Goal: Transaction & Acquisition: Book appointment/travel/reservation

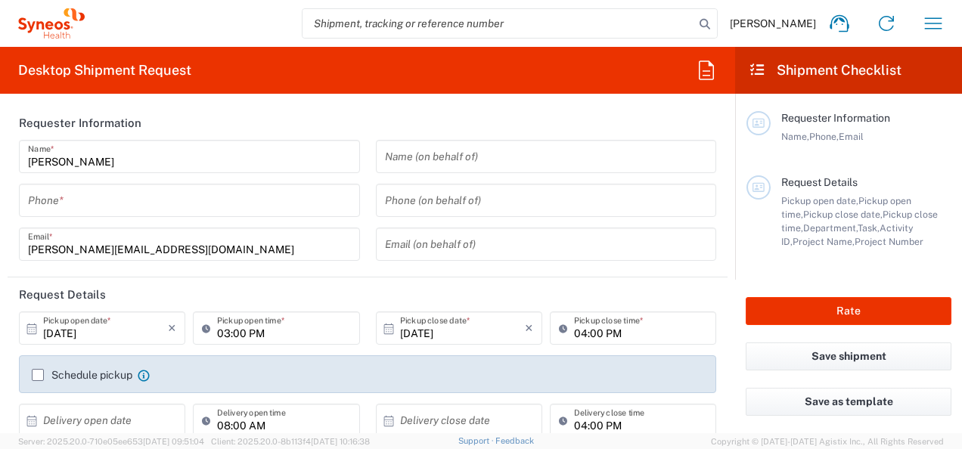
drag, startPoint x: 146, startPoint y: 198, endPoint x: 292, endPoint y: 184, distance: 146.6
click at [146, 198] on input "tel" at bounding box center [189, 201] width 323 height 26
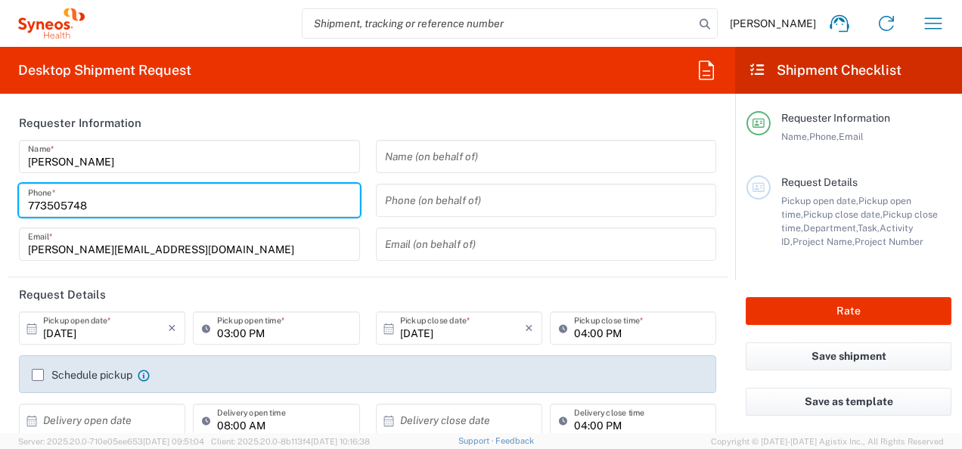
click at [29, 206] on input "773505748" at bounding box center [189, 201] width 323 height 26
type input "00420773505748"
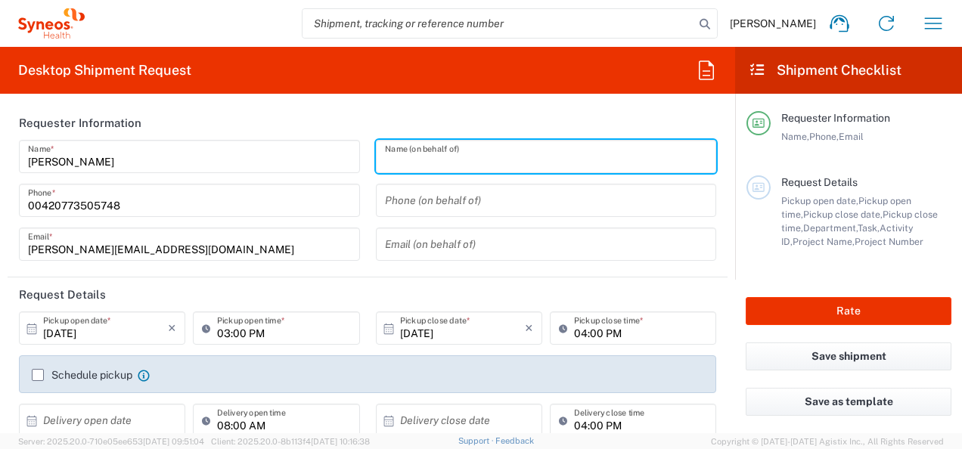
click at [402, 160] on input "text" at bounding box center [546, 157] width 323 height 26
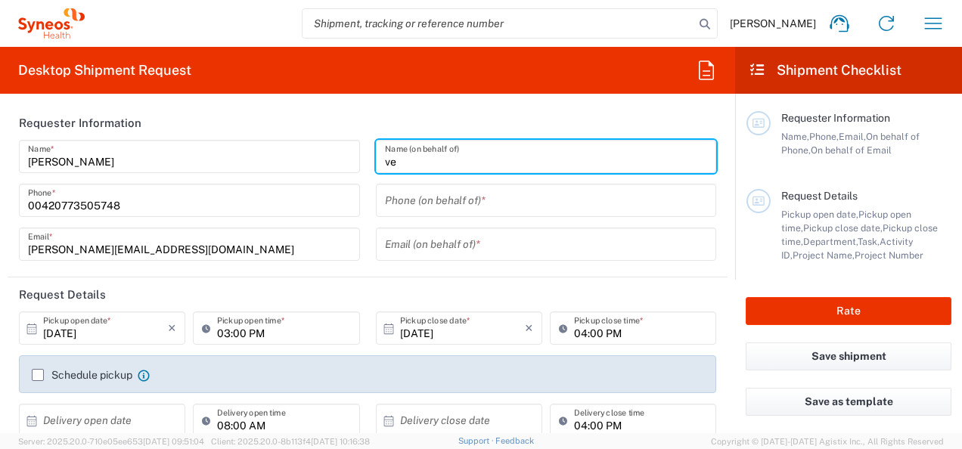
type input "v"
click at [445, 168] on input "text" at bounding box center [546, 157] width 323 height 26
click at [463, 163] on input "text" at bounding box center [546, 157] width 323 height 26
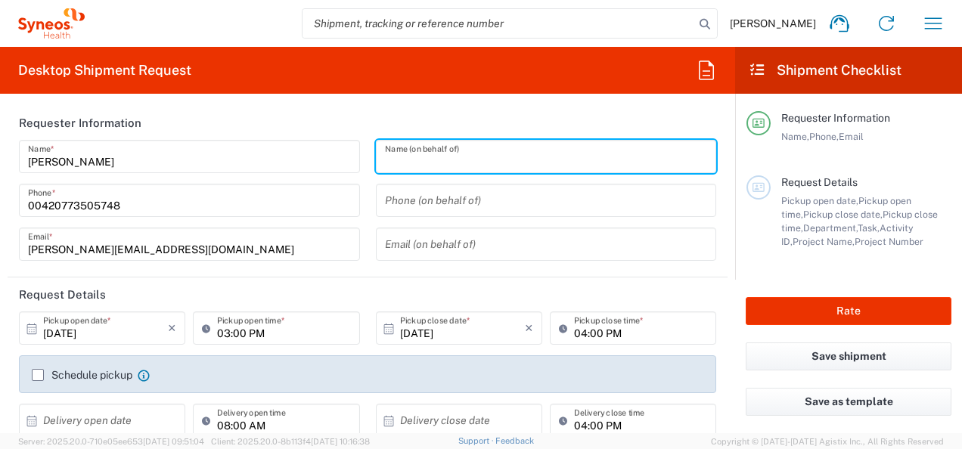
scroll to position [151, 0]
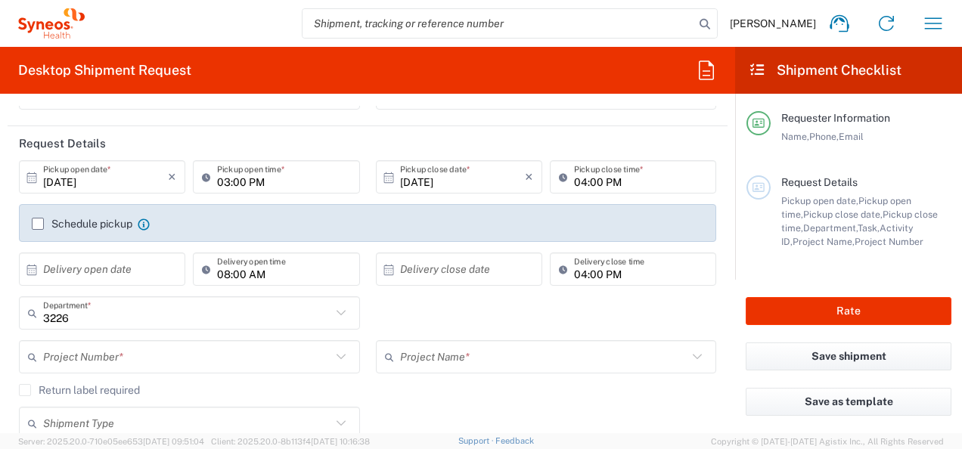
click at [37, 175] on icon at bounding box center [32, 178] width 14 height 14
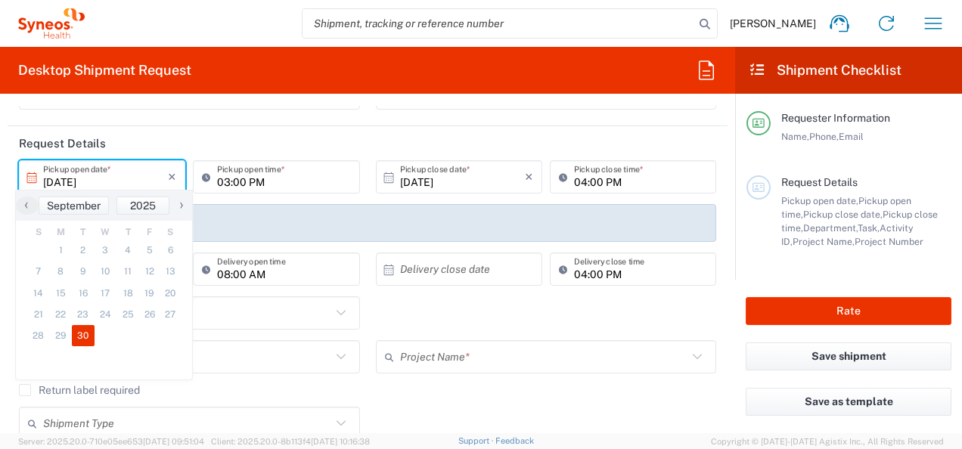
click at [32, 181] on icon at bounding box center [32, 178] width 14 height 14
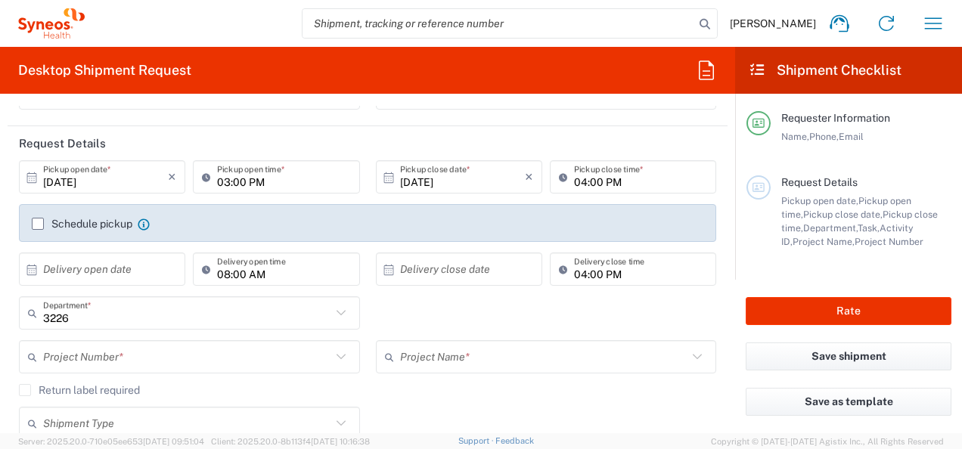
click at [32, 177] on icon at bounding box center [32, 178] width 14 height 14
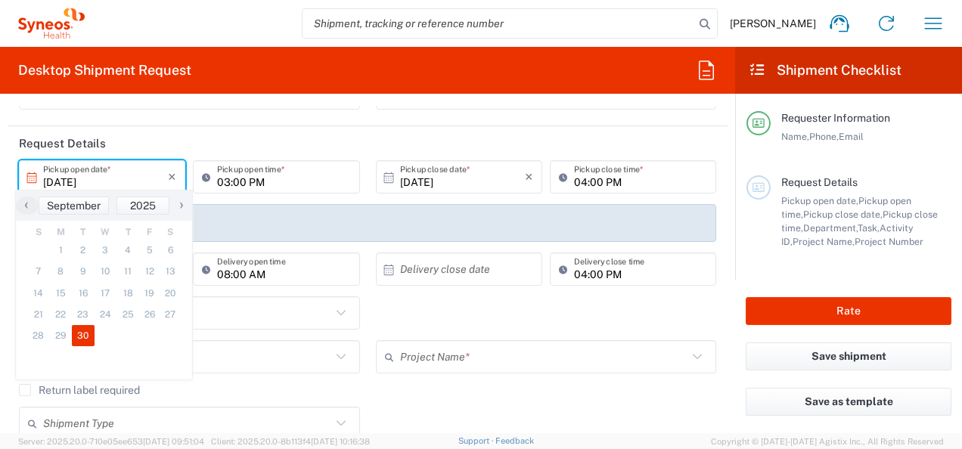
click at [184, 205] on span "›" at bounding box center [181, 205] width 23 height 18
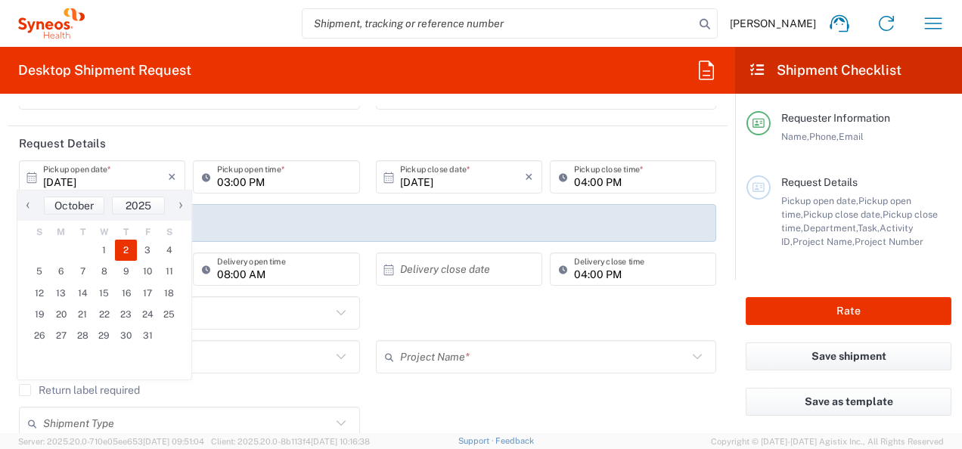
click at [124, 253] on span "2" at bounding box center [126, 250] width 22 height 21
type input "[DATE]"
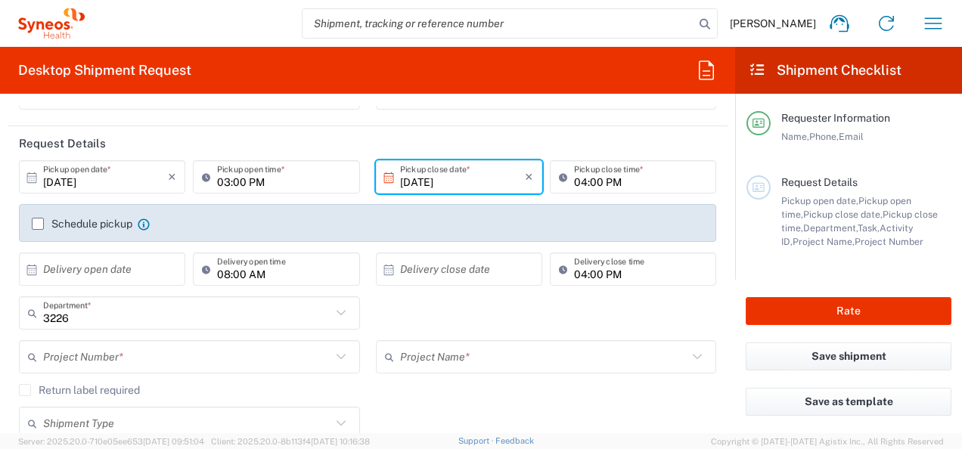
click at [249, 178] on input "03:00 PM" at bounding box center [283, 177] width 133 height 26
click at [204, 175] on icon at bounding box center [209, 177] width 15 height 24
click at [33, 179] on icon at bounding box center [32, 178] width 14 height 14
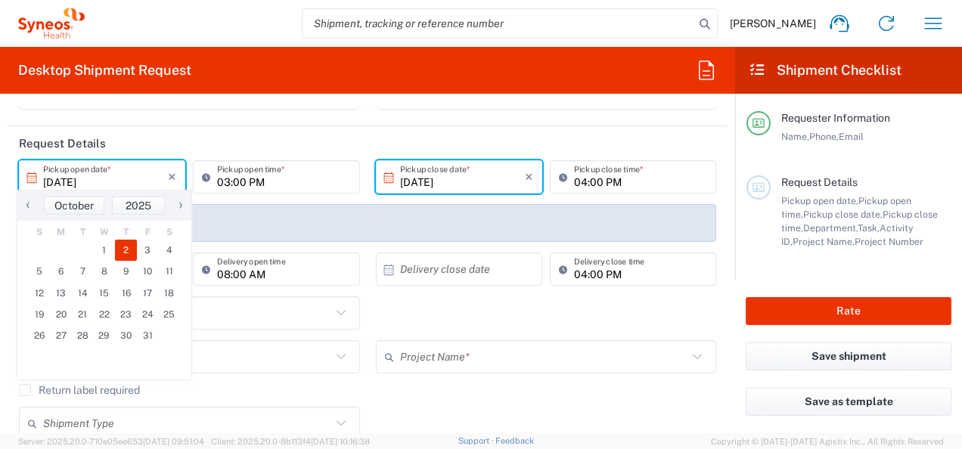
click at [33, 177] on icon at bounding box center [32, 178] width 14 height 14
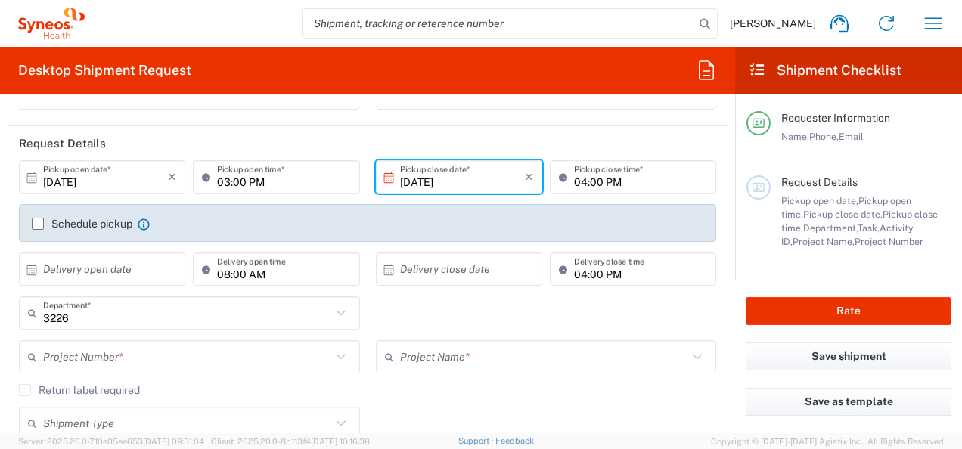
click at [29, 177] on icon at bounding box center [32, 177] width 10 height 11
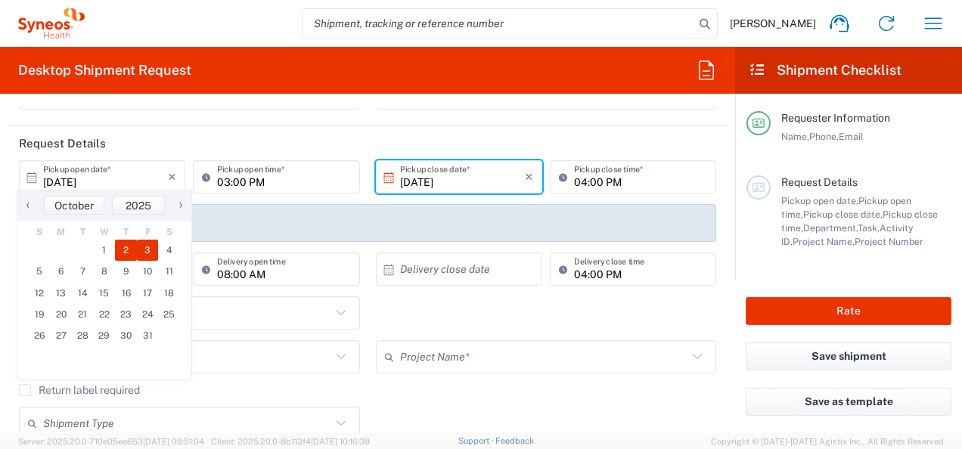
click at [148, 247] on span "3" at bounding box center [148, 250] width 22 height 21
type input "[DATE]"
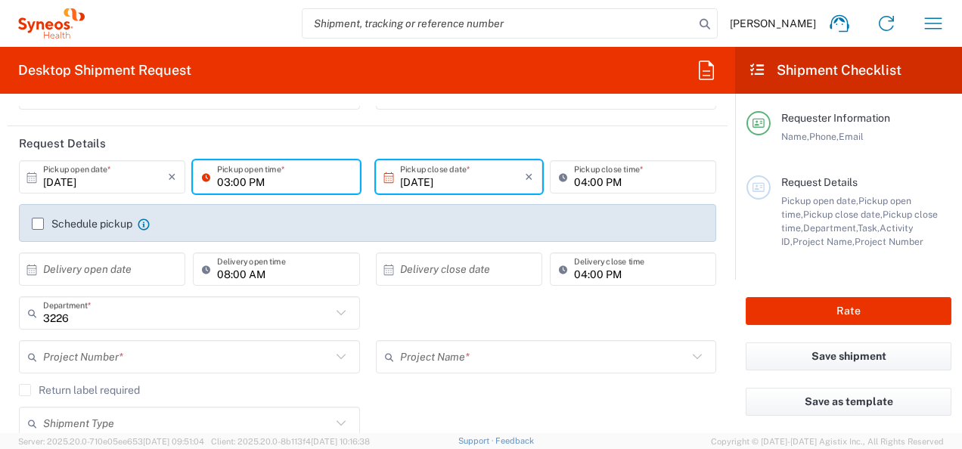
click at [225, 183] on input "03:00 PM" at bounding box center [283, 177] width 133 height 26
click at [250, 185] on input "10:00 PM" at bounding box center [283, 177] width 133 height 26
type input "10:00 AM"
click at [594, 179] on input "04:00 PM" at bounding box center [640, 177] width 133 height 26
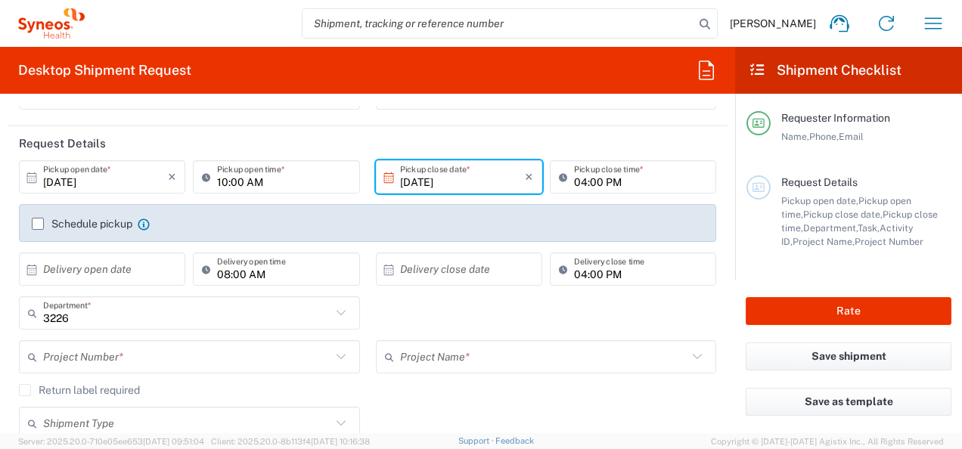
click at [502, 229] on agx-checkbox-control "Schedule pickup When scheduling a pickup please be sure to meet the following c…" at bounding box center [367, 224] width 671 height 14
click at [30, 268] on icon at bounding box center [32, 270] width 14 height 14
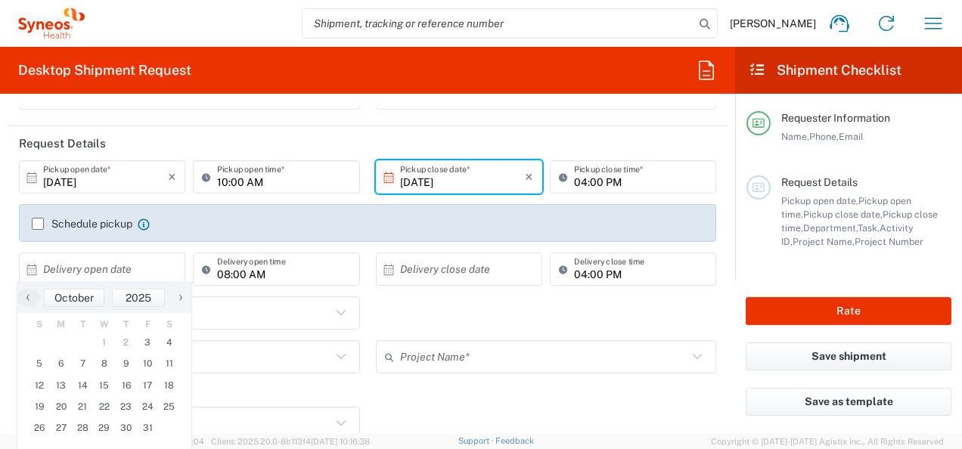
click at [404, 309] on div "3226 Department * 3226 3000 3100 3109 3110 3111 3112 3125 3130 3135 3136 3150 3…" at bounding box center [367, 318] width 713 height 44
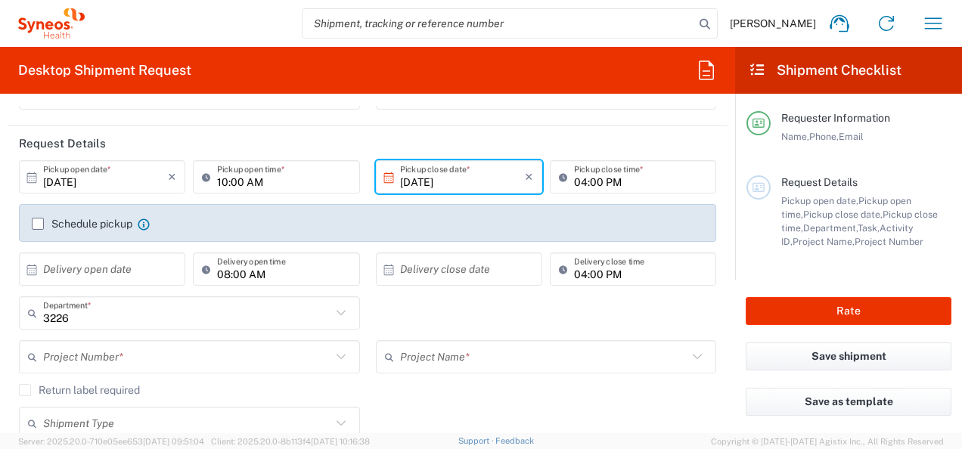
scroll to position [227, 0]
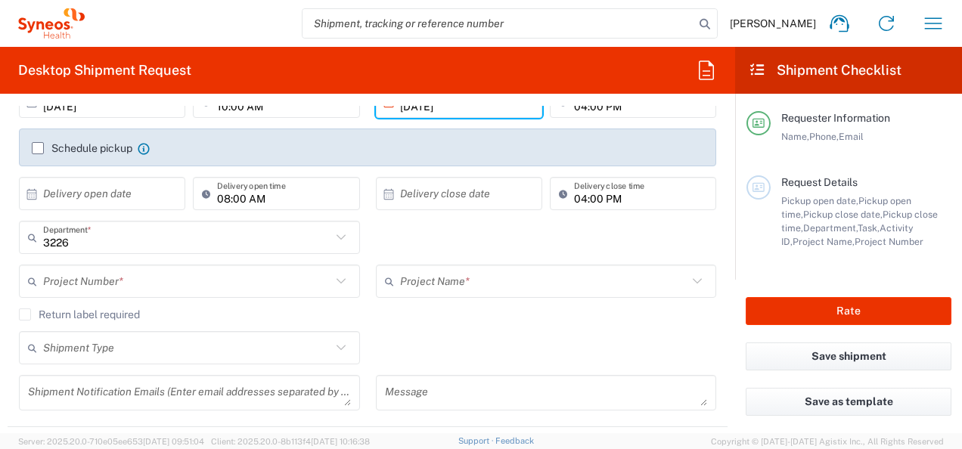
click at [147, 284] on input "text" at bounding box center [187, 281] width 288 height 26
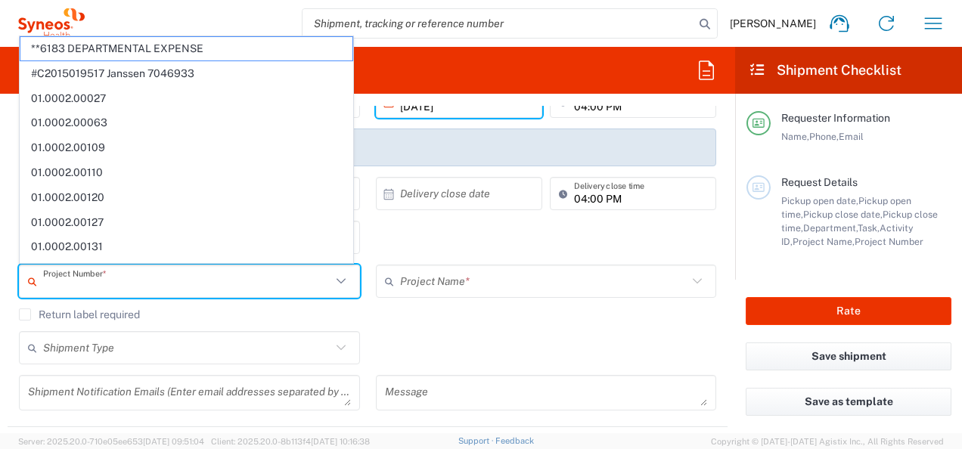
click at [425, 339] on div "Shipment Type Batch Regular" at bounding box center [367, 353] width 713 height 44
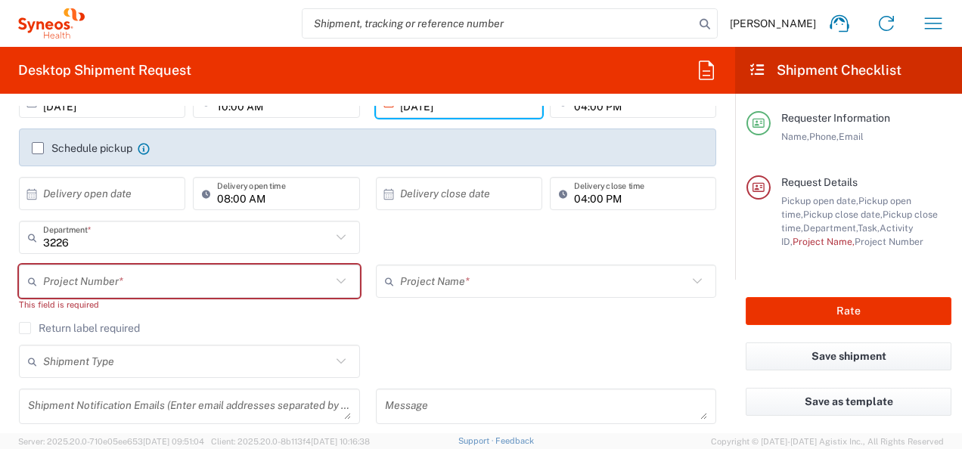
click at [401, 331] on agx-checkbox-control "Return label required" at bounding box center [367, 328] width 697 height 12
click at [168, 277] on input "text" at bounding box center [187, 281] width 288 height 26
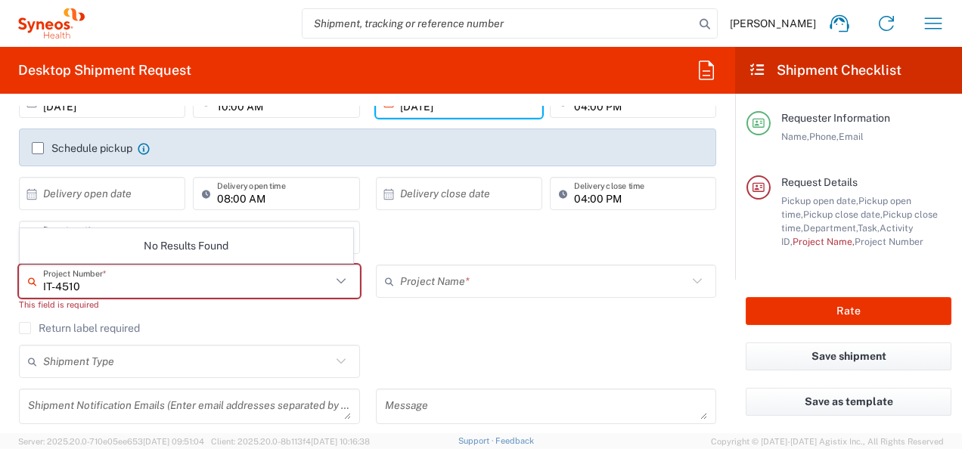
type input "IT-4510"
click at [331, 278] on icon at bounding box center [341, 281] width 20 height 20
drag, startPoint x: 110, startPoint y: 286, endPoint x: 24, endPoint y: 286, distance: 86.2
click at [24, 286] on div "IT-4510 Project Number *" at bounding box center [189, 281] width 341 height 33
click at [455, 349] on div "Shipment Type Batch Regular" at bounding box center [367, 367] width 713 height 44
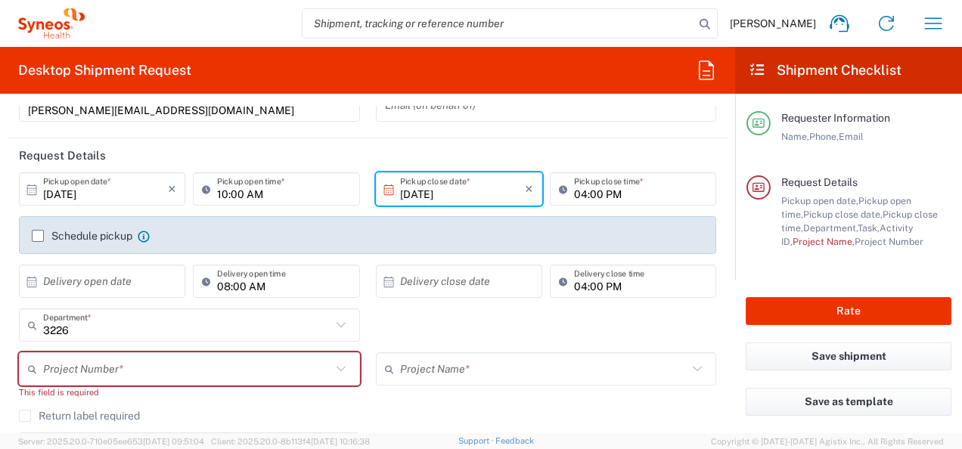
scroll to position [151, 0]
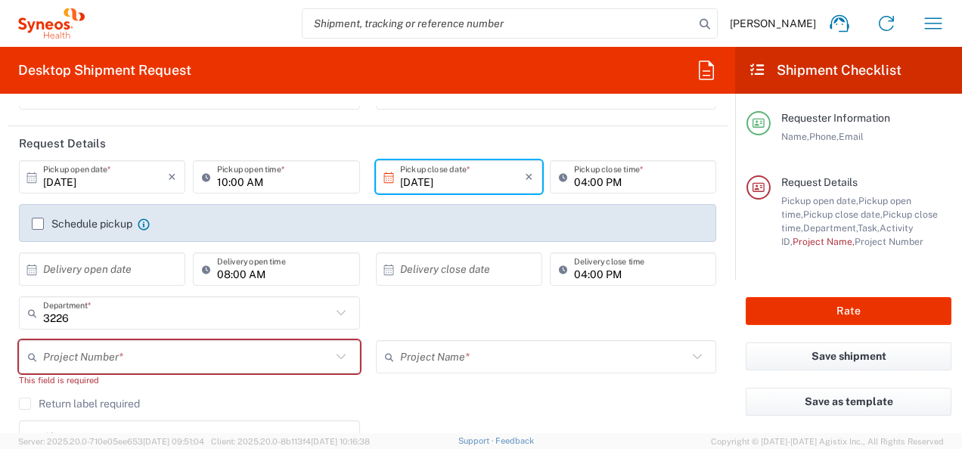
click at [26, 269] on icon at bounding box center [32, 270] width 14 height 14
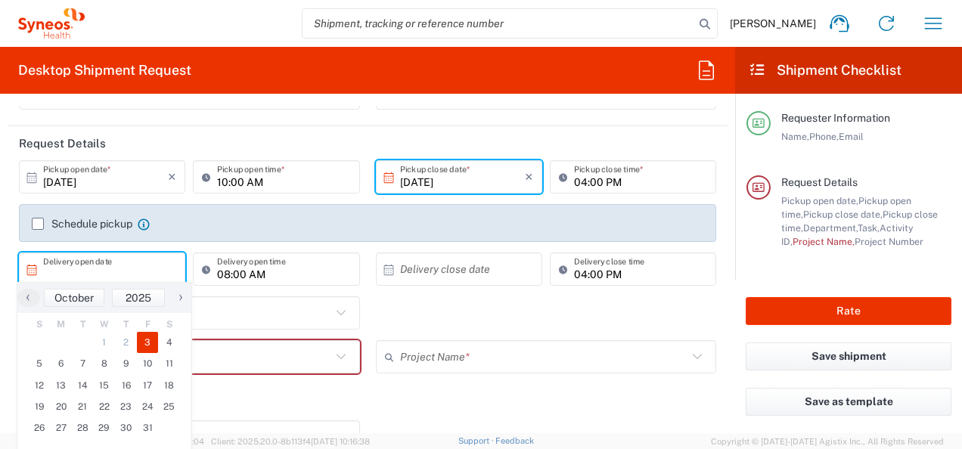
click at [147, 340] on span "3" at bounding box center [148, 342] width 22 height 21
type input "[DATE]"
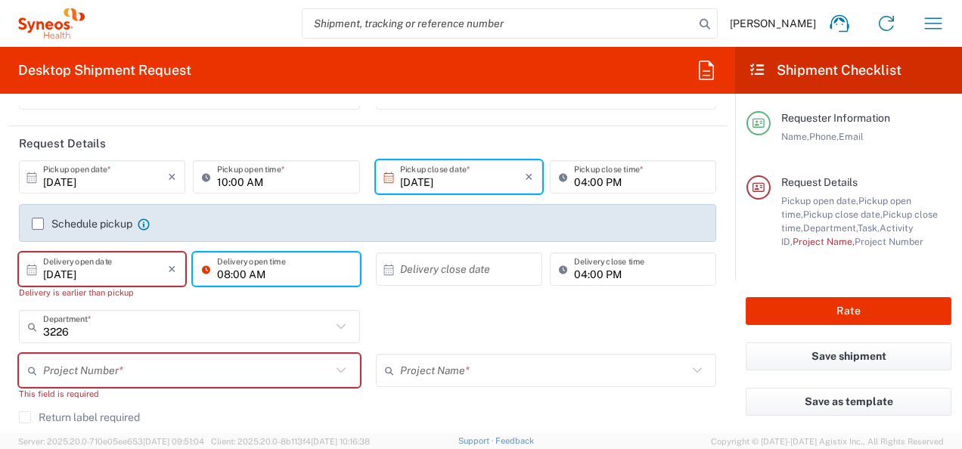
click at [225, 269] on input "08:00 AM" at bounding box center [283, 269] width 133 height 26
click at [225, 272] on input "081:00 AM" at bounding box center [283, 269] width 133 height 26
click at [218, 271] on input "1:00 AM" at bounding box center [283, 269] width 133 height 26
type input "00 AM"
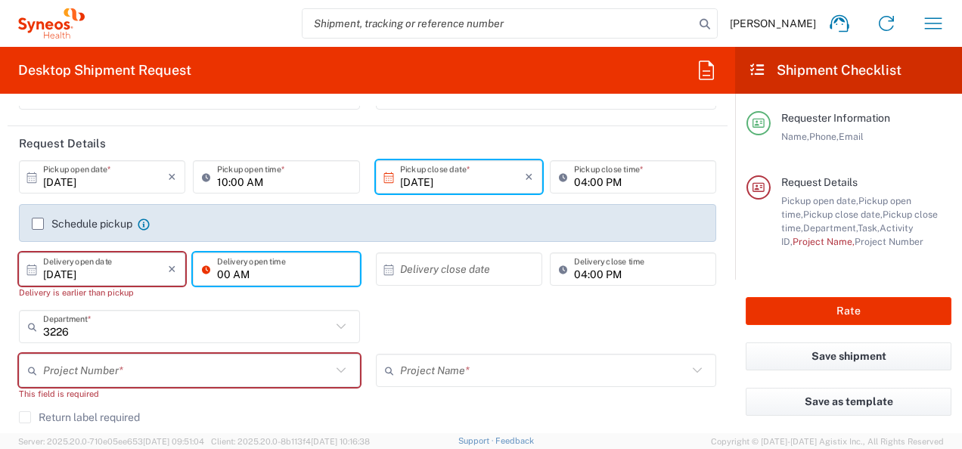
drag, startPoint x: 255, startPoint y: 277, endPoint x: 181, endPoint y: 274, distance: 73.4
click at [181, 274] on div "[DATE] × Delivery open date Delivery is earlier than pickup Cancel Apply 00 AM …" at bounding box center [189, 281] width 349 height 57
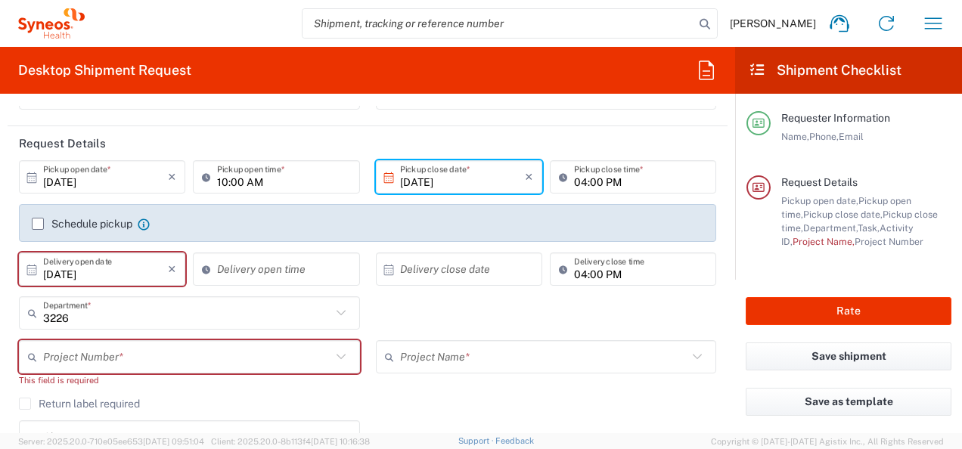
click at [404, 302] on div "[DATE] × Pickup open date * Cancel Apply 10:00 AM Pickup open time * [DATE] × P…" at bounding box center [367, 335] width 713 height 350
click at [386, 270] on icon at bounding box center [389, 270] width 14 height 14
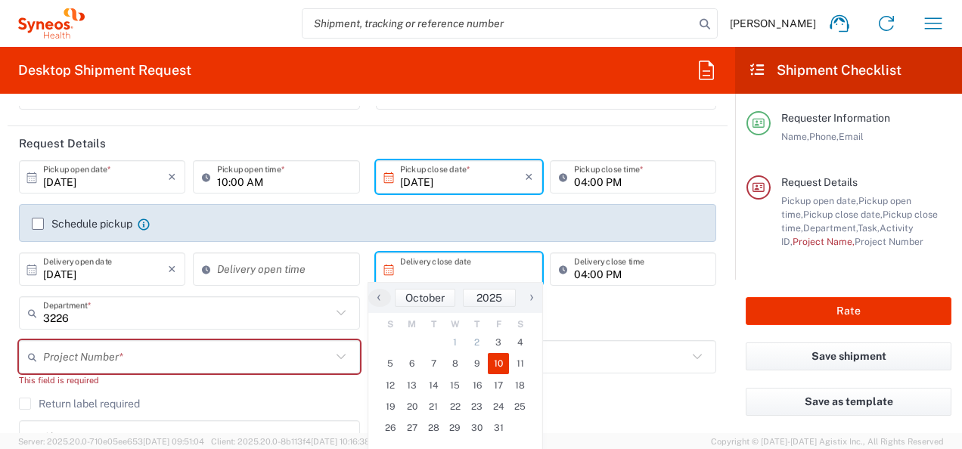
click at [497, 363] on span "10" at bounding box center [499, 363] width 22 height 21
type input "[DATE]"
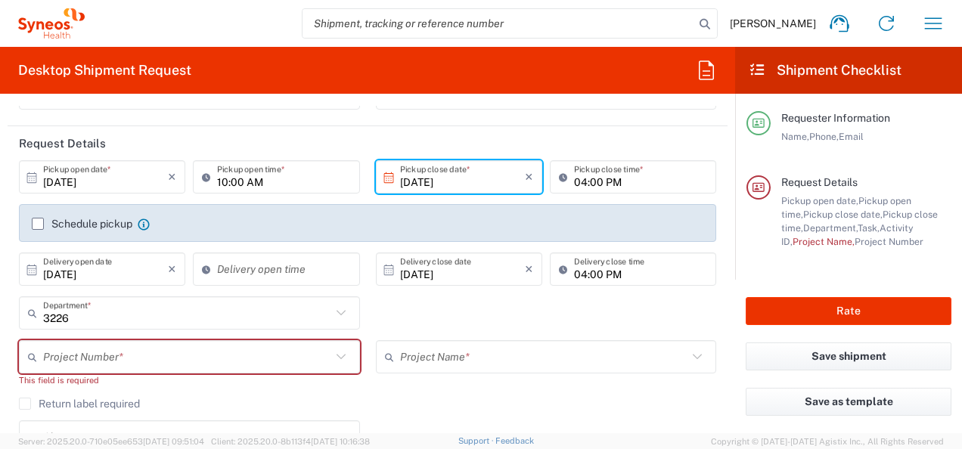
click at [568, 318] on div "3226 Department * 3226 3000 3100 3109 3110 3111 3112 3125 3130 3135 3136 3150 3…" at bounding box center [367, 318] width 713 height 44
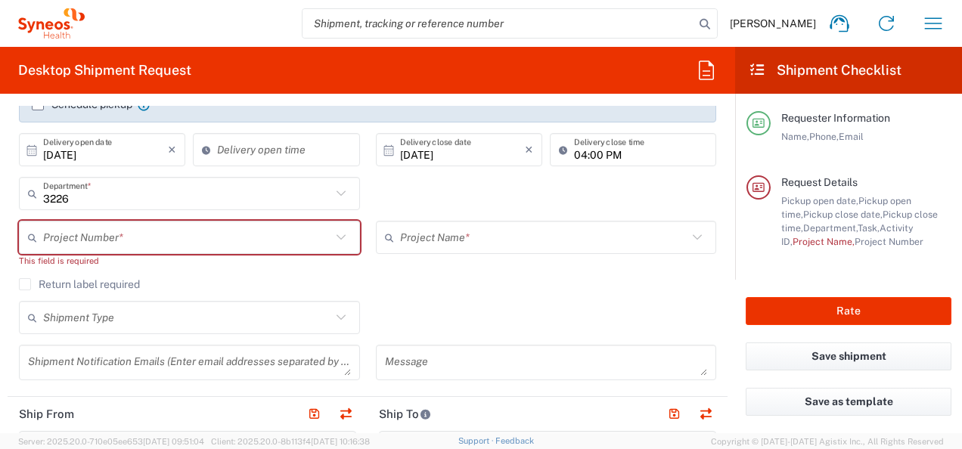
scroll to position [302, 0]
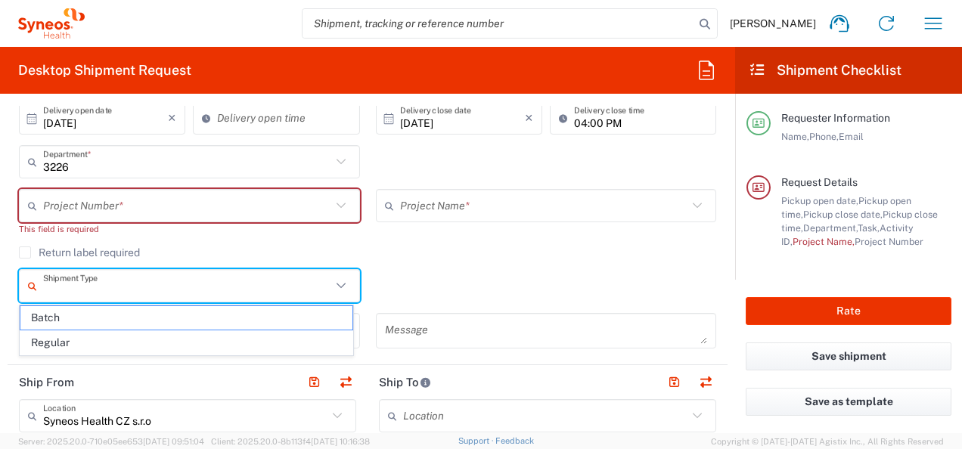
click at [268, 292] on input "text" at bounding box center [187, 286] width 288 height 26
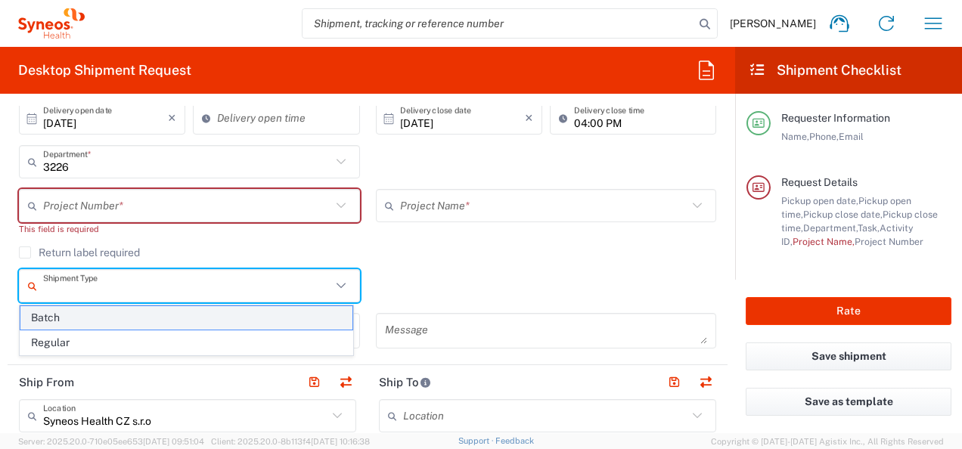
click at [85, 320] on span "Batch" at bounding box center [186, 317] width 332 height 23
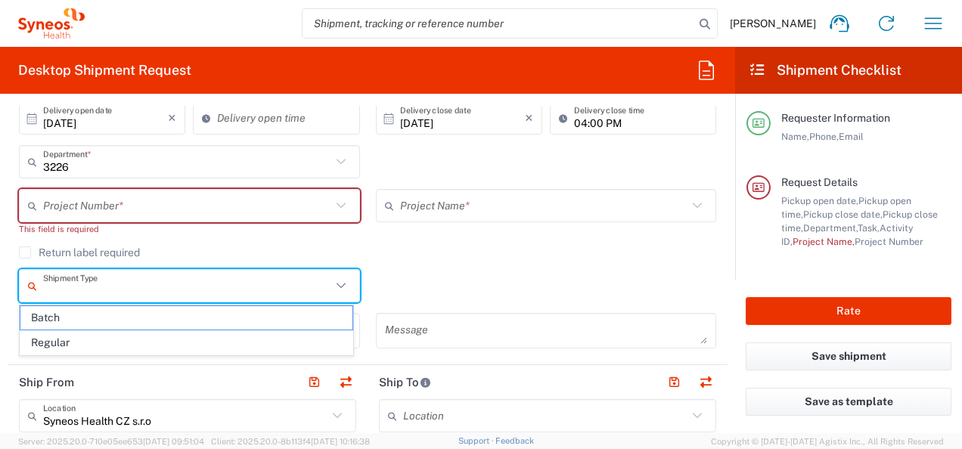
type input "Batch"
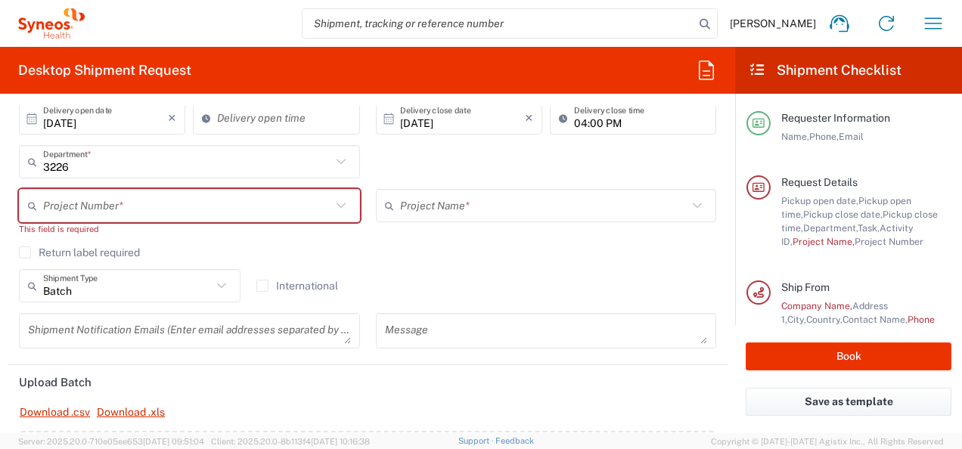
click at [256, 285] on label "International" at bounding box center [297, 286] width 82 height 12
click at [262, 286] on input "International" at bounding box center [262, 286] width 0 height 0
type input "Sender/Shipper"
type input "Delivery Duty Paid"
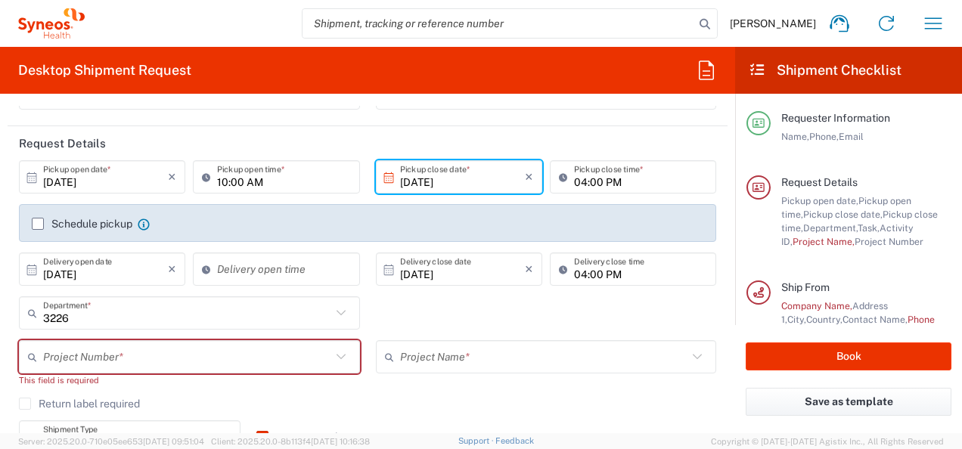
scroll to position [227, 0]
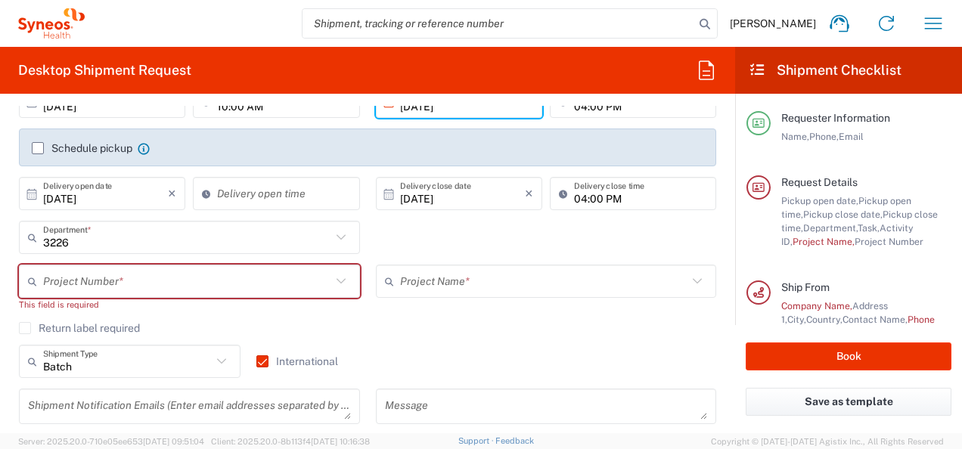
click at [333, 281] on icon at bounding box center [341, 281] width 20 height 20
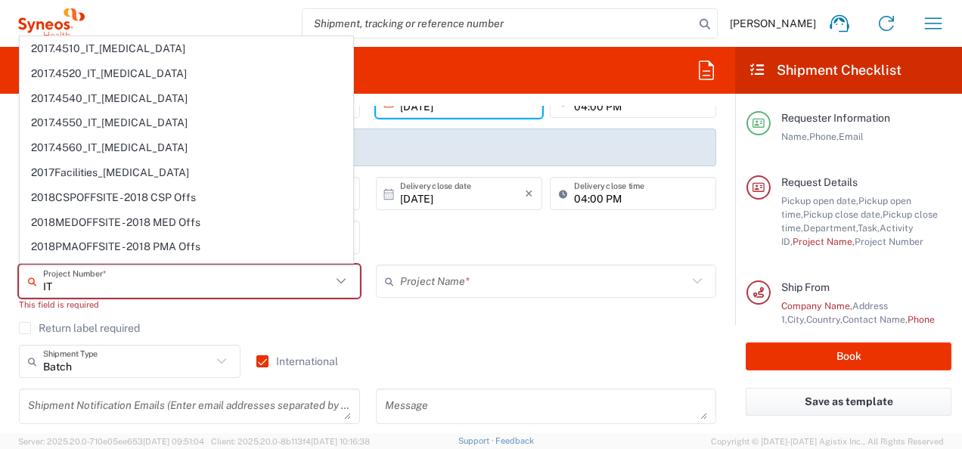
type input "I"
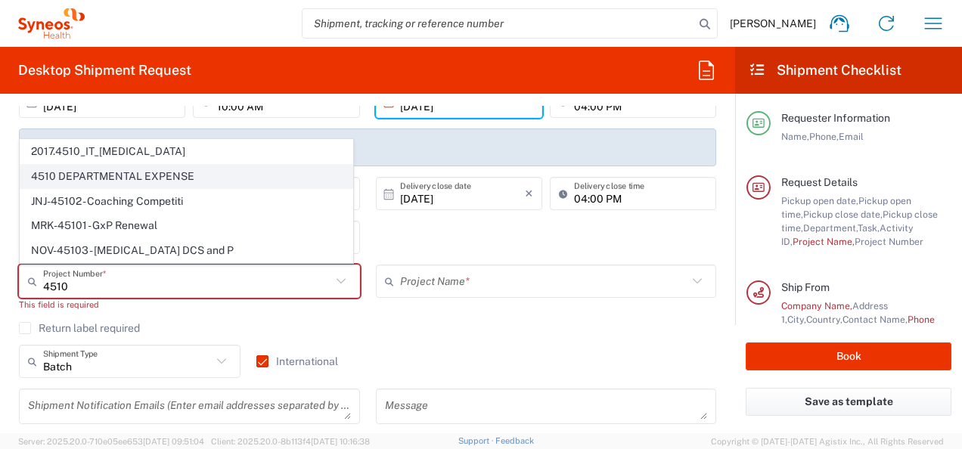
click at [83, 179] on span "4510 DEPARTMENTAL EXPENSE" at bounding box center [186, 176] width 332 height 23
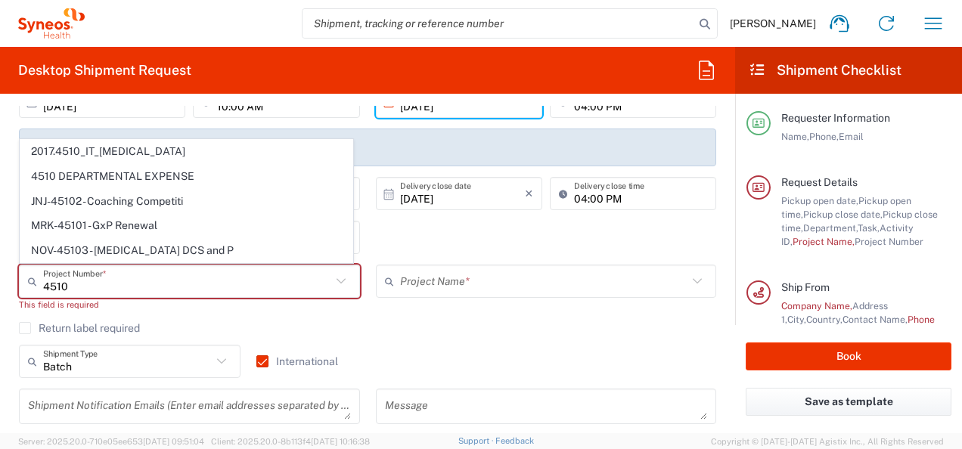
type input "4510 DEPARTMENTAL EXPENSE"
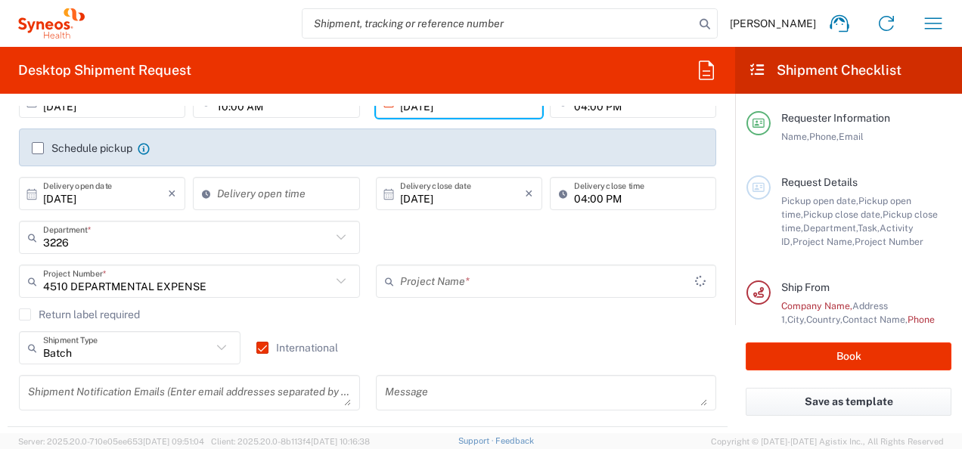
type input "4510 DEPARTMENTAL EXPENSE"
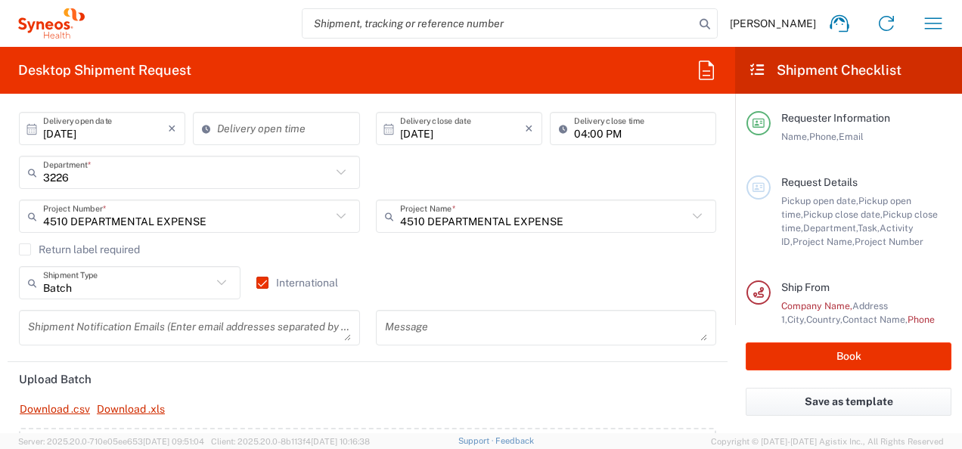
scroll to position [378, 0]
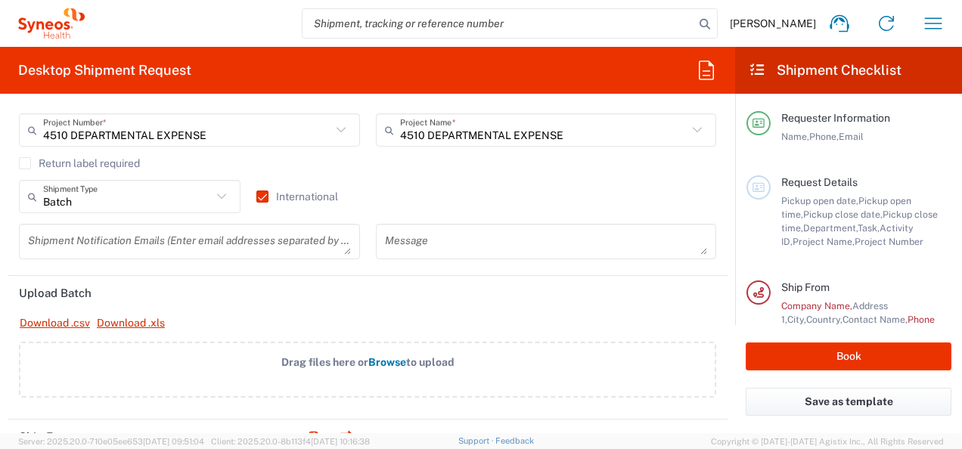
click at [154, 241] on textarea at bounding box center [189, 241] width 323 height 26
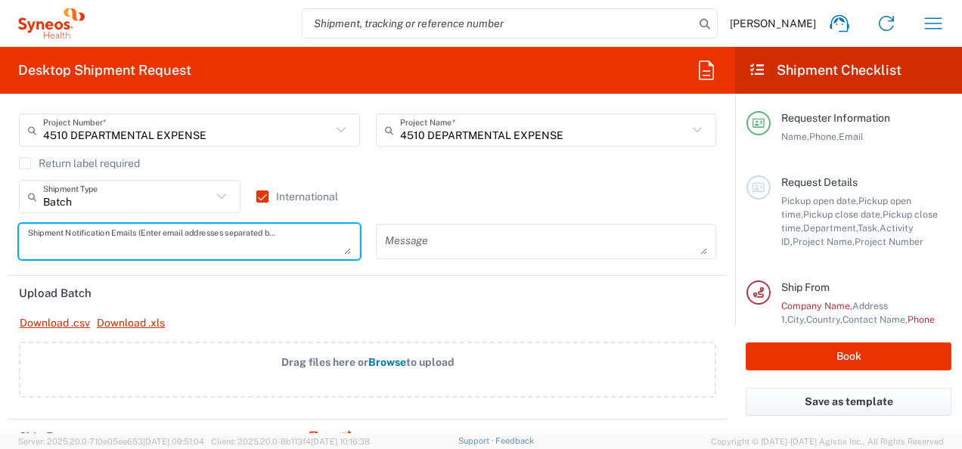
click at [247, 237] on textarea at bounding box center [189, 241] width 323 height 26
paste textarea "[PERSON_NAME] <[PERSON_NAME][EMAIL_ADDRESS][PERSON_NAME][DOMAIN_NAME]>"
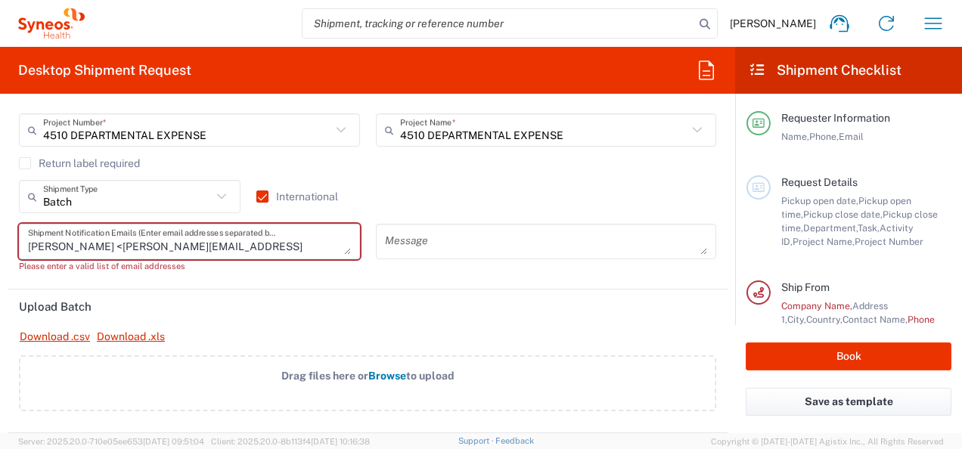
click at [94, 247] on textarea "[PERSON_NAME] <[PERSON_NAME][EMAIL_ADDRESS][PERSON_NAME][DOMAIN_NAME]>" at bounding box center [189, 241] width 323 height 26
click at [18, 240] on div "[EMAIL_ADDRESS][PERSON_NAME][DOMAIN_NAME]> Shipment Notification Emails (Enter …" at bounding box center [189, 254] width 357 height 60
click at [209, 241] on textarea "[EMAIL_ADDRESS][PERSON_NAME][DOMAIN_NAME]>" at bounding box center [189, 241] width 323 height 26
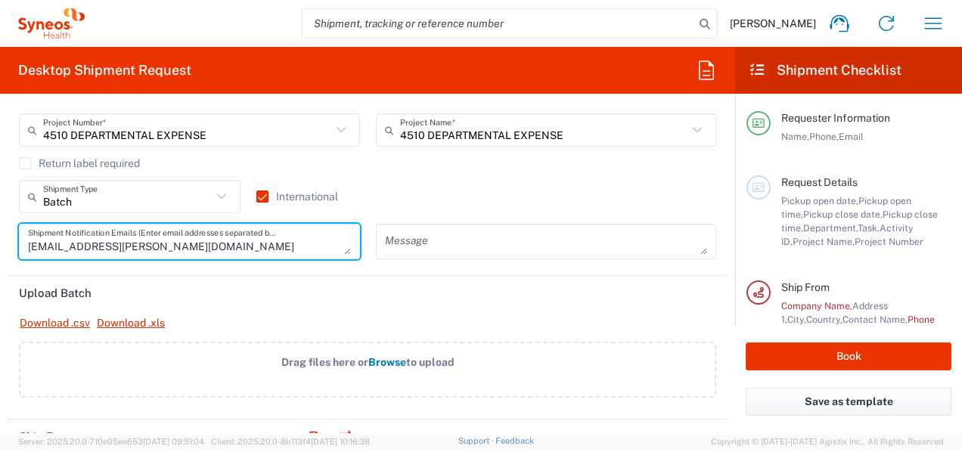
type textarea "[EMAIL_ADDRESS][PERSON_NAME][DOMAIN_NAME]"
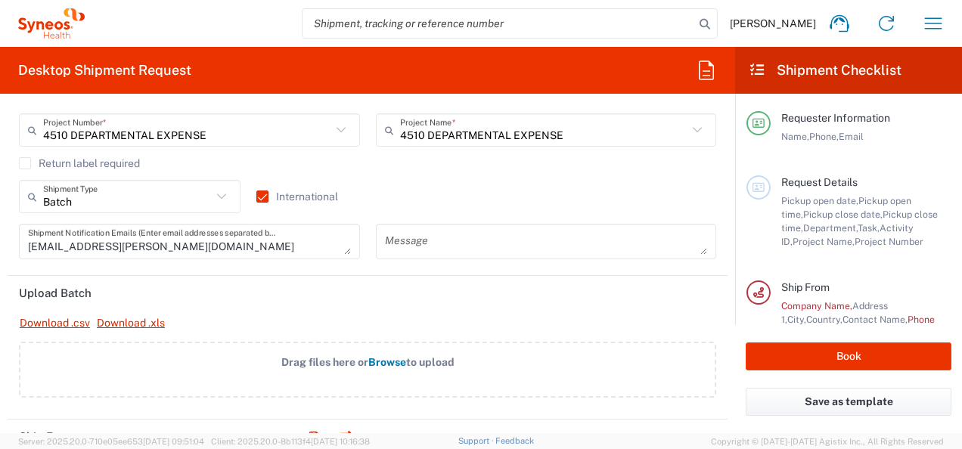
click at [257, 296] on header "Upload Batch" at bounding box center [368, 293] width 720 height 34
click at [406, 247] on textarea at bounding box center [546, 241] width 323 height 26
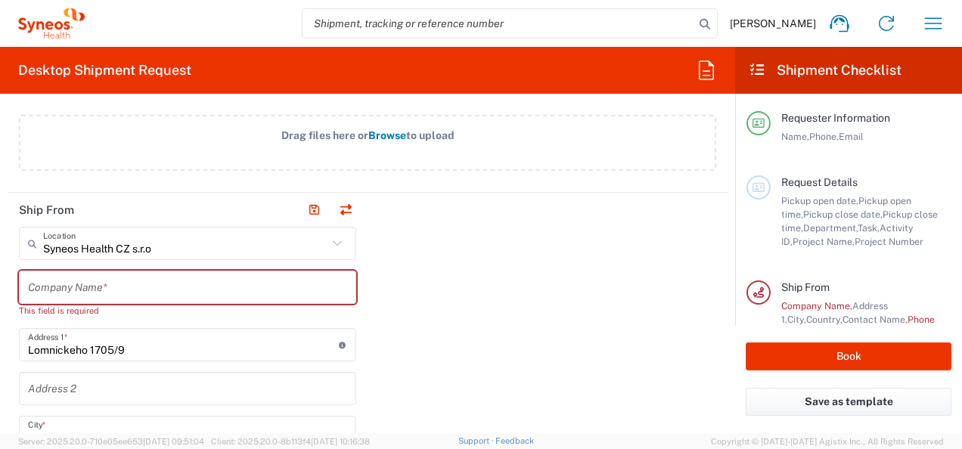
scroll to position [681, 0]
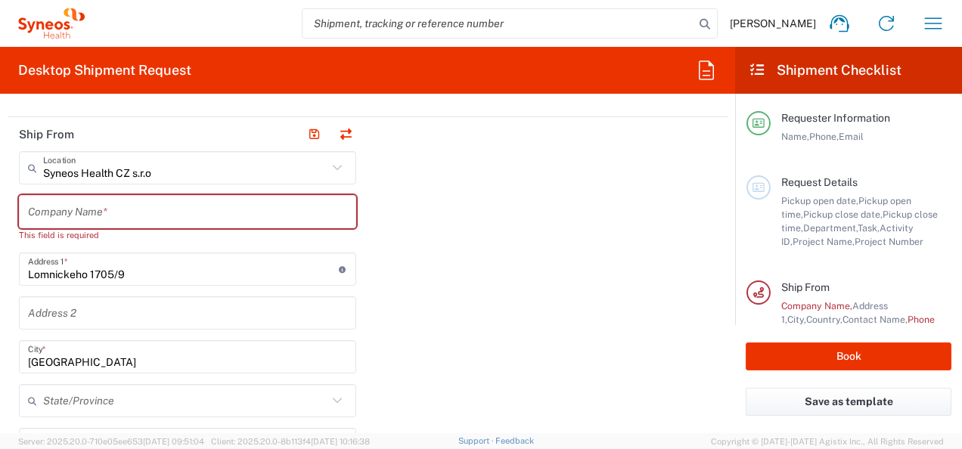
click at [336, 162] on icon at bounding box center [337, 168] width 20 height 20
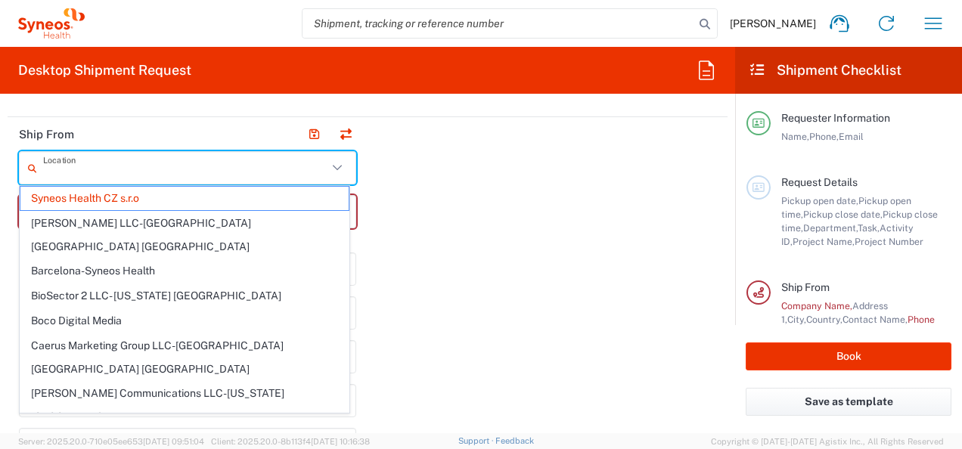
click at [314, 165] on input "text" at bounding box center [185, 168] width 284 height 26
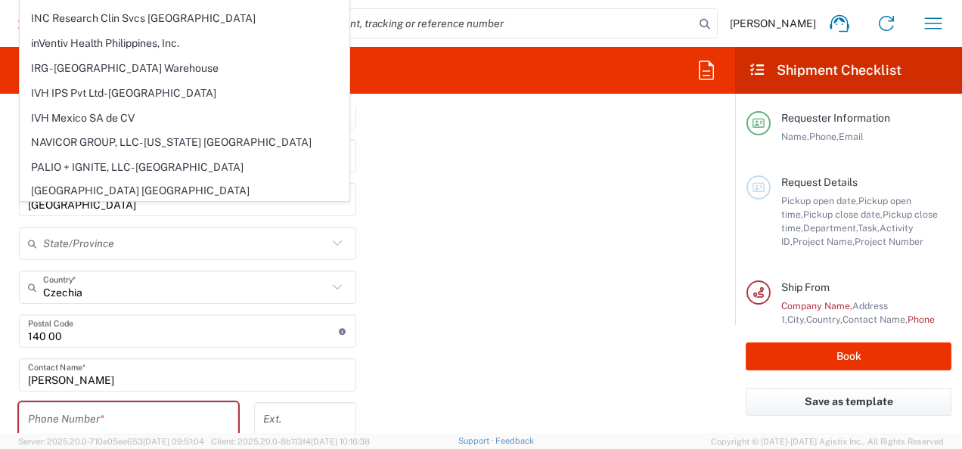
scroll to position [832, 0]
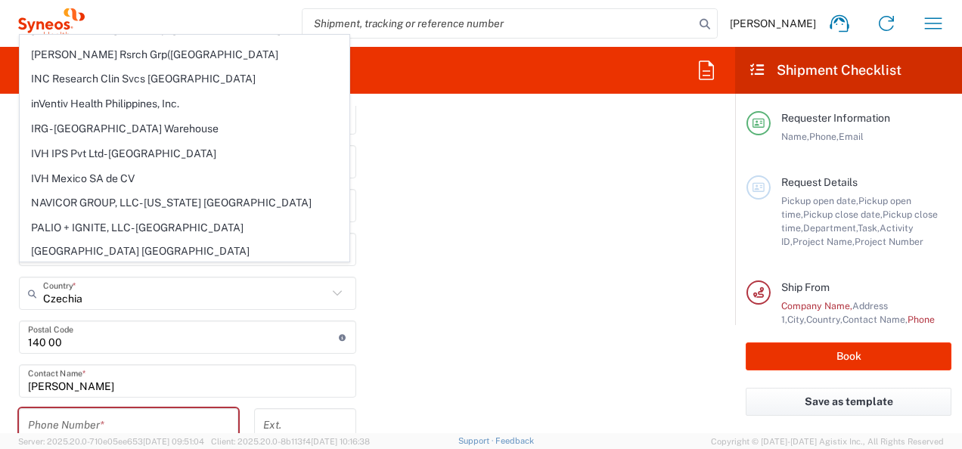
click at [473, 270] on div "Ship From Location Syneos Health CZ s.r.o [PERSON_NAME] LLC-[GEOGRAPHIC_DATA] […" at bounding box center [368, 361] width 720 height 790
type input "Syneos Health CZ s.r.o"
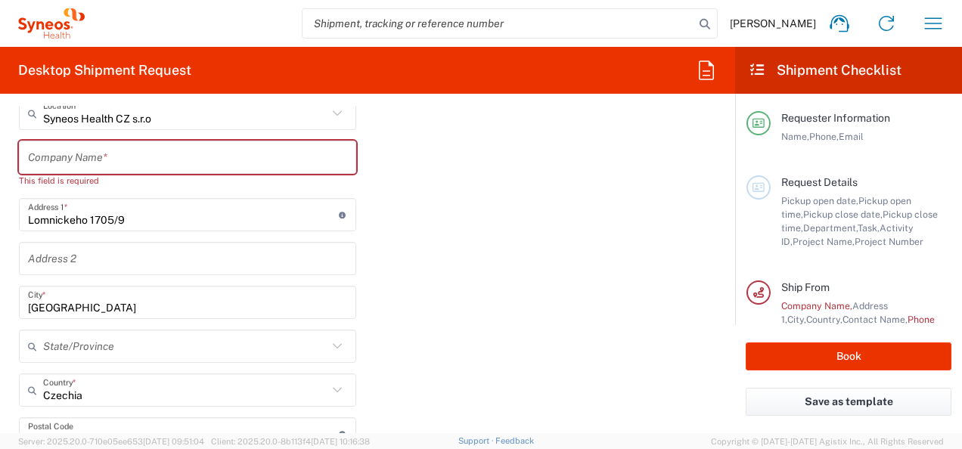
scroll to position [681, 0]
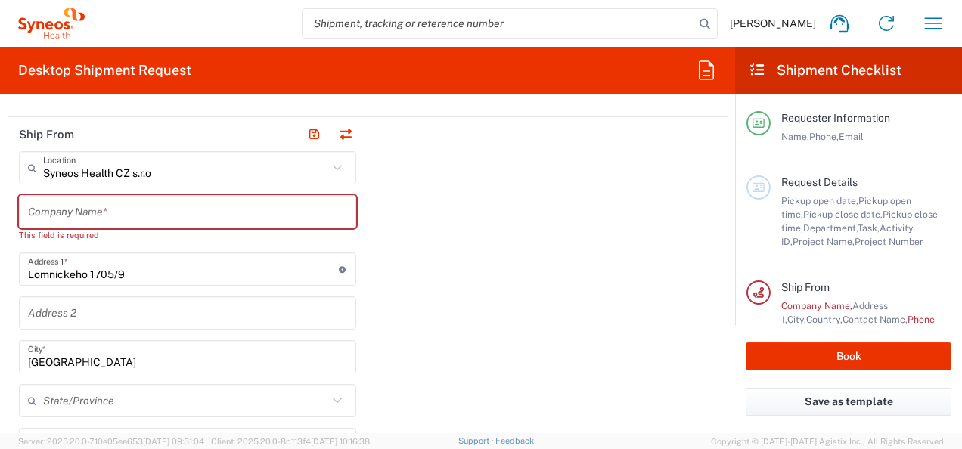
click at [113, 214] on input "text" at bounding box center [187, 212] width 319 height 26
click at [139, 275] on input "Lomnickeho 1705/9" at bounding box center [183, 269] width 311 height 26
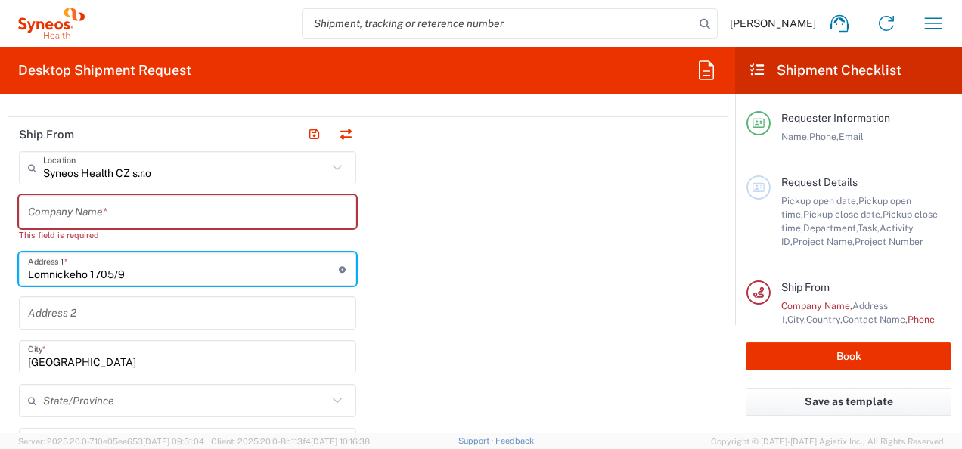
drag, startPoint x: 150, startPoint y: 268, endPoint x: 7, endPoint y: 266, distance: 142.9
click at [7, 266] on form "Requester Information [PERSON_NAME] Name * [PHONE_NUMBER] Phone * [PERSON_NAME]…" at bounding box center [367, 269] width 735 height 327
type input "S"
type input "Sluštice 342"
type input "[EMAIL_ADDRESS][DOMAIN_NAME]"
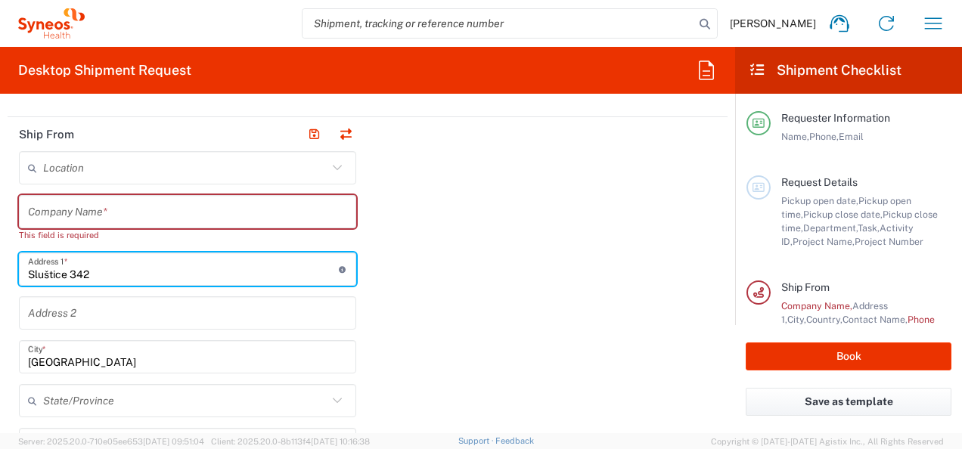
type input "773674295"
click at [104, 356] on input "[GEOGRAPHIC_DATA]" at bounding box center [187, 357] width 319 height 26
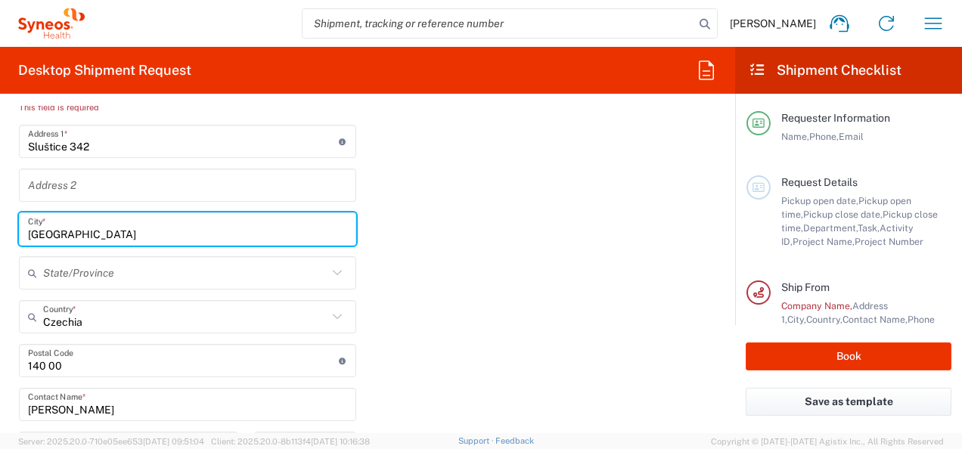
scroll to position [832, 0]
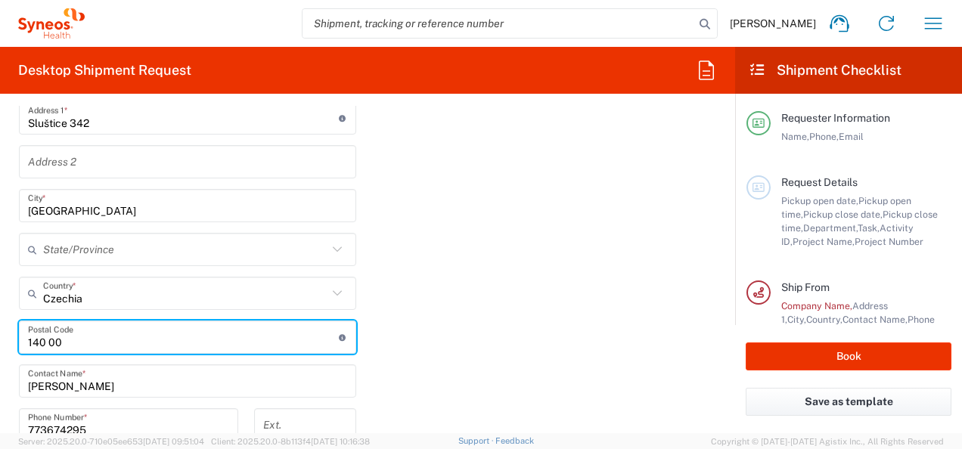
drag, startPoint x: 87, startPoint y: 343, endPoint x: 0, endPoint y: 341, distance: 87.0
click at [0, 341] on html "[PERSON_NAME] Home Shipment estimator Shipment tracking Desktop shipment reques…" at bounding box center [481, 224] width 962 height 449
type input "25084"
click at [445, 312] on div "Ship From Location [PERSON_NAME] LLC-[GEOGRAPHIC_DATA] [GEOGRAPHIC_DATA] [GEOGR…" at bounding box center [368, 354] width 720 height 777
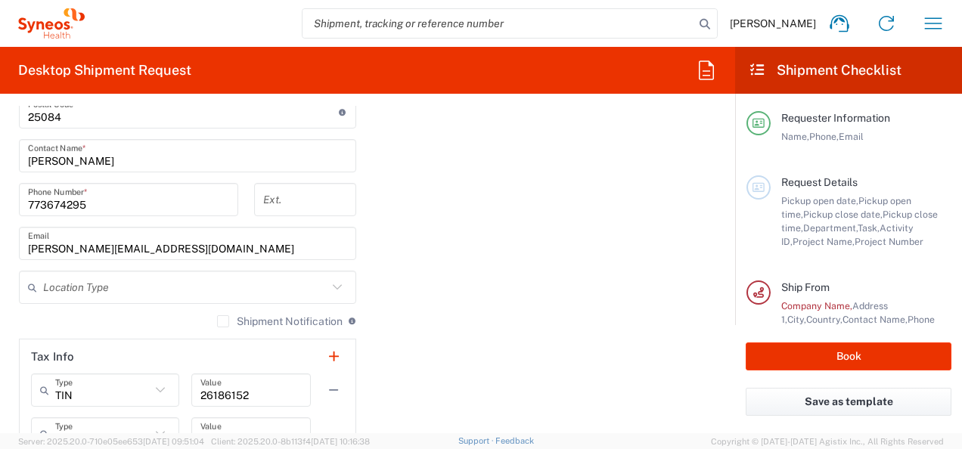
scroll to position [1059, 0]
click at [28, 198] on input "773674295" at bounding box center [128, 198] width 201 height 26
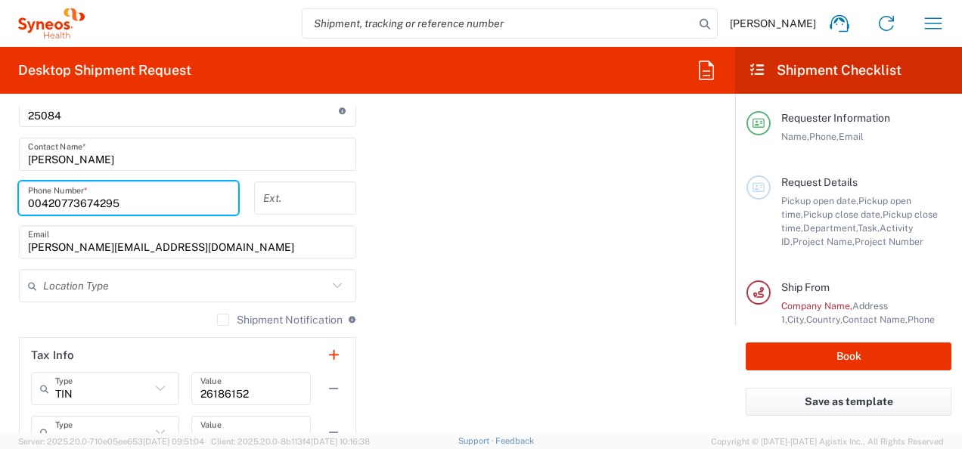
type input "00420773674295"
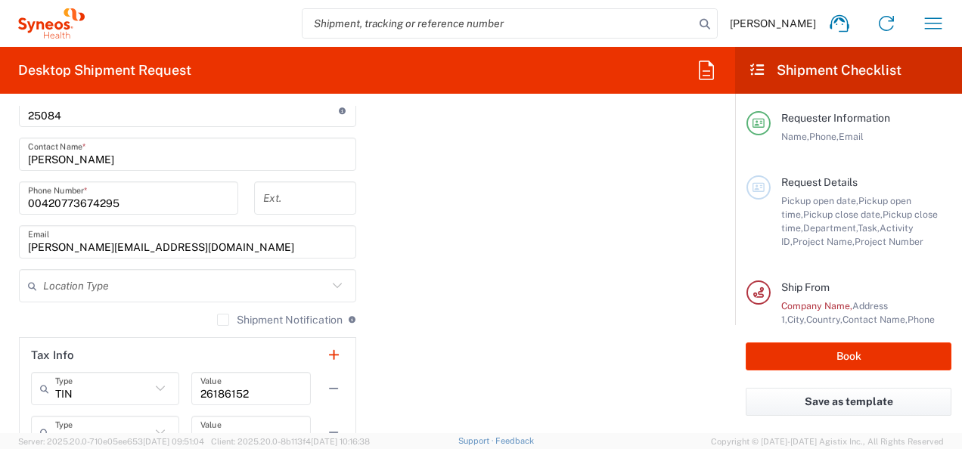
click at [547, 225] on div "Ship From Location [PERSON_NAME] LLC-[GEOGRAPHIC_DATA] [GEOGRAPHIC_DATA] [GEOGR…" at bounding box center [368, 127] width 720 height 777
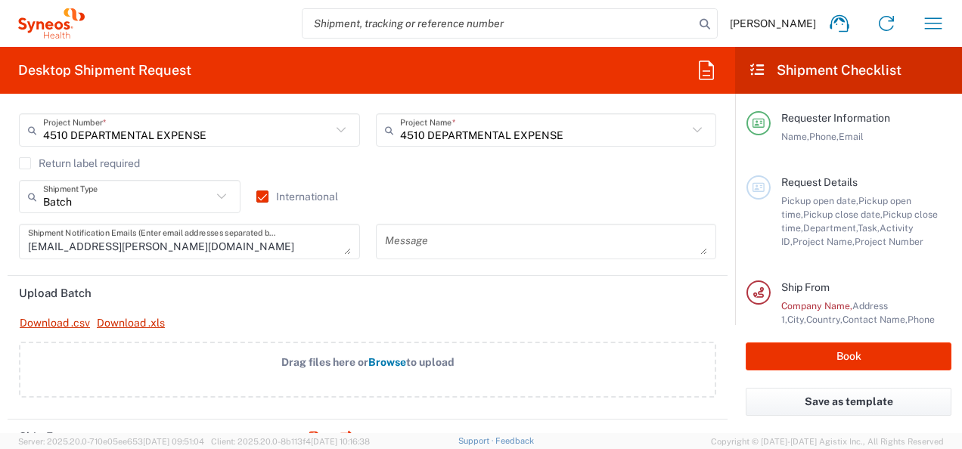
scroll to position [0, 0]
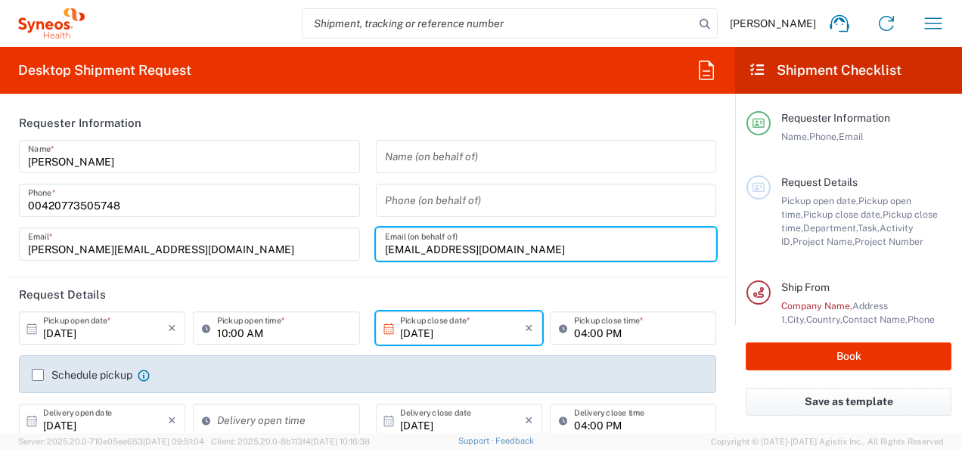
drag, startPoint x: 532, startPoint y: 242, endPoint x: 369, endPoint y: 243, distance: 163.3
click at [369, 243] on div "Name (on behalf of) Phone (on behalf of) [EMAIL_ADDRESS][DOMAIN_NAME] Email (on…" at bounding box center [545, 206] width 357 height 132
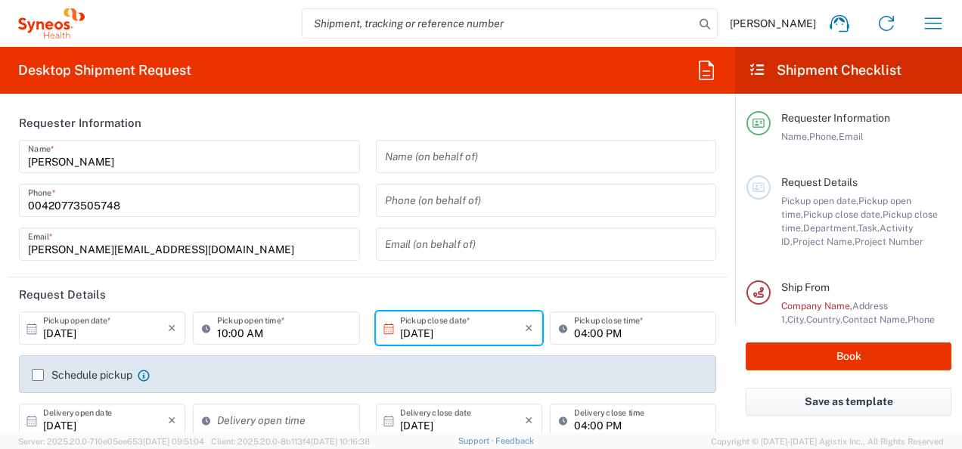
click at [387, 280] on header "Request Details" at bounding box center [368, 295] width 720 height 34
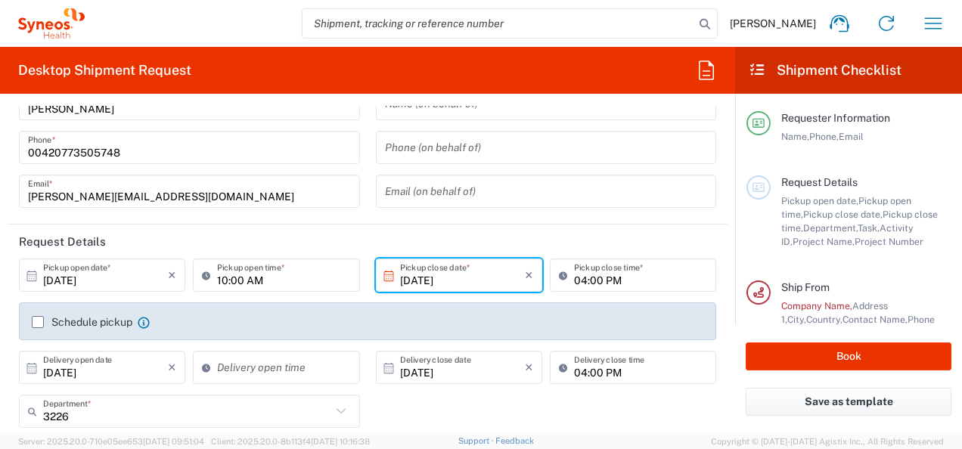
scroll to position [76, 0]
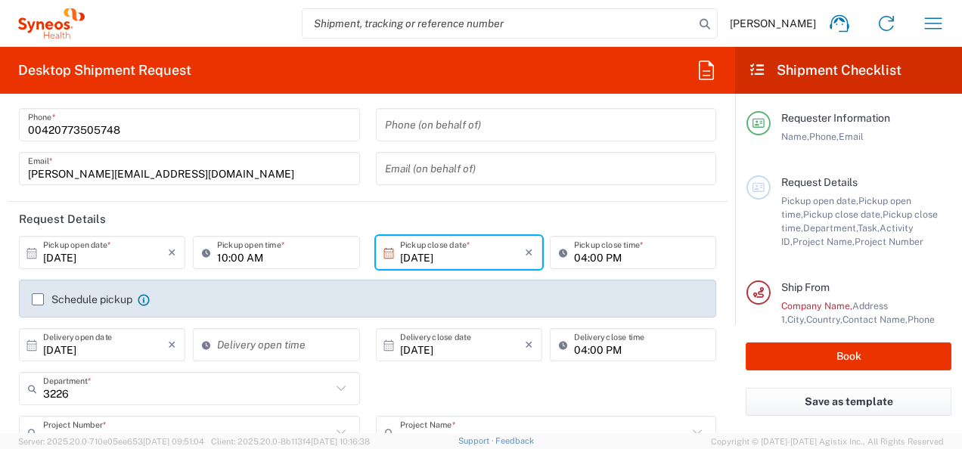
click at [38, 301] on label "Schedule pickup" at bounding box center [82, 299] width 101 height 12
click at [38, 299] on input "Schedule pickup" at bounding box center [38, 299] width 0 height 0
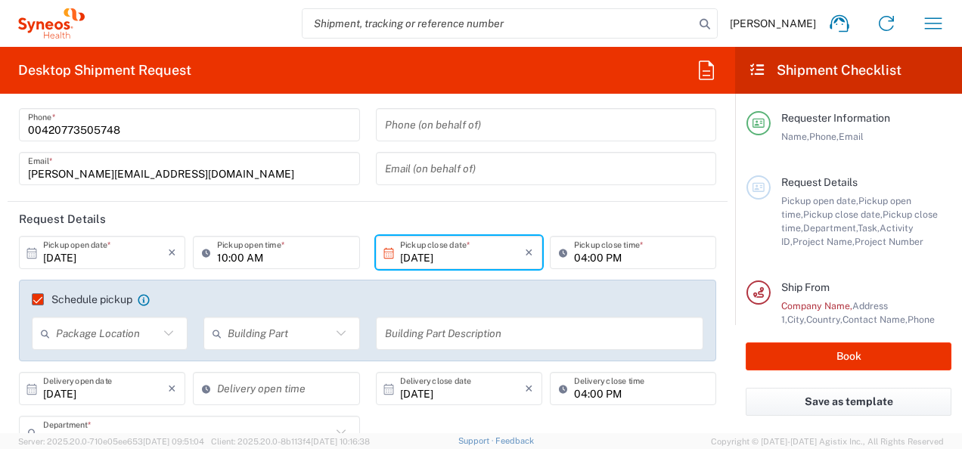
click at [160, 337] on icon at bounding box center [169, 334] width 20 height 20
click at [195, 277] on div "10:00 AM Pickup open time *" at bounding box center [276, 258] width 174 height 44
click at [202, 293] on agx-checkbox-control "Schedule pickup When scheduling a pickup please be sure to meet the following c…" at bounding box center [367, 300] width 671 height 14
click at [107, 330] on input "text" at bounding box center [107, 334] width 103 height 26
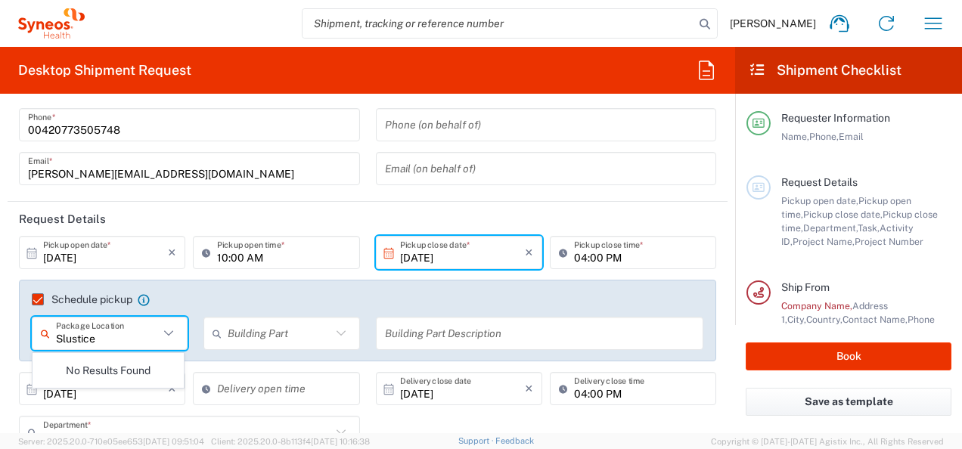
type input "Slustice"
click at [39, 301] on label "Schedule pickup" at bounding box center [82, 299] width 101 height 12
click at [31, 299] on input "Schedule pickup" at bounding box center [31, 299] width 0 height 0
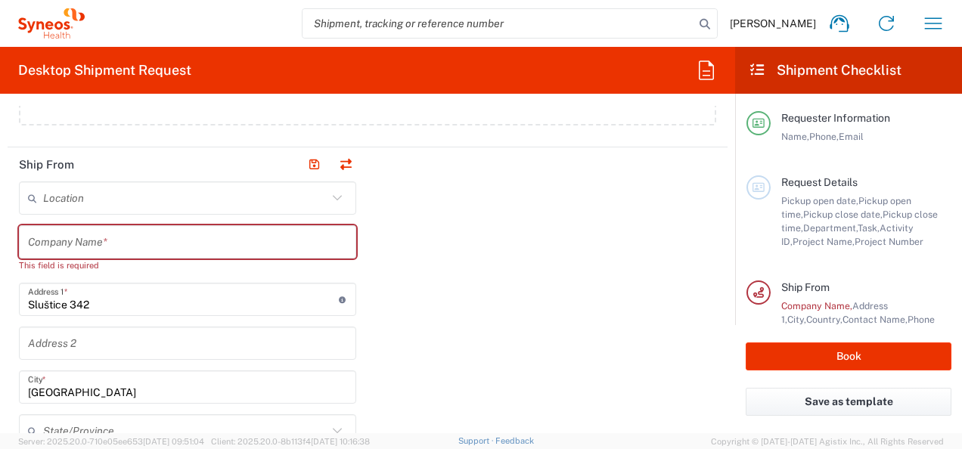
scroll to position [681, 0]
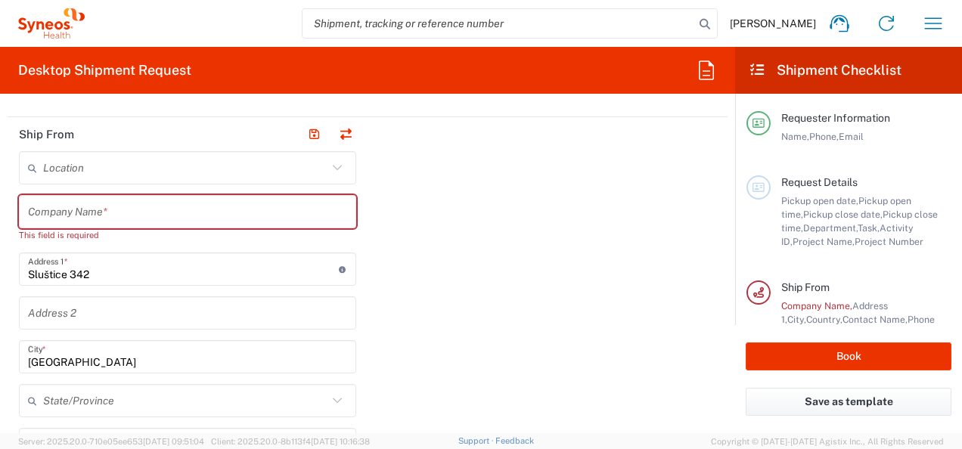
click at [333, 165] on icon at bounding box center [337, 167] width 9 height 5
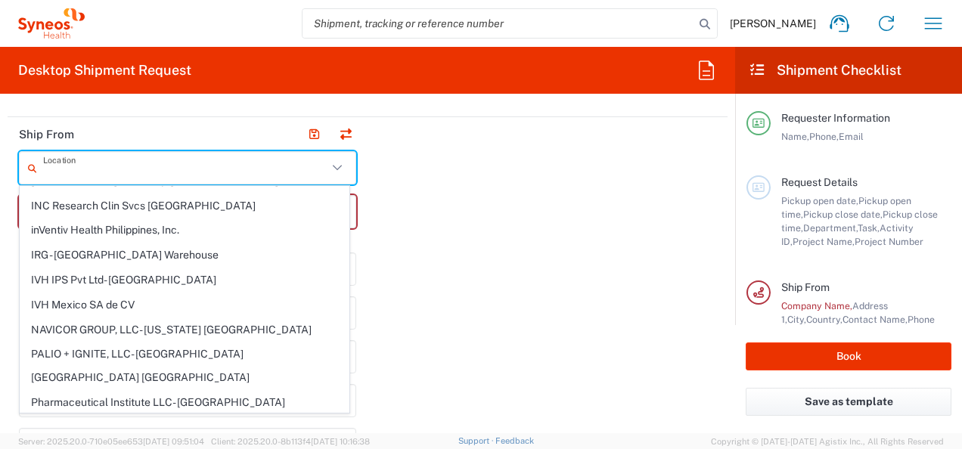
scroll to position [0, 0]
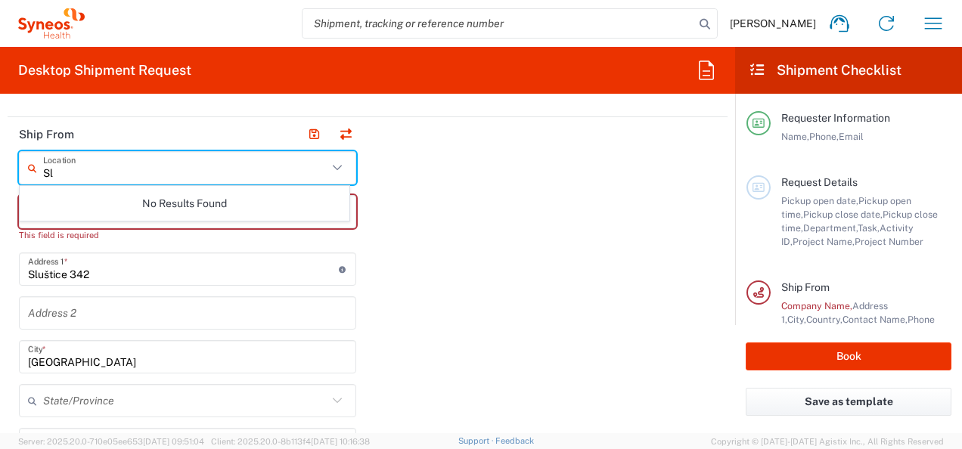
type input "S"
click at [138, 169] on input "text" at bounding box center [185, 168] width 284 height 26
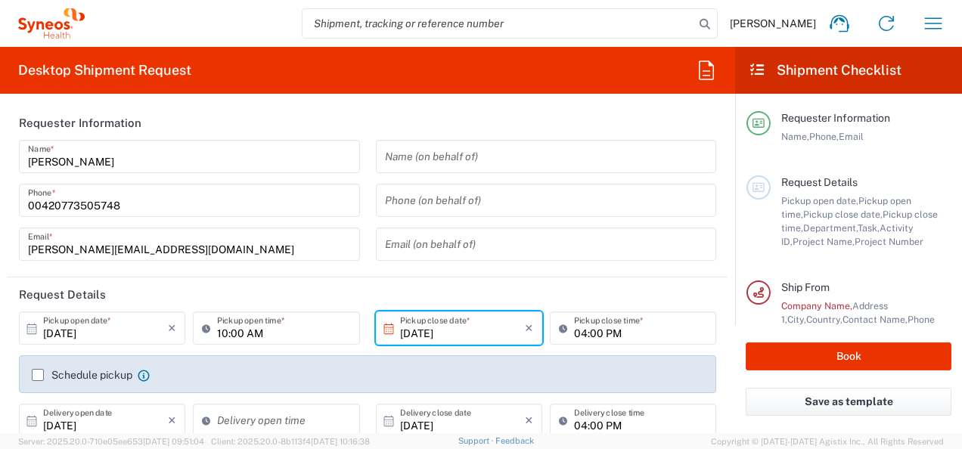
click at [39, 374] on label "Schedule pickup" at bounding box center [82, 375] width 101 height 12
click at [38, 375] on input "Schedule pickup" at bounding box center [38, 375] width 0 height 0
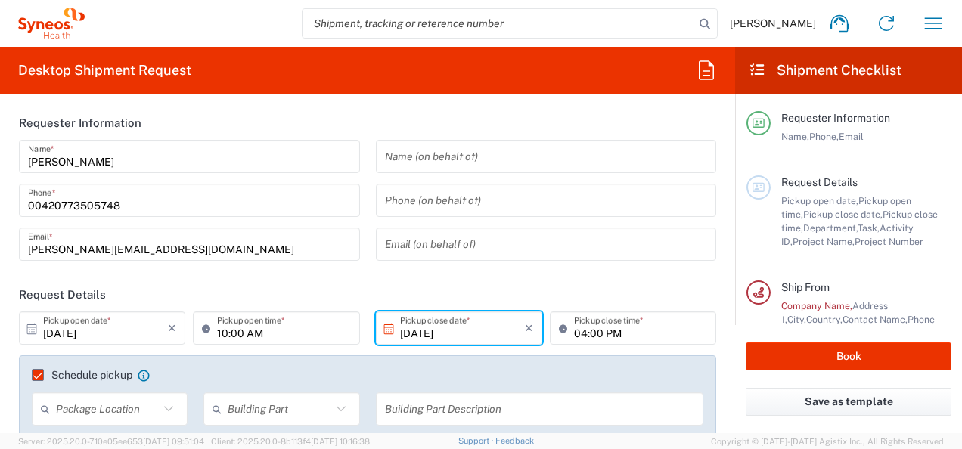
scroll to position [151, 0]
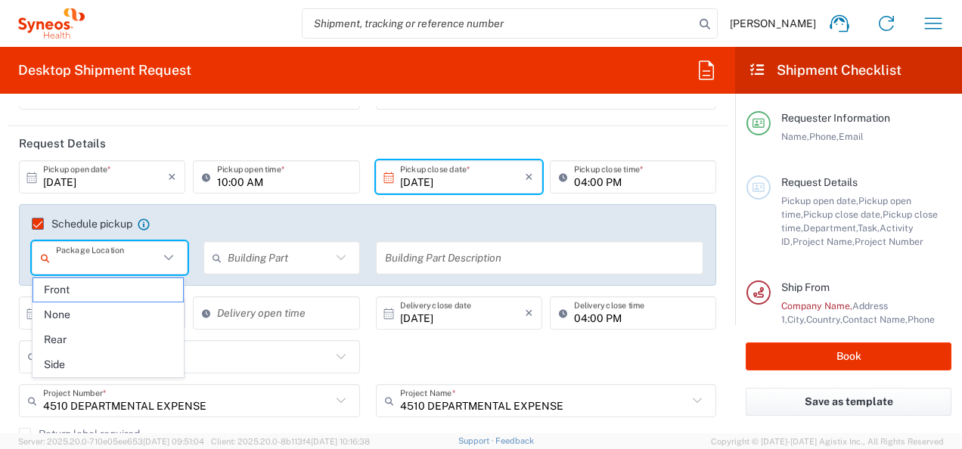
click at [150, 263] on input "text" at bounding box center [107, 258] width 103 height 26
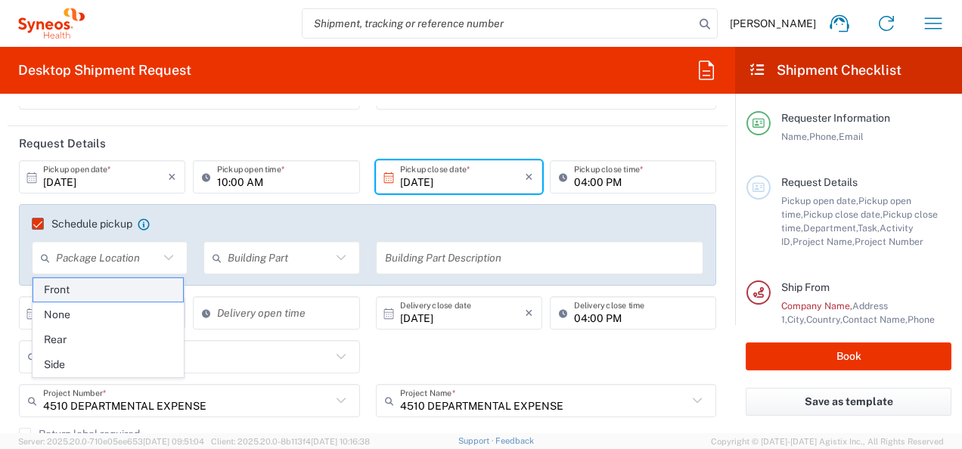
click at [82, 294] on span "Front" at bounding box center [108, 289] width 150 height 23
type input "Front"
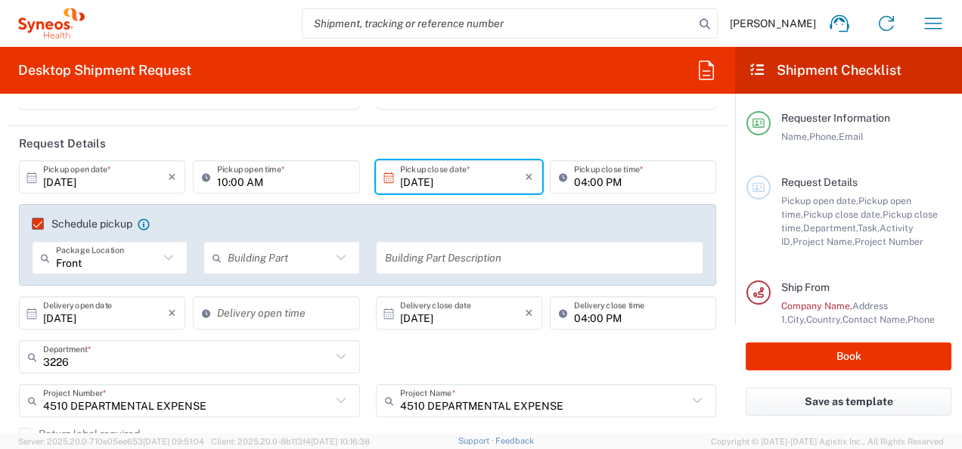
click at [277, 251] on input "text" at bounding box center [279, 258] width 103 height 26
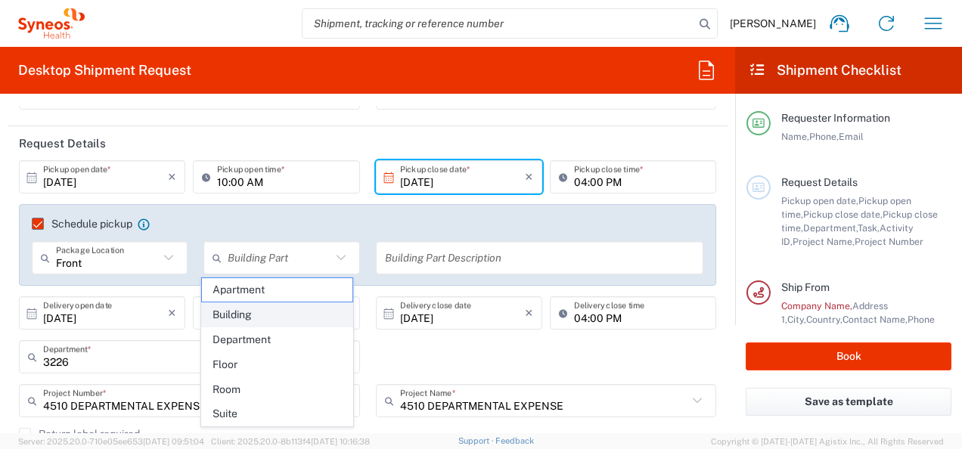
click at [254, 304] on span "Building" at bounding box center [277, 314] width 150 height 23
type input "Building"
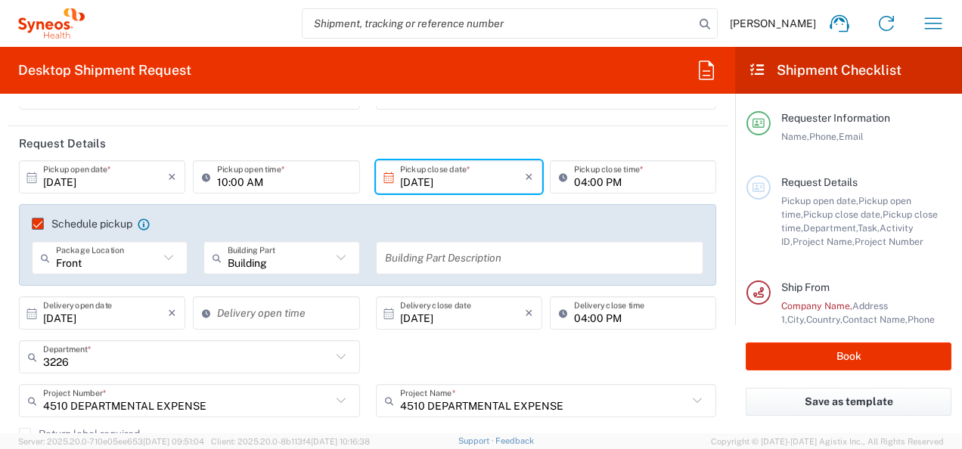
click at [168, 259] on icon at bounding box center [169, 258] width 20 height 20
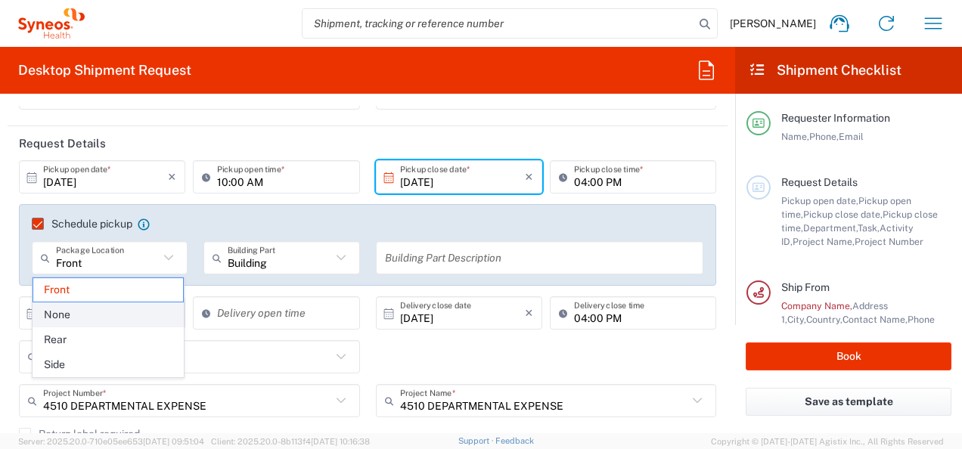
click at [79, 316] on span "None" at bounding box center [108, 314] width 150 height 23
type input "None"
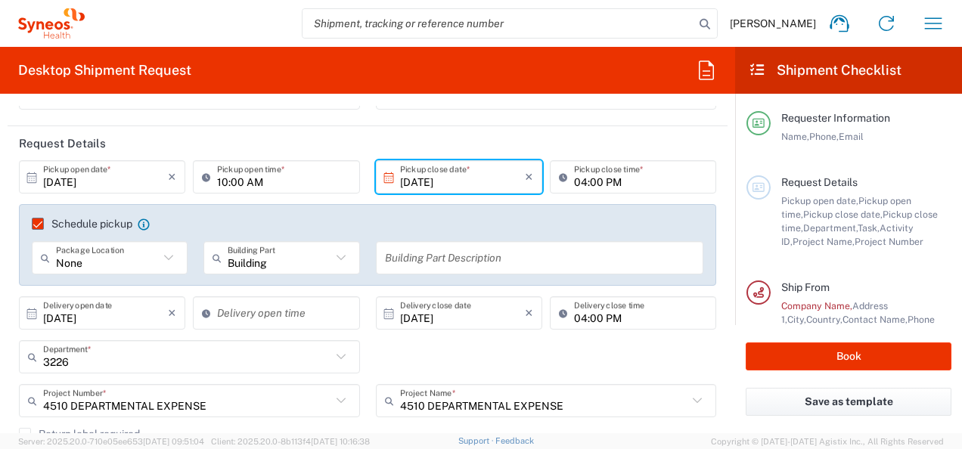
click at [420, 258] on input "text" at bounding box center [540, 258] width 310 height 26
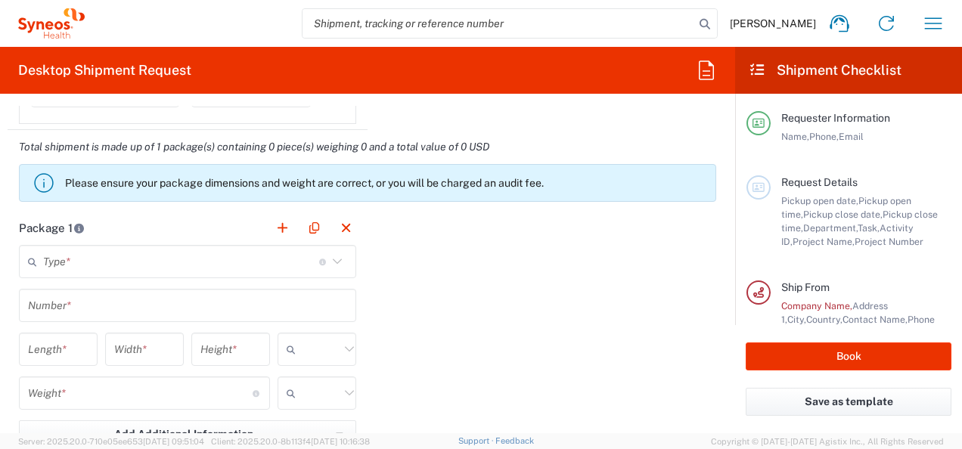
scroll to position [1512, 0]
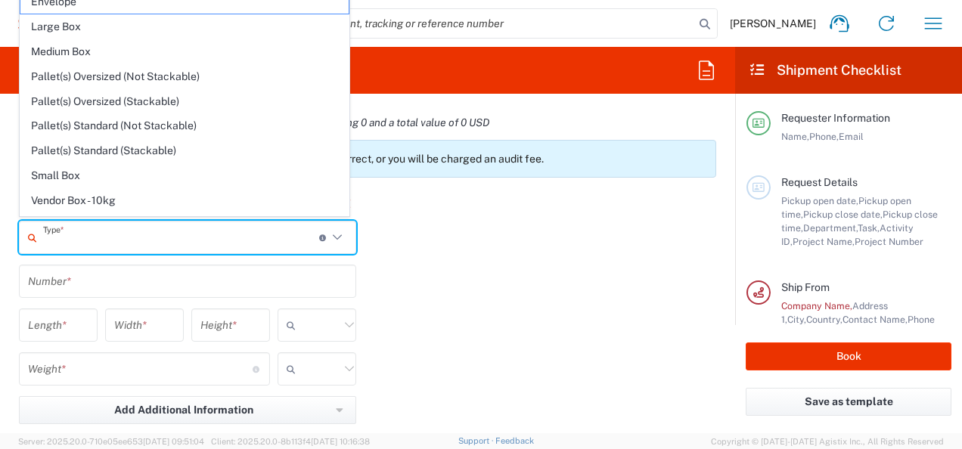
click at [293, 239] on input "text" at bounding box center [181, 238] width 276 height 26
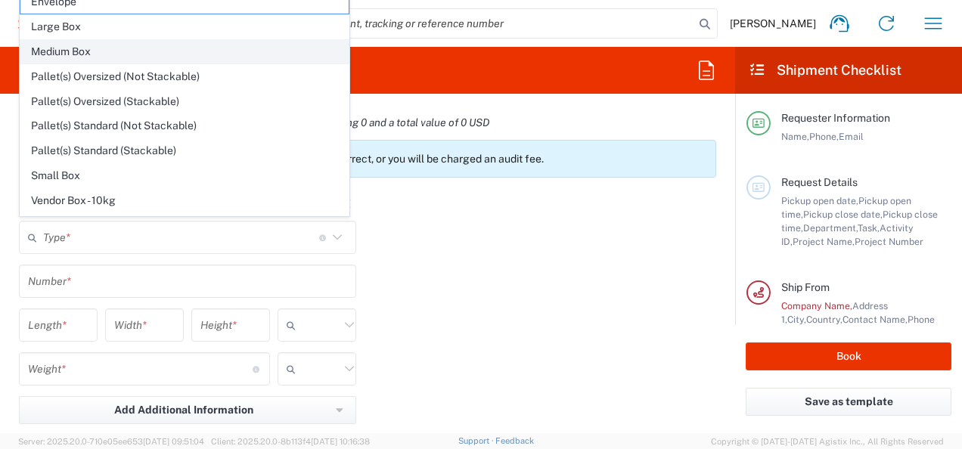
click at [89, 53] on span "Medium Box" at bounding box center [184, 51] width 328 height 23
type input "Medium Box"
type input "13"
type input "11.5"
type input "2.5"
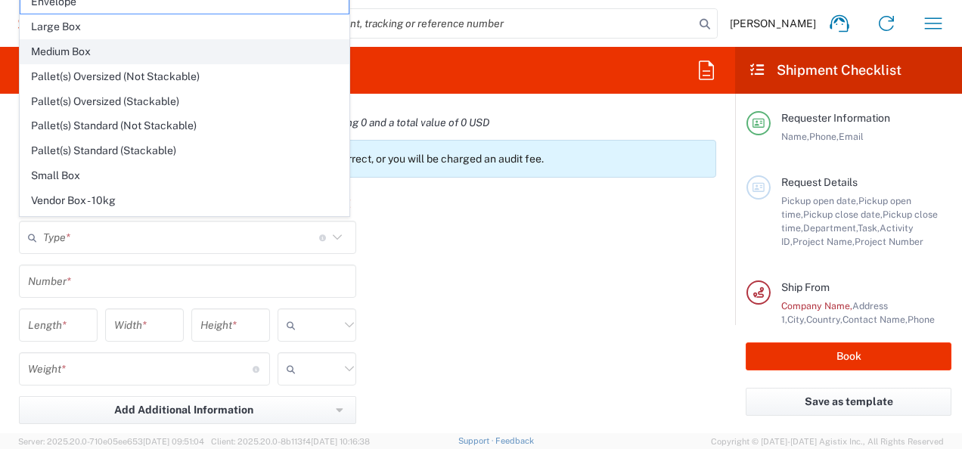
type input "in"
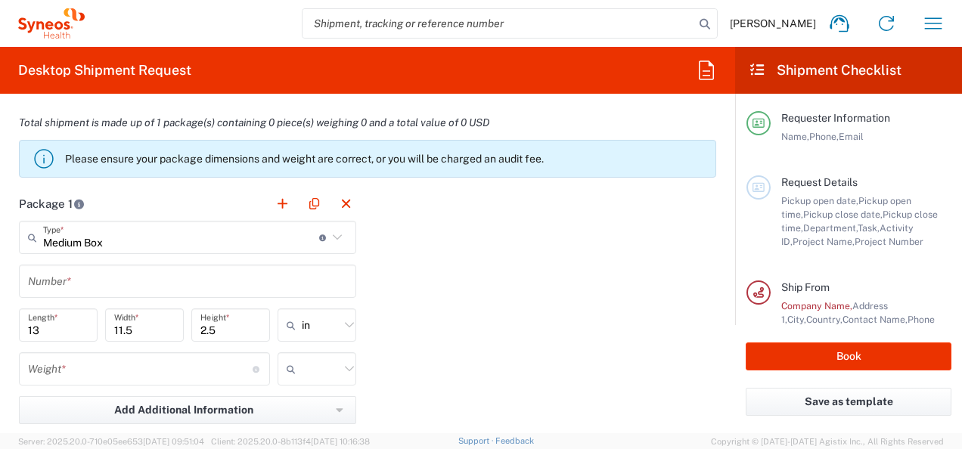
scroll to position [1588, 0]
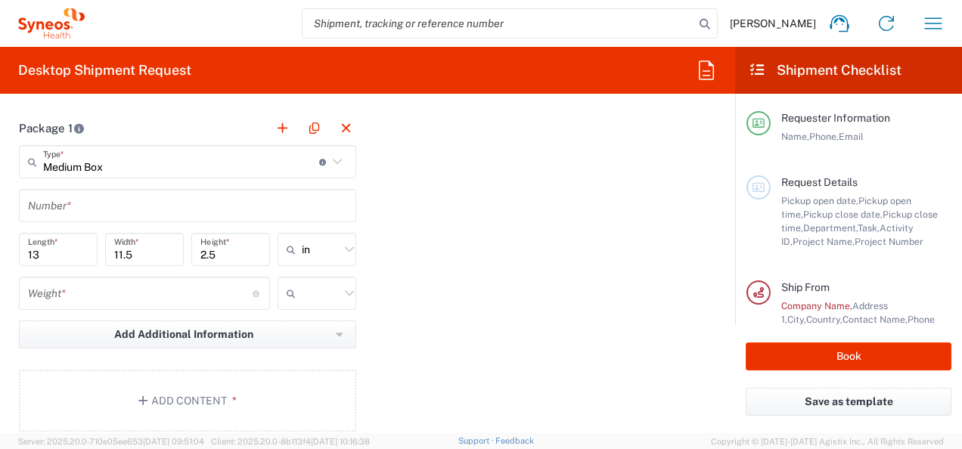
click at [172, 287] on input "number" at bounding box center [140, 294] width 225 height 26
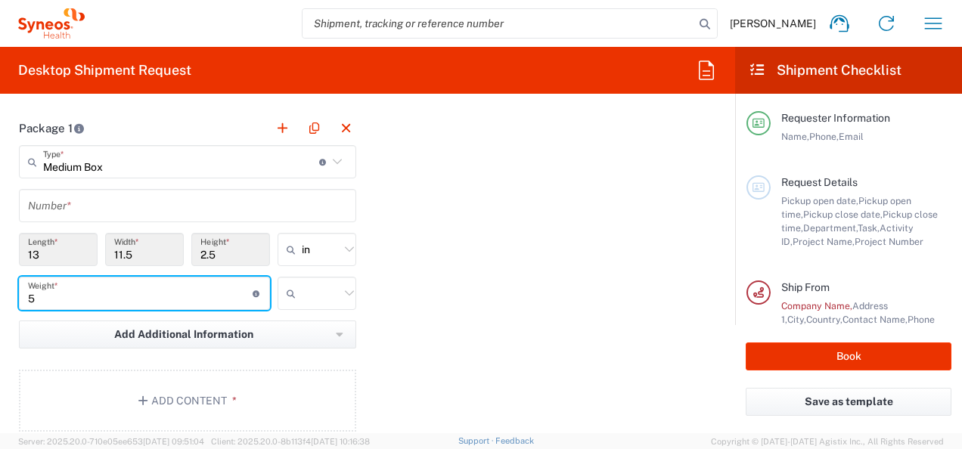
type input "5"
click at [374, 286] on div "Package 1 Medium Box Type * Material used to package goods Envelope Large Box M…" at bounding box center [368, 277] width 720 height 332
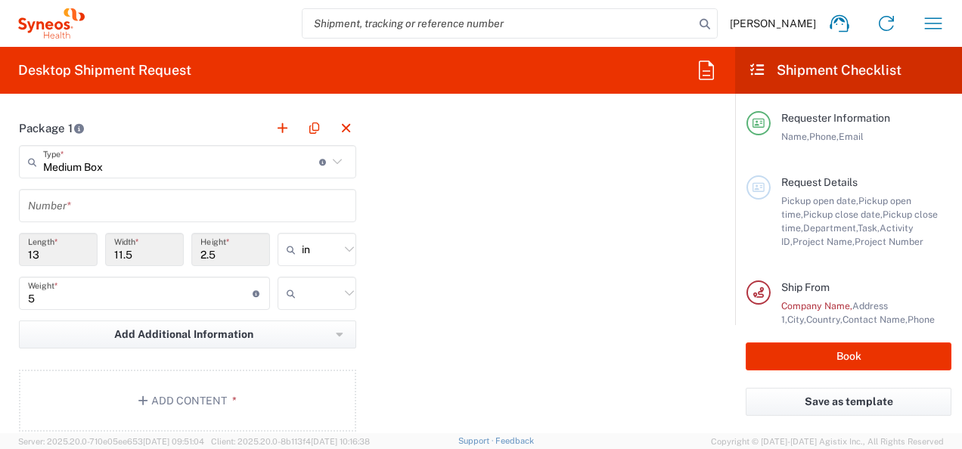
click at [320, 284] on input "text" at bounding box center [321, 293] width 38 height 24
click at [321, 315] on span "kgs" at bounding box center [311, 322] width 74 height 23
type input "kgs"
click at [455, 313] on div "Package 1 Medium Box Type * Material used to package goods Envelope Large Box M…" at bounding box center [368, 277] width 720 height 332
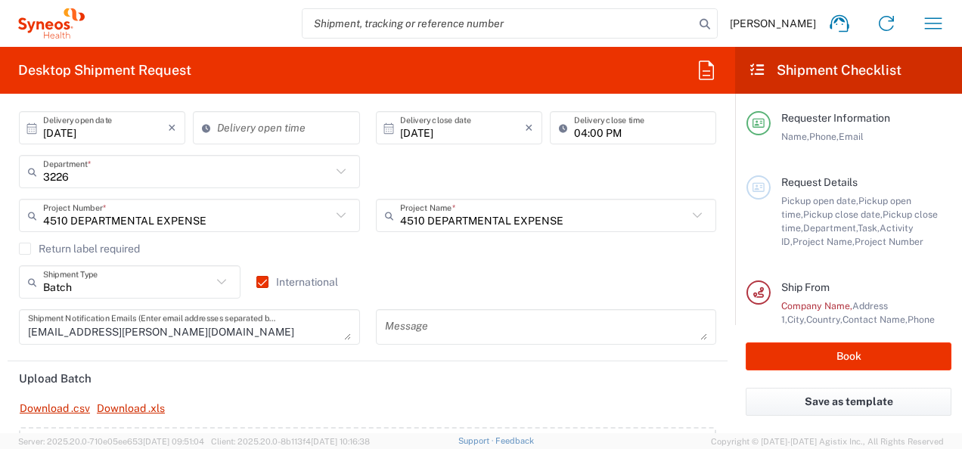
scroll to position [0, 0]
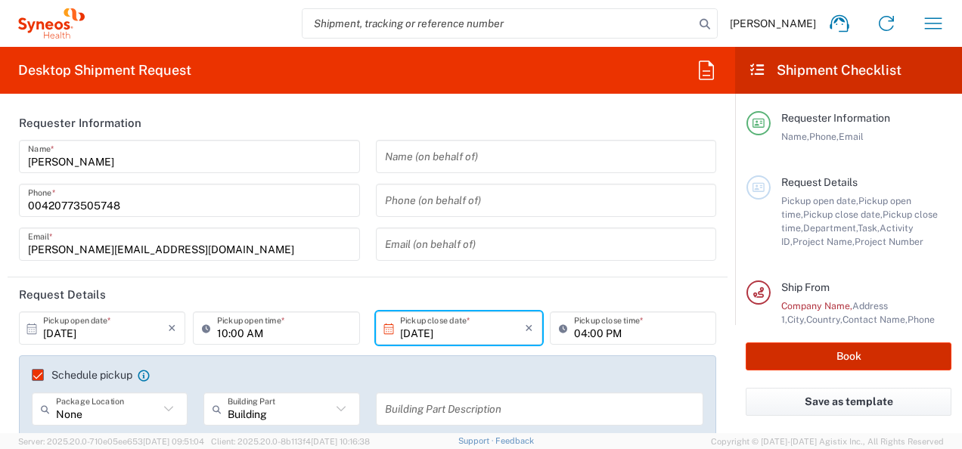
drag, startPoint x: 835, startPoint y: 359, endPoint x: 622, endPoint y: 358, distance: 213.2
click at [834, 360] on button "Book" at bounding box center [849, 357] width 206 height 28
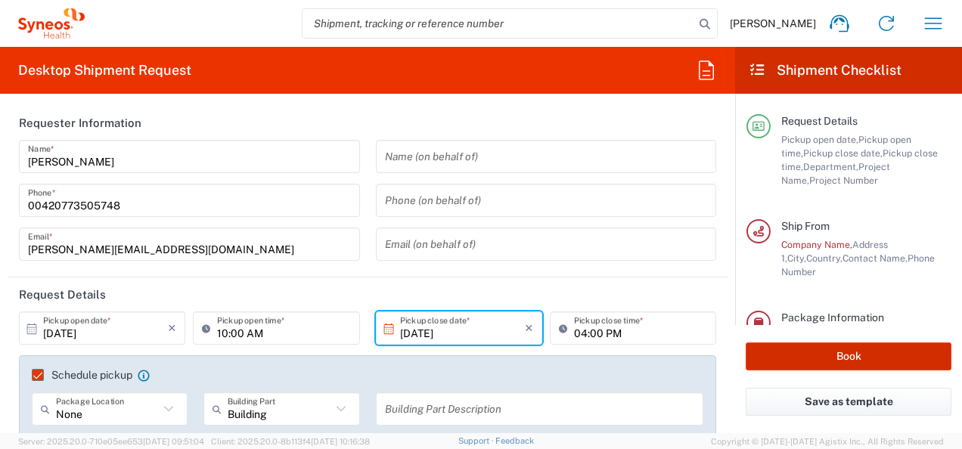
scroll to position [100, 0]
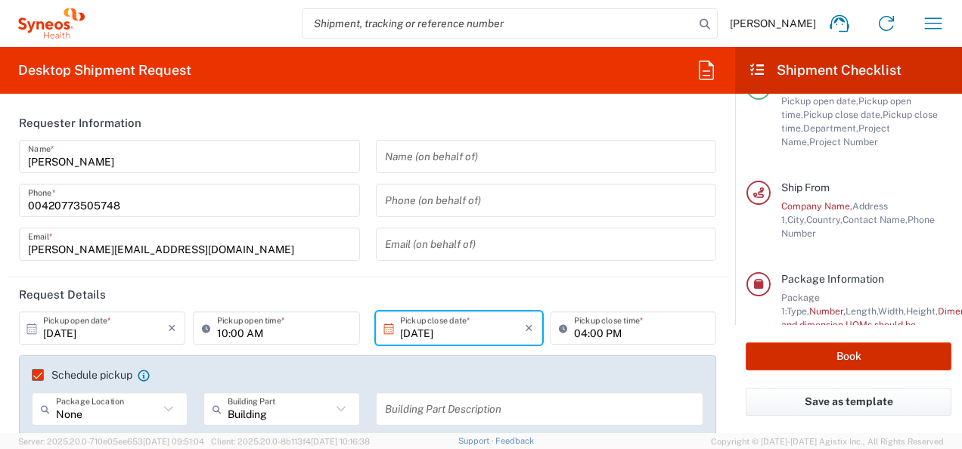
type input "4510 DEPARTMENTAL EXPENSE"
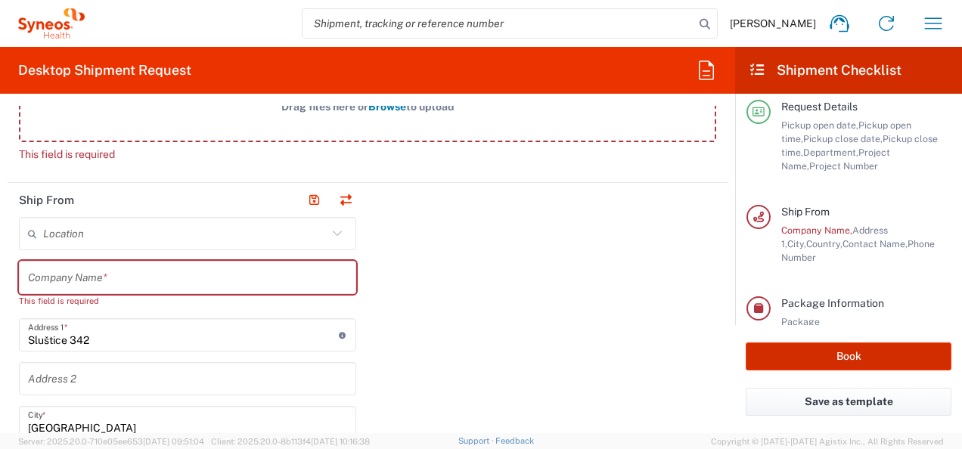
scroll to position [681, 0]
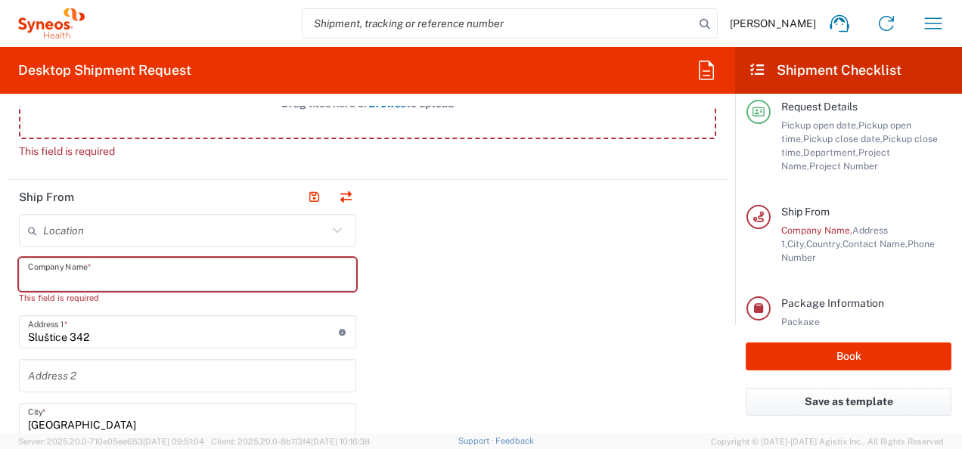
click at [162, 272] on input "text" at bounding box center [187, 275] width 319 height 26
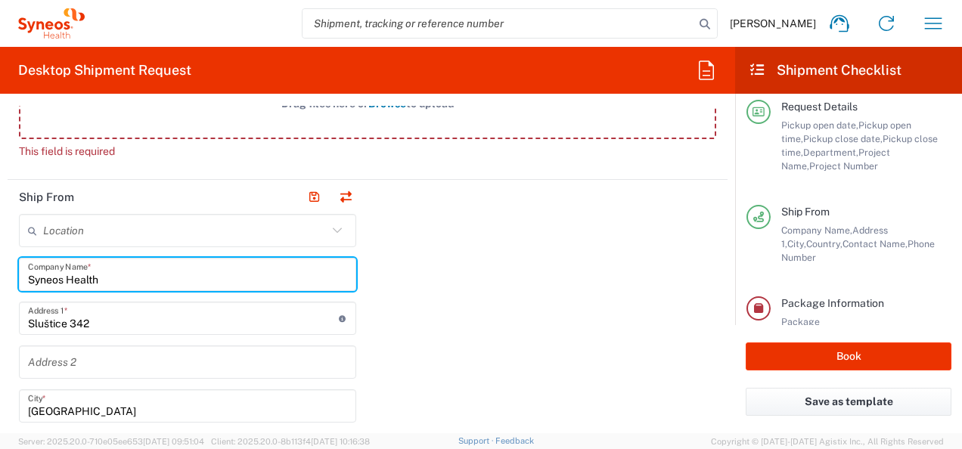
type input "Syneos Health"
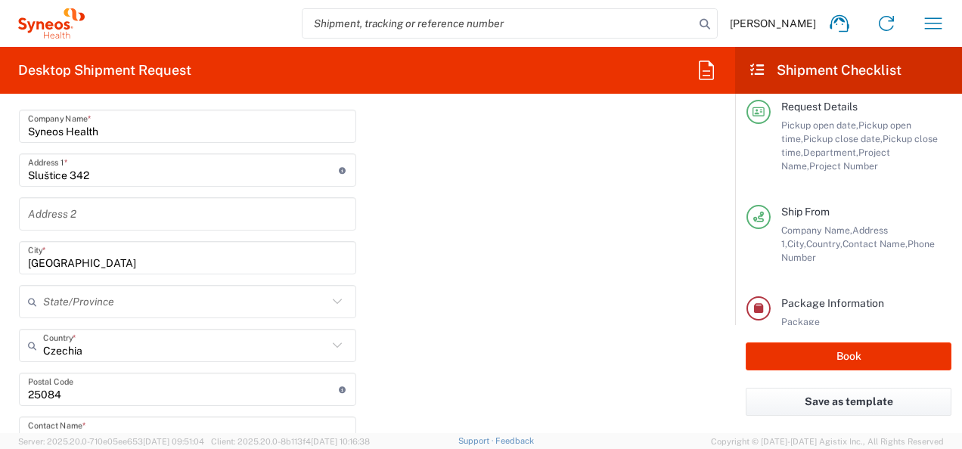
scroll to position [832, 0]
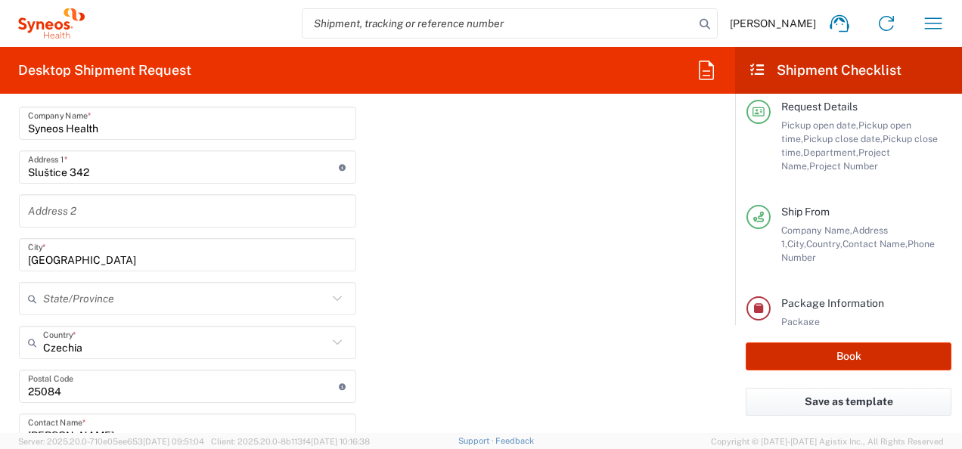
click at [784, 349] on button "Book" at bounding box center [849, 357] width 206 height 28
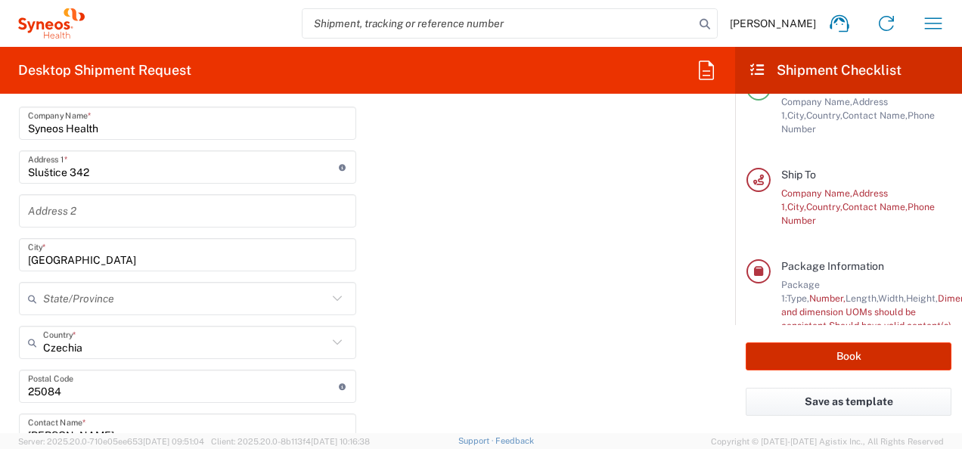
scroll to position [206, 0]
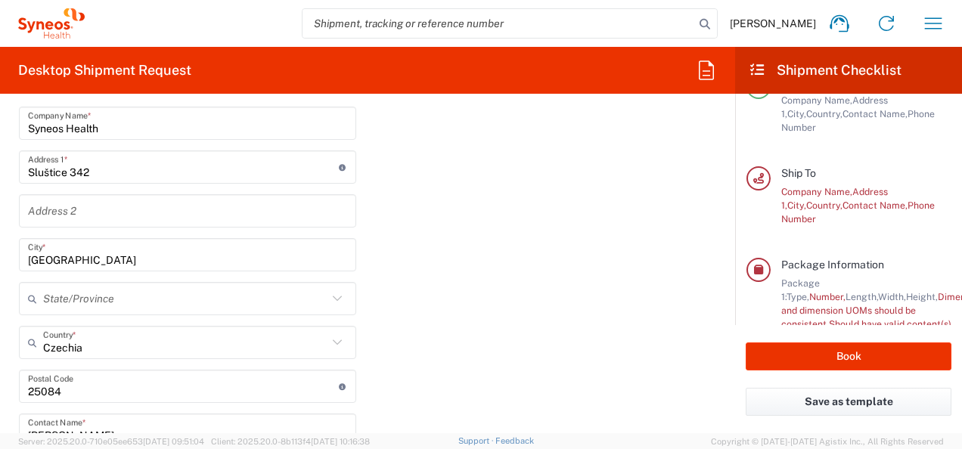
click at [478, 315] on div "Ship From Location [PERSON_NAME] LLC-[GEOGRAPHIC_DATA] [GEOGRAPHIC_DATA] [GEOGR…" at bounding box center [368, 410] width 720 height 763
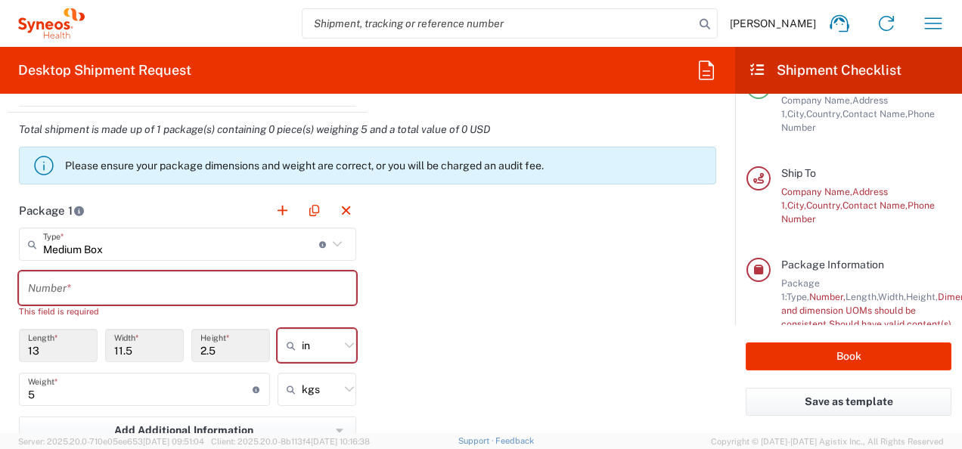
scroll to position [1512, 0]
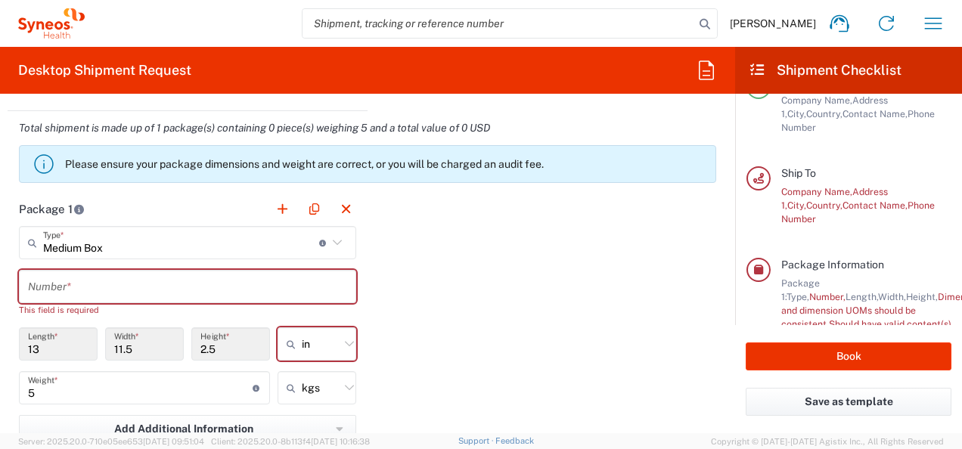
click at [293, 289] on input "text" at bounding box center [187, 287] width 319 height 26
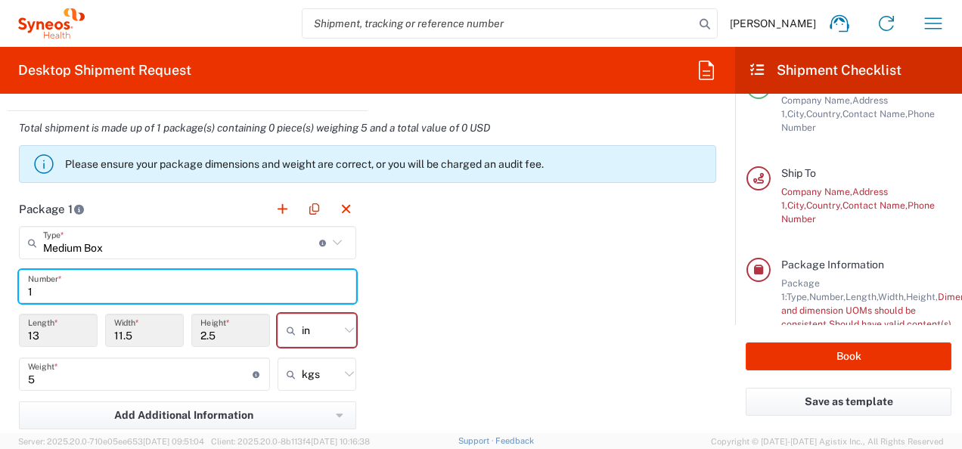
type input "1"
click at [458, 293] on div "Package 1 Medium Box Type * Material used to package goods Envelope Large Box M…" at bounding box center [368, 358] width 720 height 332
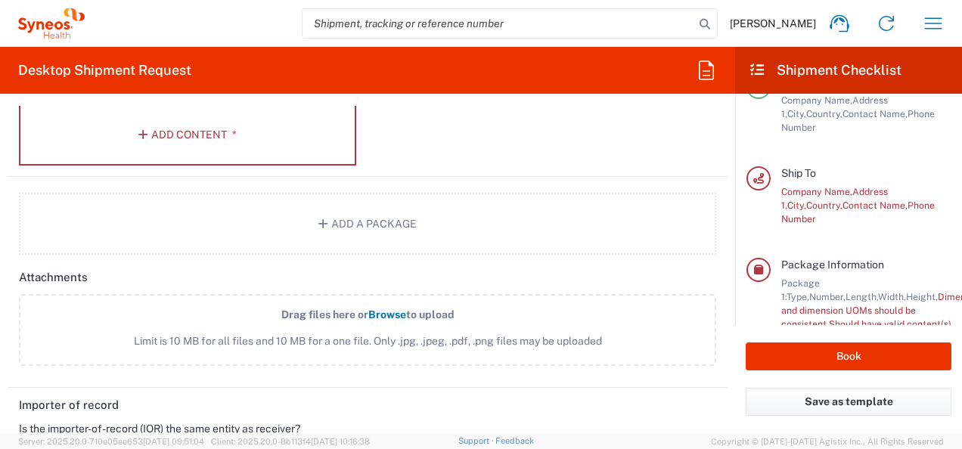
scroll to position [1966, 0]
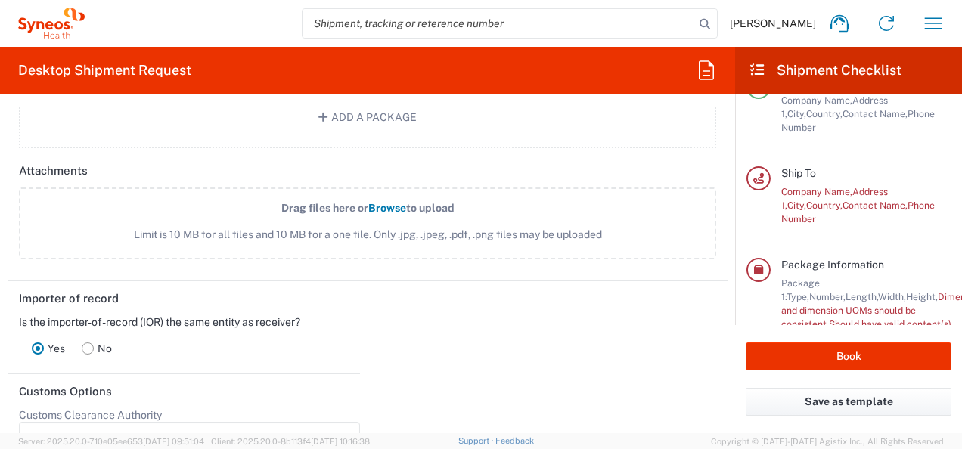
click at [817, 200] on div "Company Name, Address [GEOGRAPHIC_DATA], Contact Name, Phone Number" at bounding box center [866, 205] width 170 height 41
click at [825, 353] on button "Book" at bounding box center [849, 357] width 206 height 28
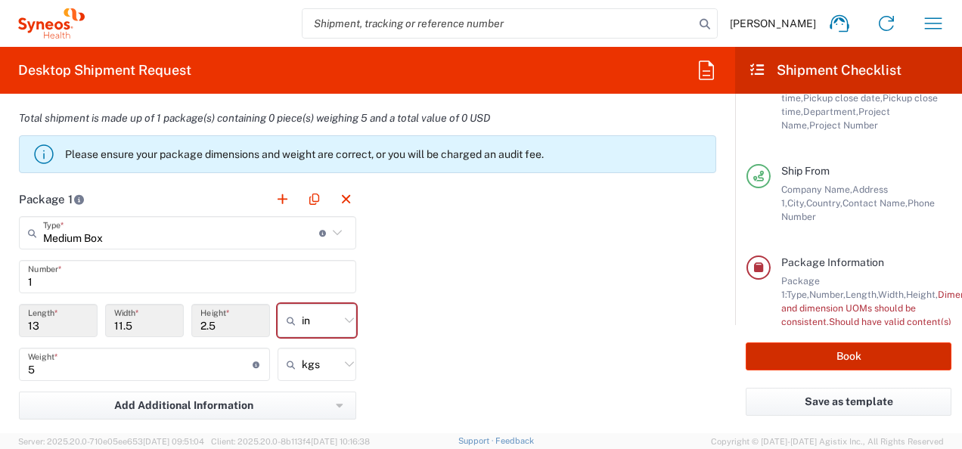
scroll to position [1512, 0]
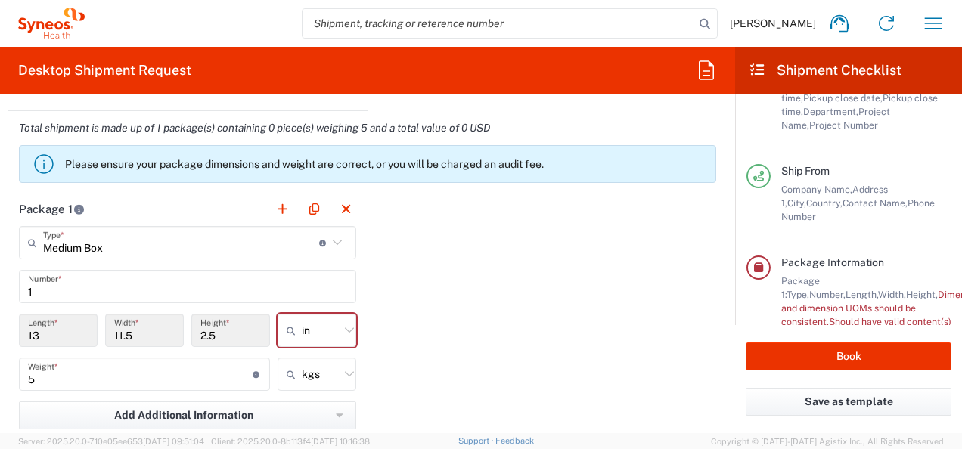
click at [340, 323] on icon at bounding box center [350, 331] width 20 height 20
click at [345, 327] on icon at bounding box center [349, 329] width 9 height 5
click at [306, 386] on span "cm" at bounding box center [311, 384] width 74 height 23
type input "33.02"
type input "29.21"
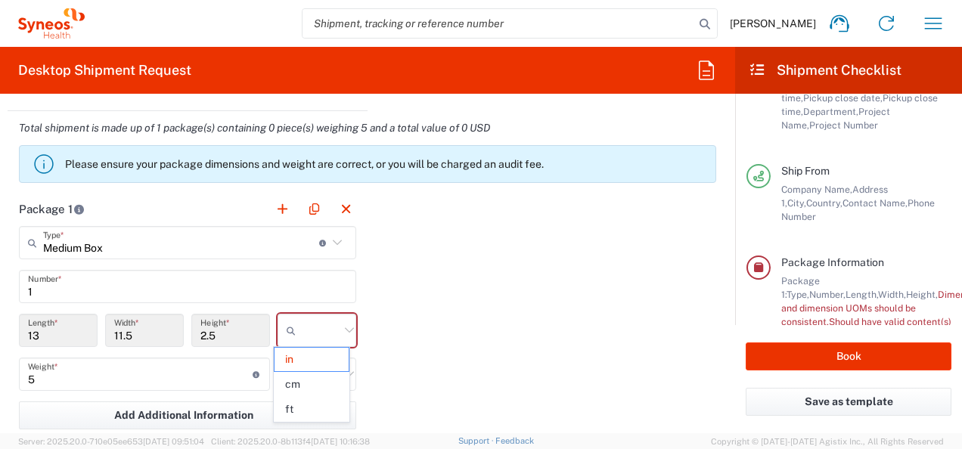
type input "6.35"
type input "cm"
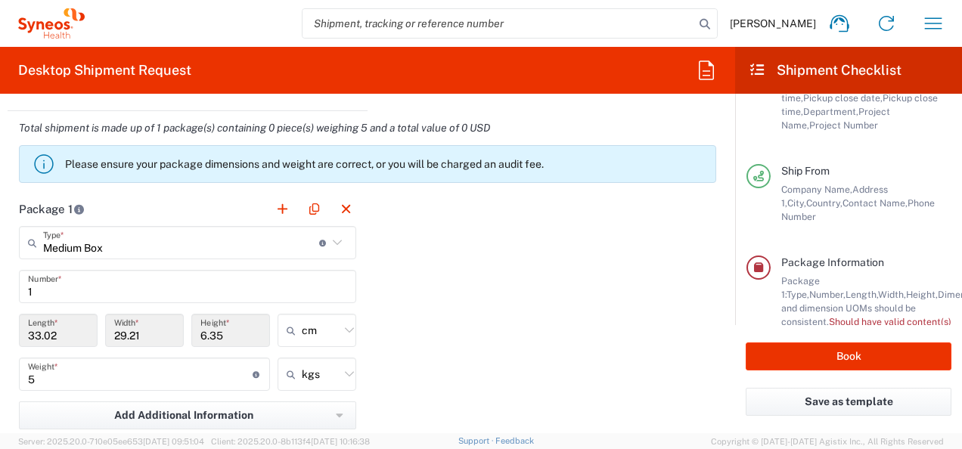
click at [470, 324] on div "Package 1 Medium Box Type * Material used to package goods Envelope Large Box M…" at bounding box center [368, 358] width 720 height 332
click at [416, 303] on div "Package 1 Medium Box Type * Material used to package goods Envelope Large Box M…" at bounding box center [368, 358] width 720 height 332
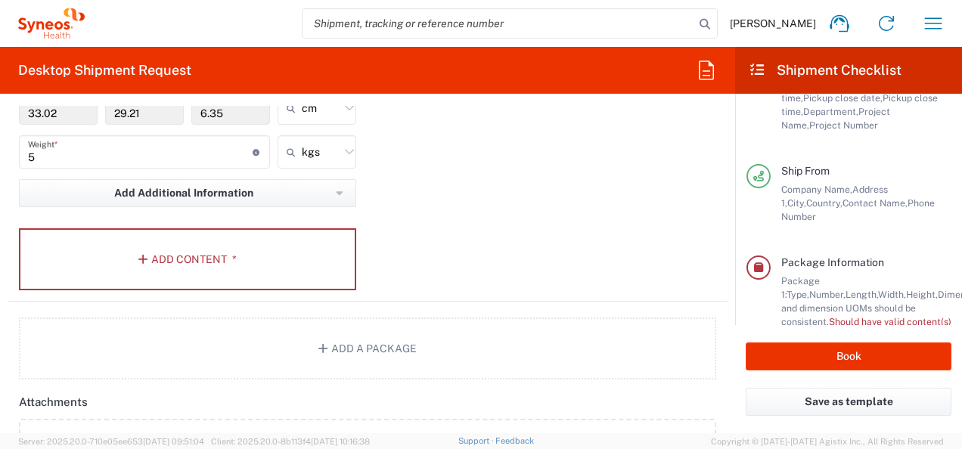
scroll to position [1815, 0]
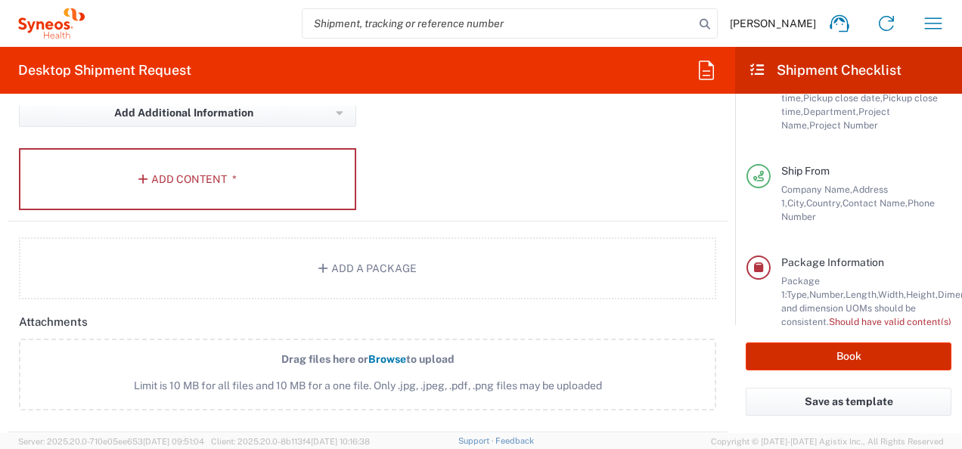
click at [818, 367] on button "Book" at bounding box center [849, 357] width 206 height 28
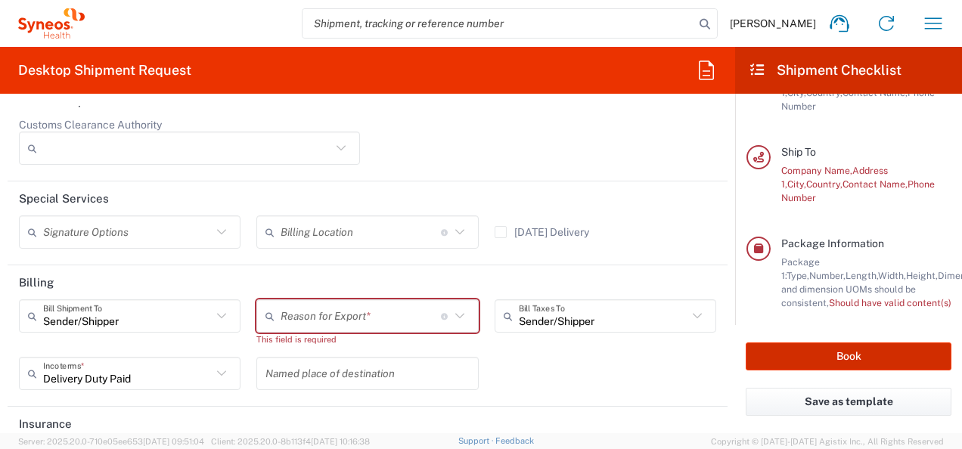
scroll to position [2321, 0]
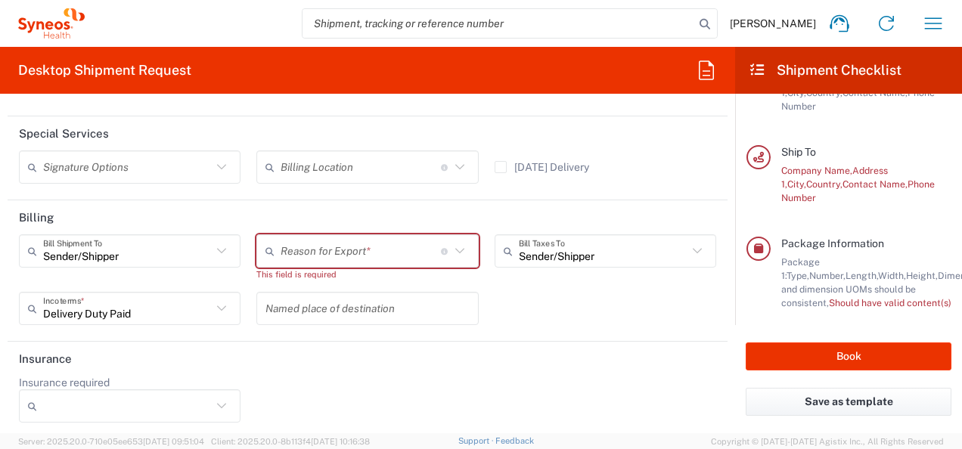
click at [357, 244] on input "text" at bounding box center [361, 251] width 160 height 26
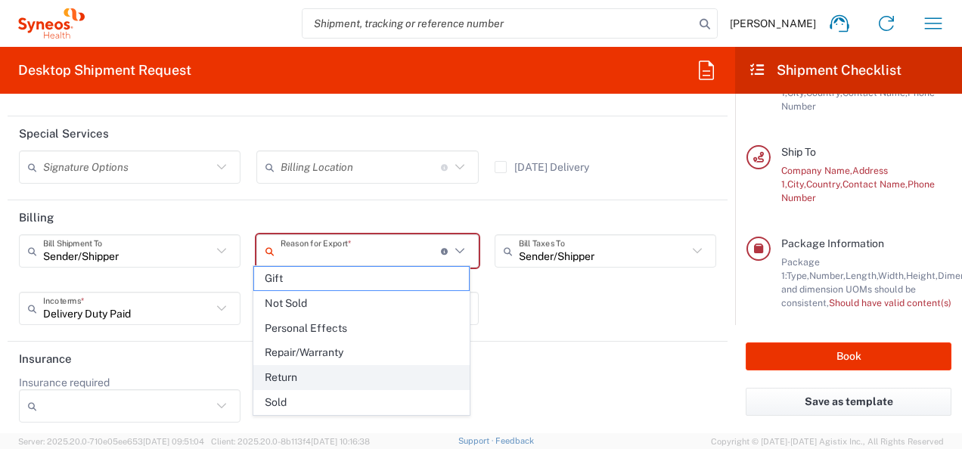
click at [296, 377] on span "Return" at bounding box center [361, 377] width 215 height 23
type input "Return"
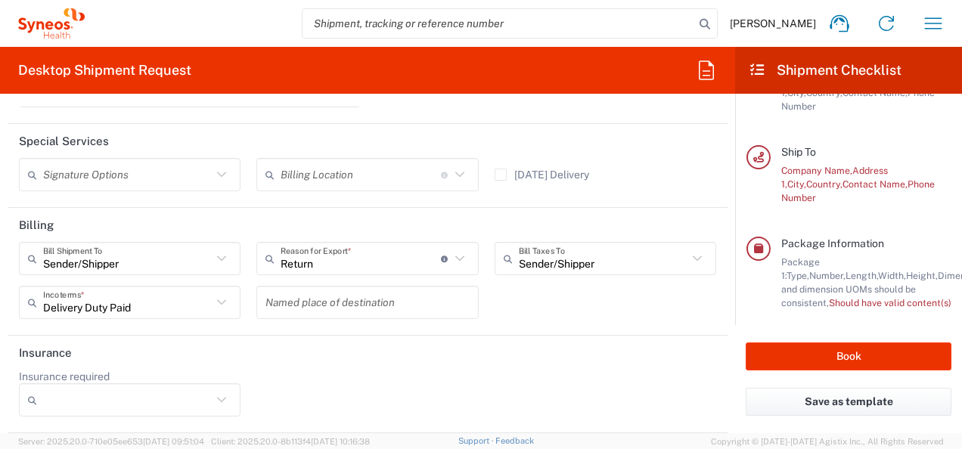
scroll to position [2308, 0]
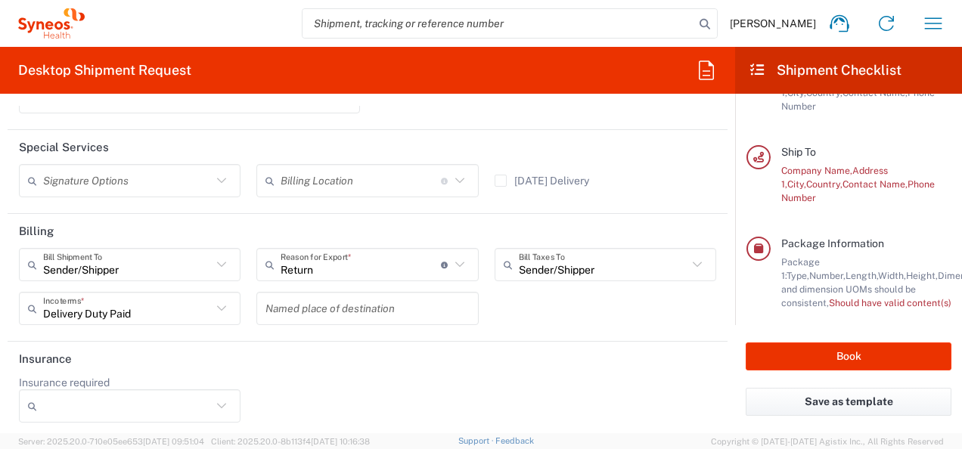
click at [520, 321] on div "Sender/[PERSON_NAME] Shipment To Sender/Shipper Recipient Account Third Party A…" at bounding box center [367, 292] width 713 height 88
click at [814, 346] on button "Book" at bounding box center [849, 357] width 206 height 28
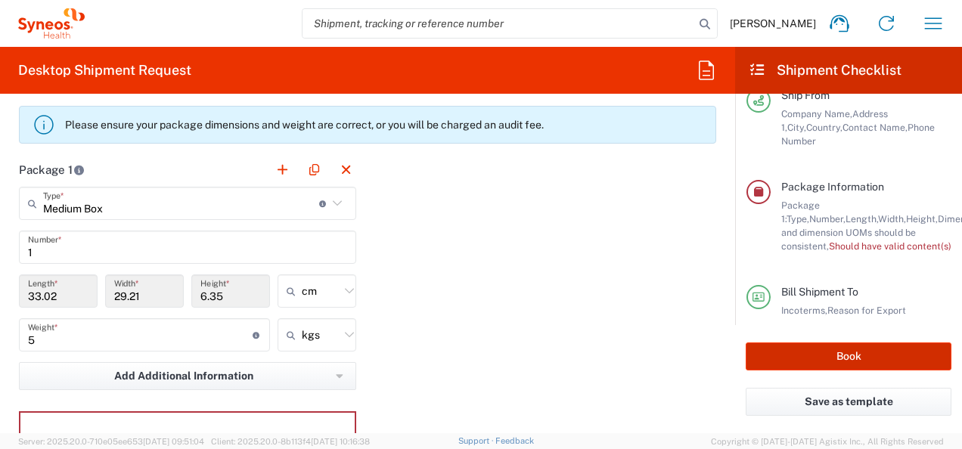
scroll to position [1703, 0]
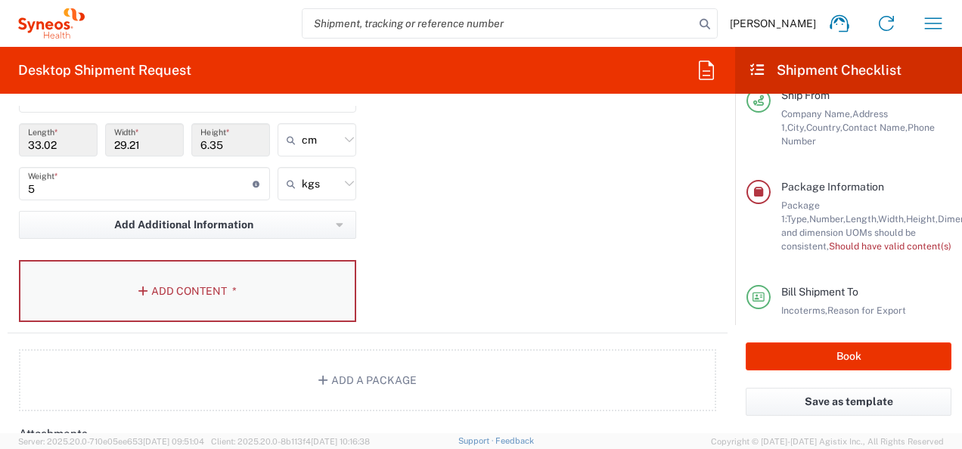
click at [194, 292] on button "Add Content *" at bounding box center [187, 291] width 337 height 62
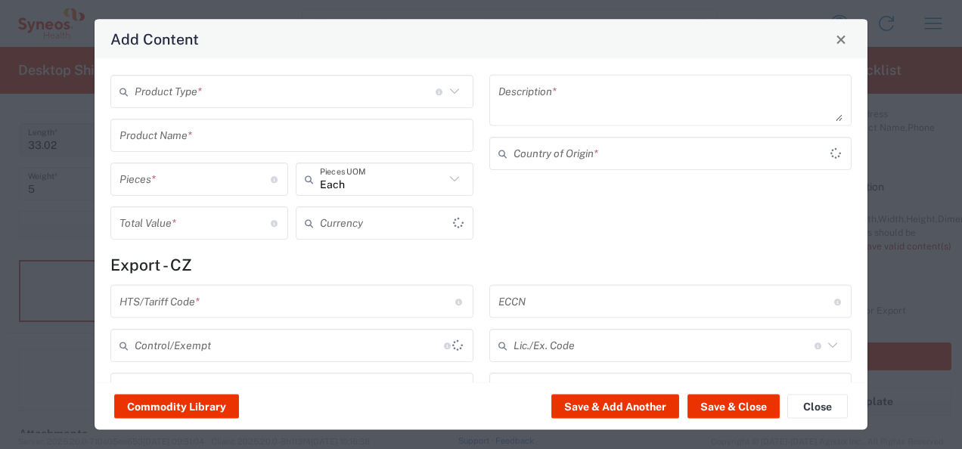
type input "US Dollar"
click at [436, 100] on agx-control-info "Document: Paper document generated internally by Syneos, a client, or third-par…" at bounding box center [440, 91] width 8 height 24
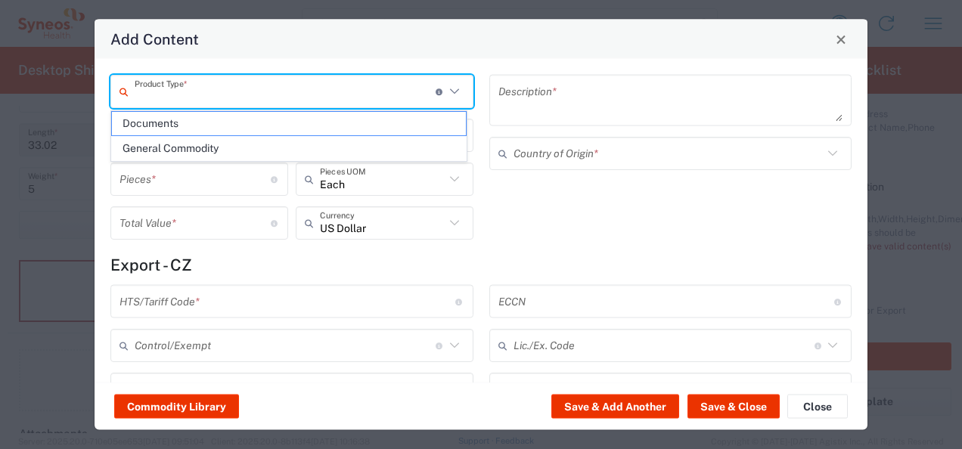
click at [458, 87] on div "Product Type * Document: Paper document generated internally by Syneos, a clien…" at bounding box center [291, 91] width 363 height 33
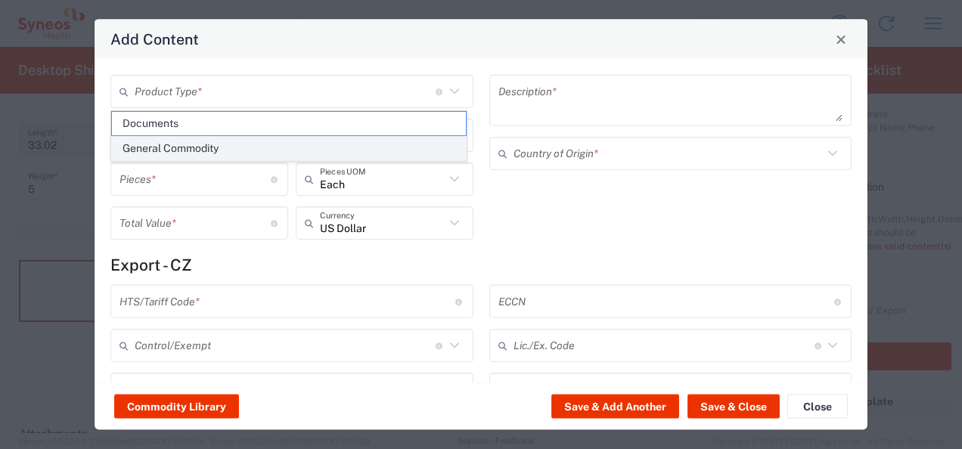
click at [271, 144] on span "General Commodity" at bounding box center [289, 148] width 354 height 23
type input "General Commodity"
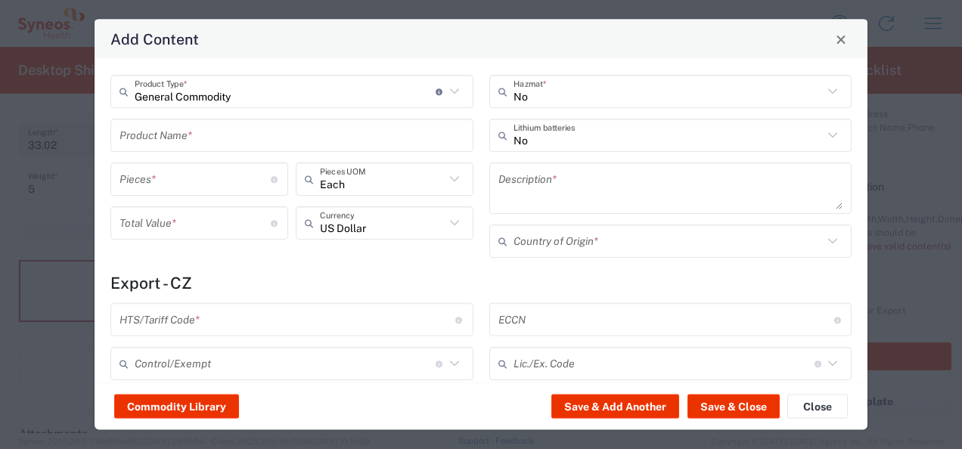
click at [254, 130] on input "text" at bounding box center [291, 135] width 345 height 26
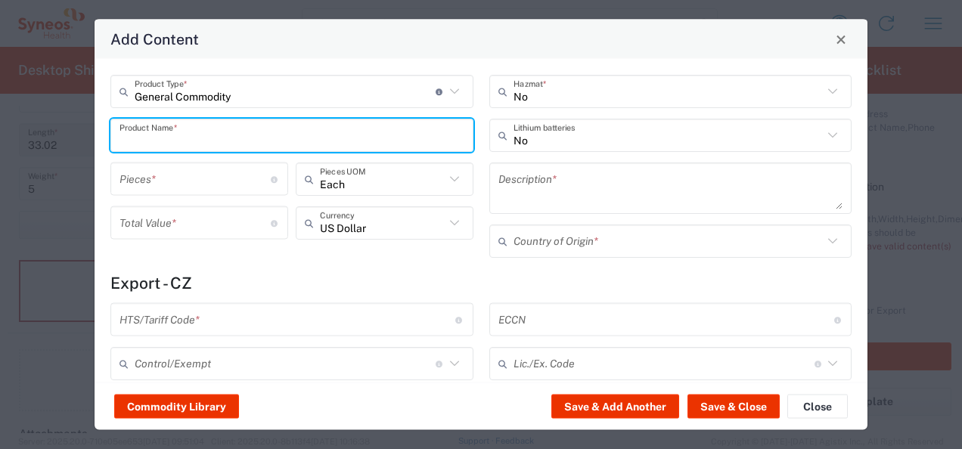
scroll to position [0, 0]
type input "C"
click at [225, 144] on input "C" at bounding box center [291, 135] width 345 height 26
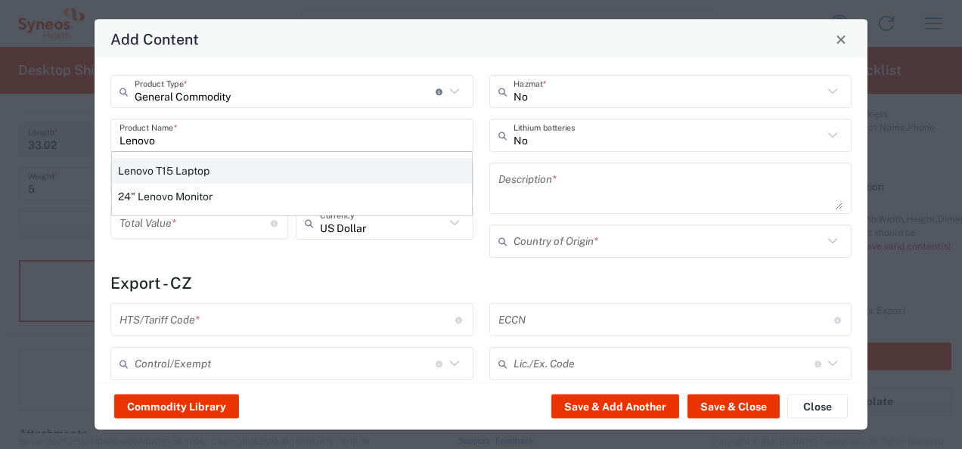
click at [209, 172] on div "Lenovo T15 Laptop" at bounding box center [292, 171] width 360 height 26
type input "Lenovo T15 Laptop"
type textarea "Lenovo T15 Laptop"
type input "[GEOGRAPHIC_DATA]"
type input "8471.30.0100"
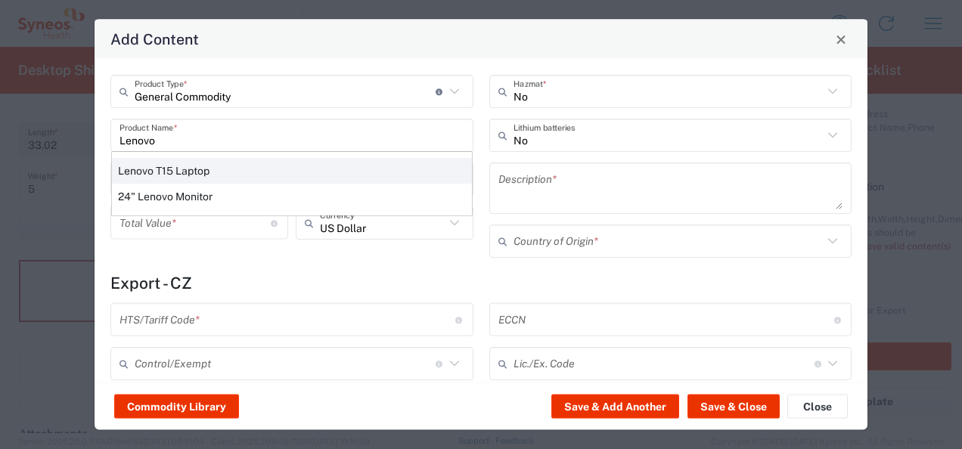
type input "BIS"
type input "5A992"
type input "Yes"
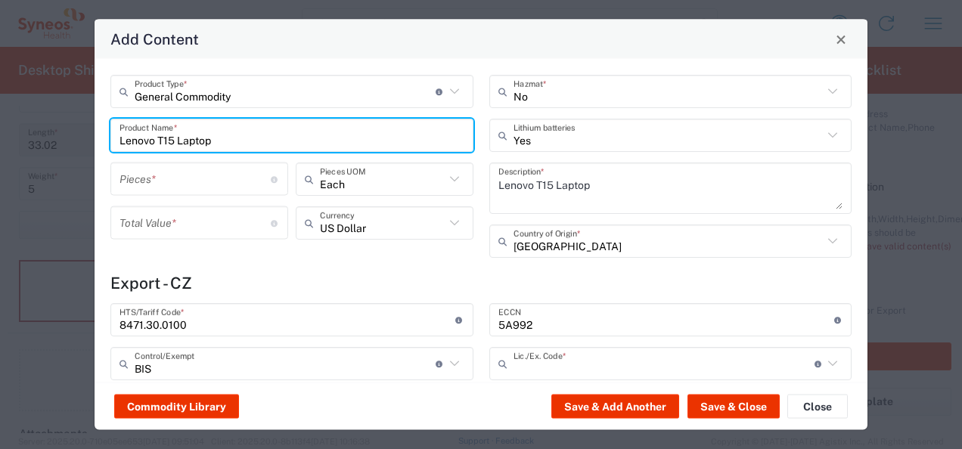
type input "NLR - No License Required"
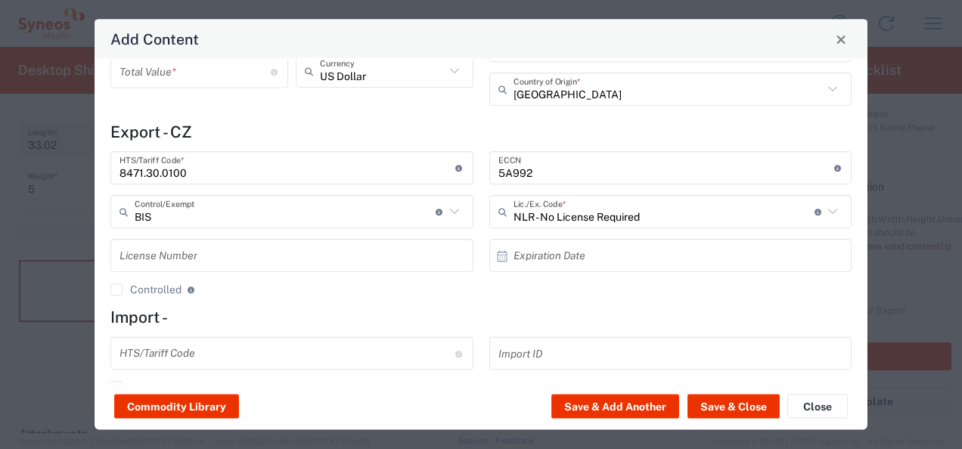
scroll to position [298, 0]
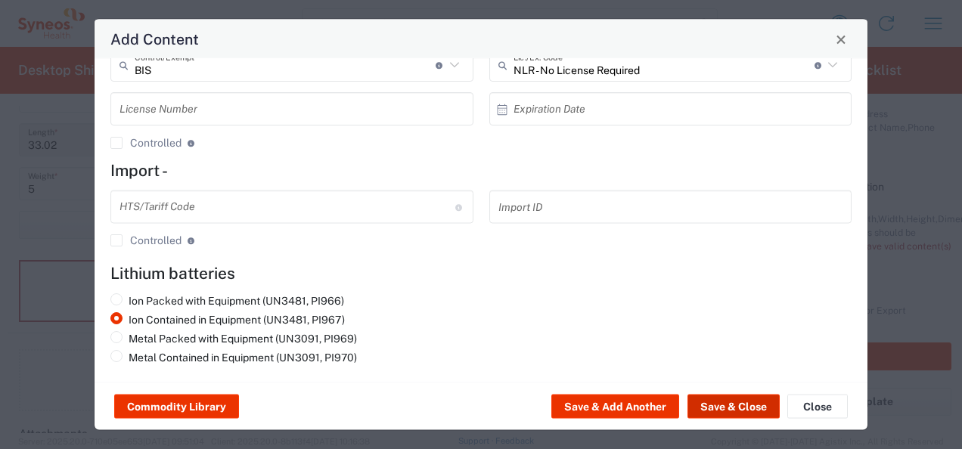
click at [723, 410] on button "Save & Close" at bounding box center [733, 407] width 92 height 24
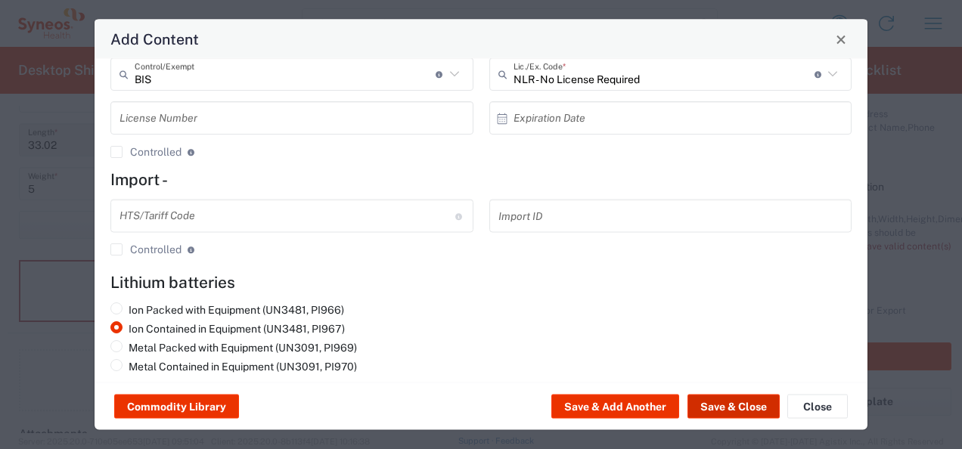
scroll to position [308, 0]
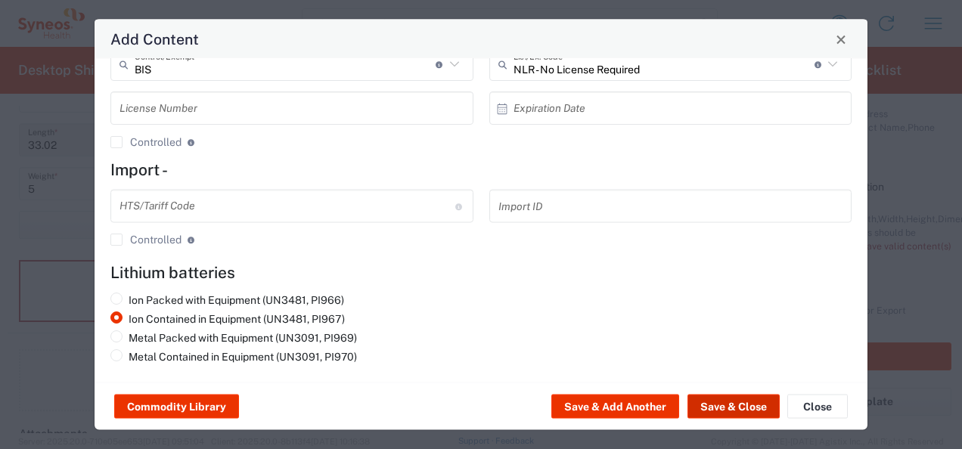
click at [740, 410] on button "Save & Close" at bounding box center [733, 407] width 92 height 24
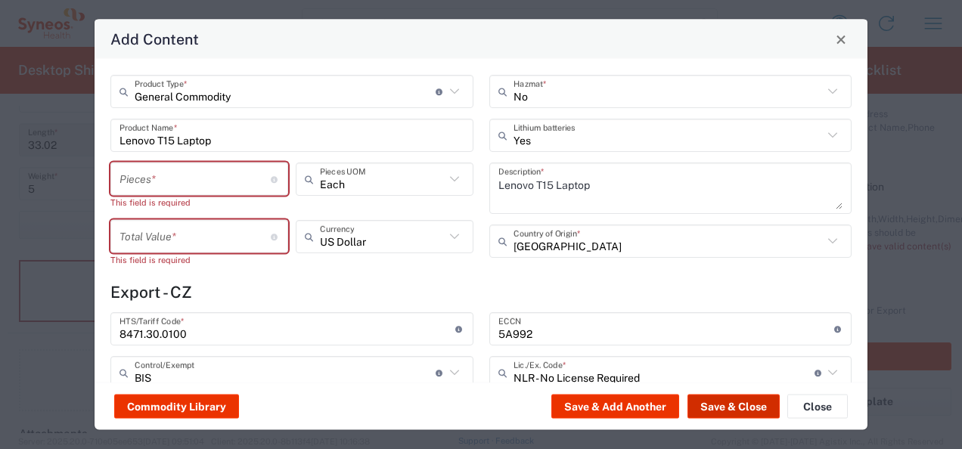
scroll to position [0, 0]
click at [212, 183] on input "number" at bounding box center [194, 179] width 151 height 26
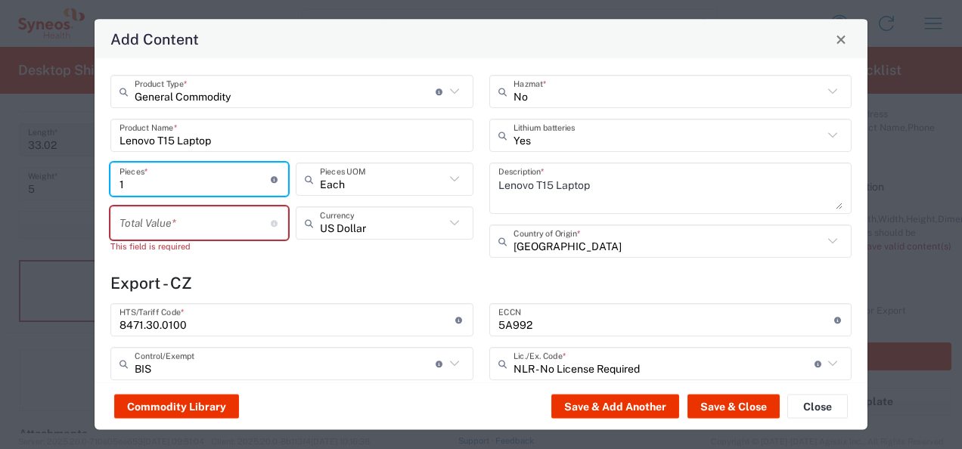
type input "1"
click at [200, 228] on input "number" at bounding box center [194, 222] width 151 height 26
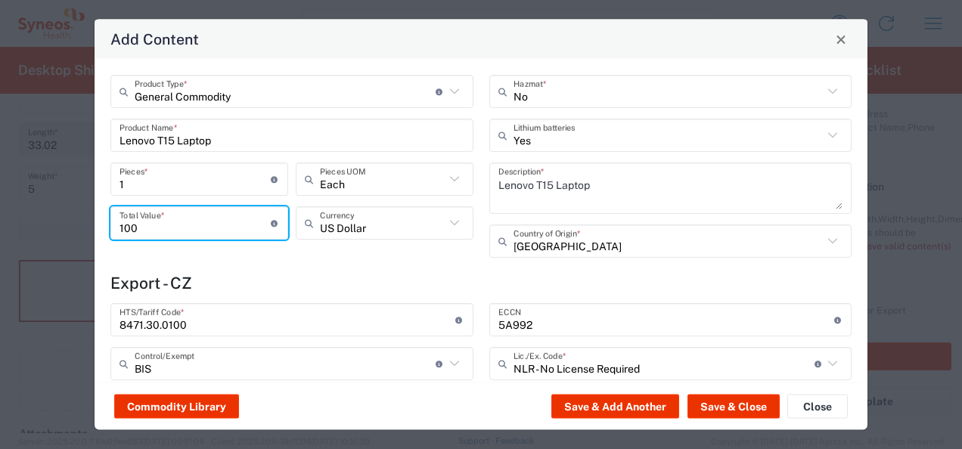
type input "100"
click at [312, 274] on h4 "Export - CZ" at bounding box center [480, 283] width 741 height 19
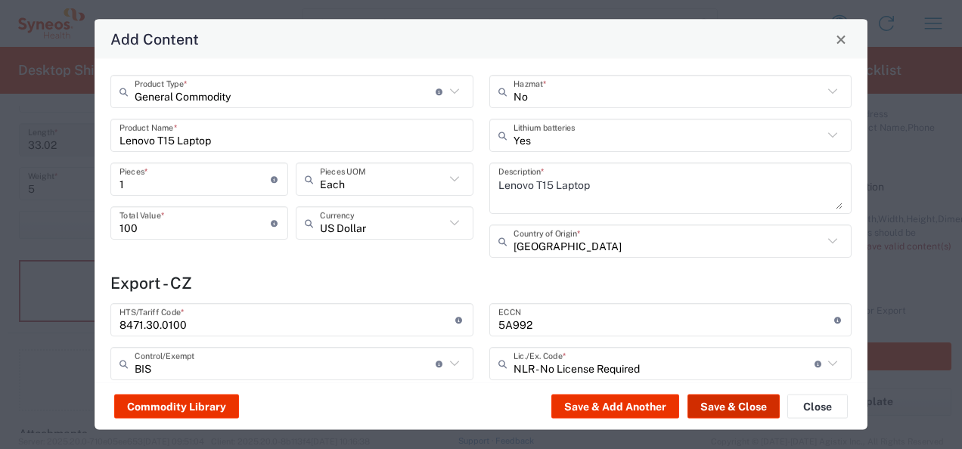
click at [747, 413] on button "Save & Close" at bounding box center [733, 407] width 92 height 24
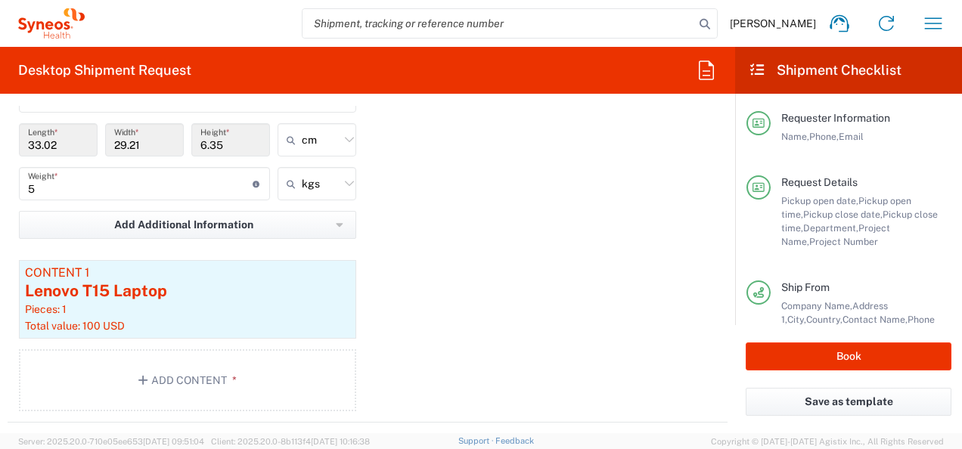
scroll to position [228, 0]
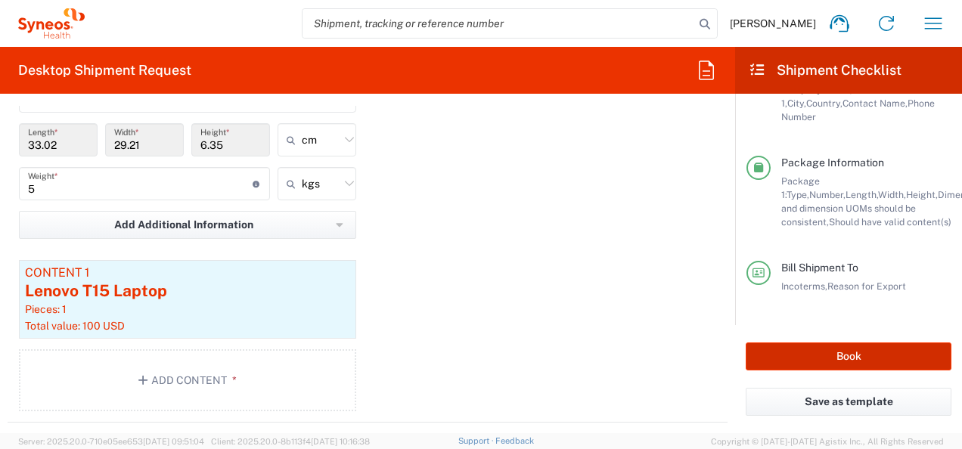
click at [818, 363] on button "Book" at bounding box center [849, 357] width 206 height 28
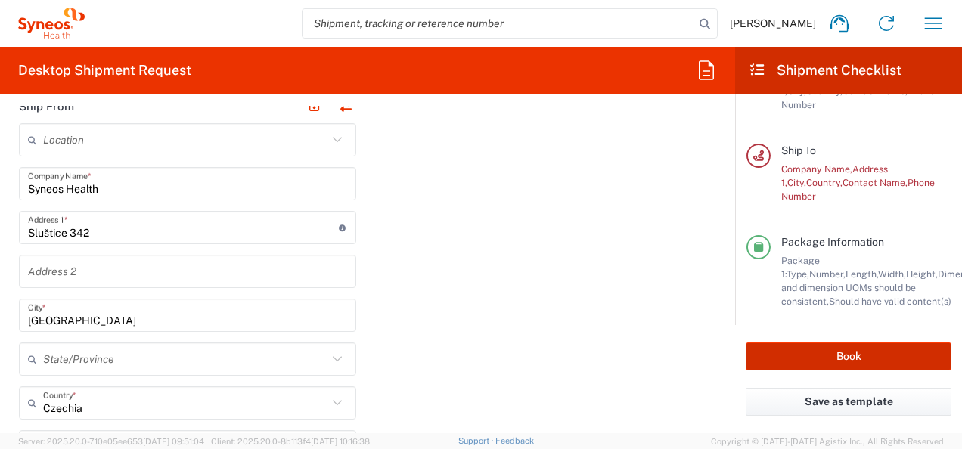
scroll to position [795, 0]
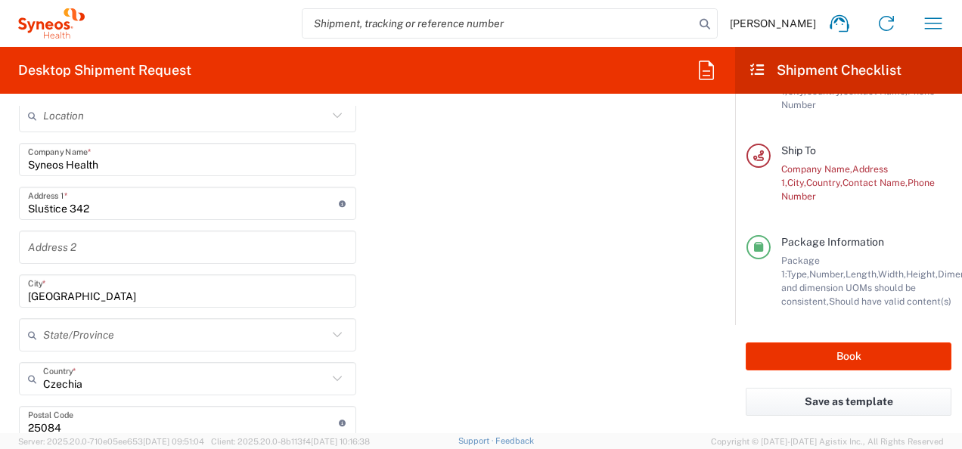
click at [409, 238] on div "Ship From Location [PERSON_NAME] LLC-[GEOGRAPHIC_DATA] [GEOGRAPHIC_DATA] [GEOGR…" at bounding box center [368, 446] width 720 height 763
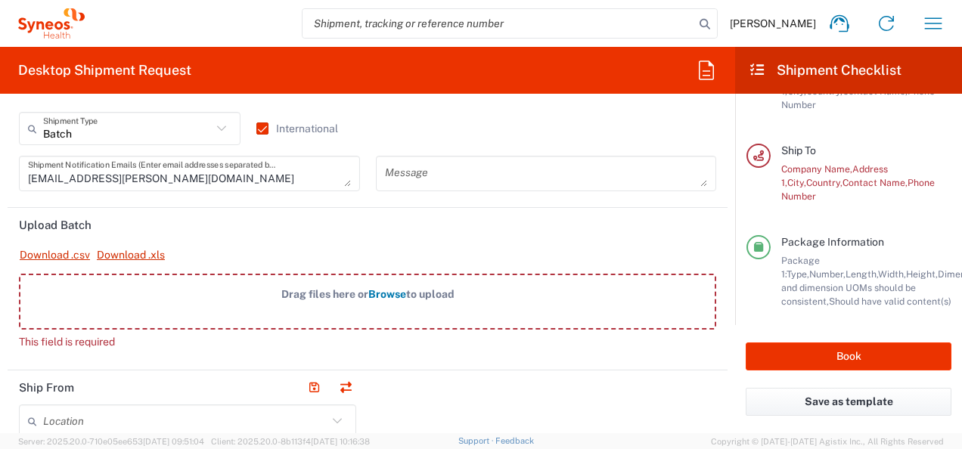
scroll to position [454, 0]
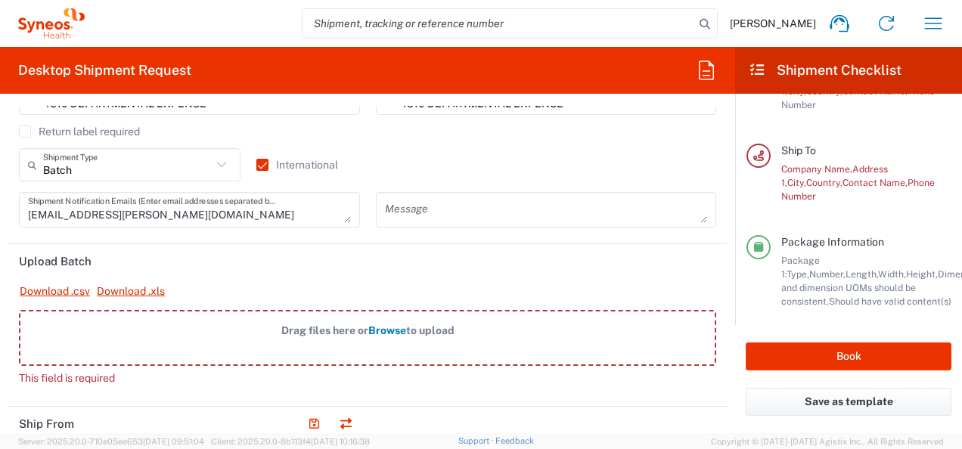
click at [212, 155] on icon at bounding box center [222, 165] width 20 height 20
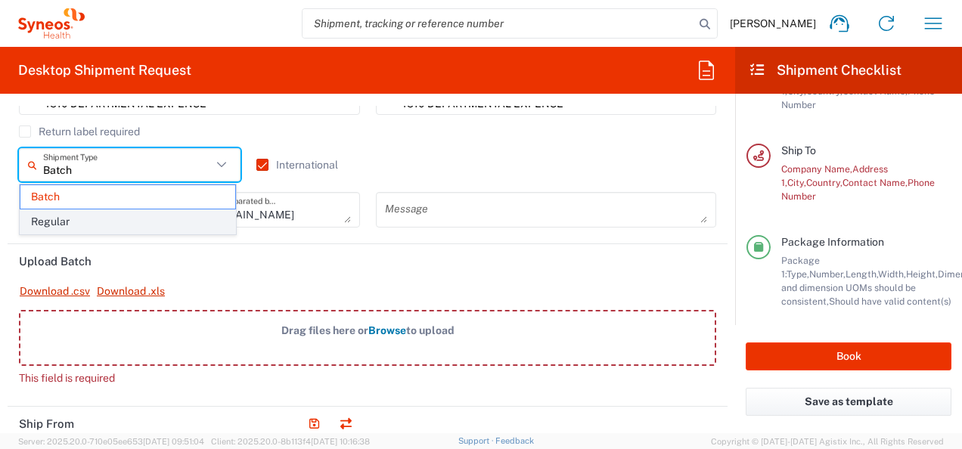
click at [73, 224] on span "Regular" at bounding box center [127, 221] width 215 height 23
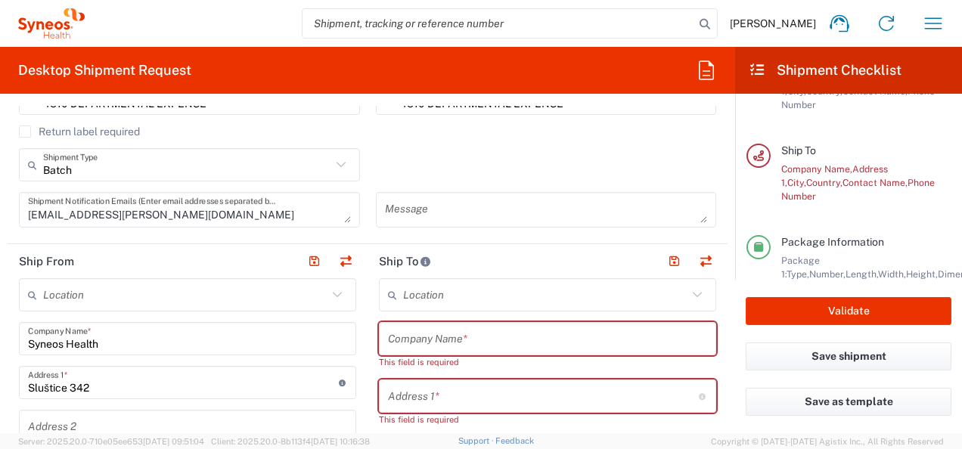
type input "Regular"
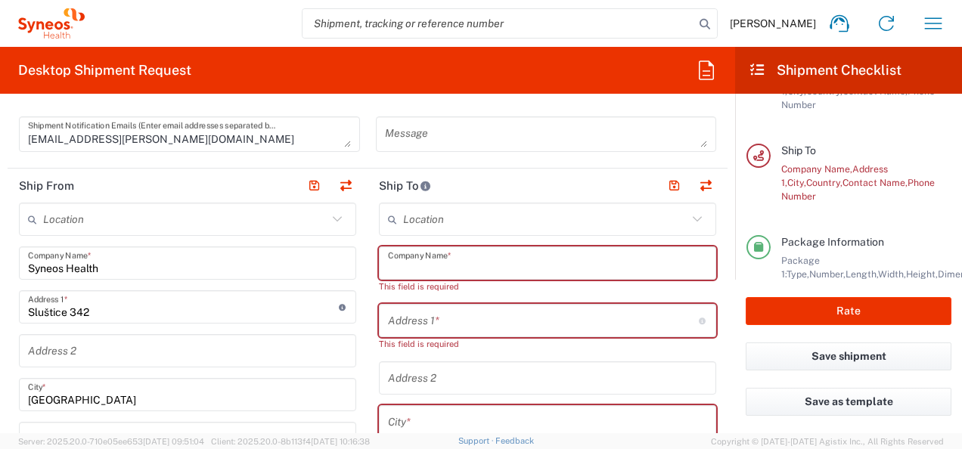
click at [427, 265] on input "text" at bounding box center [547, 263] width 319 height 26
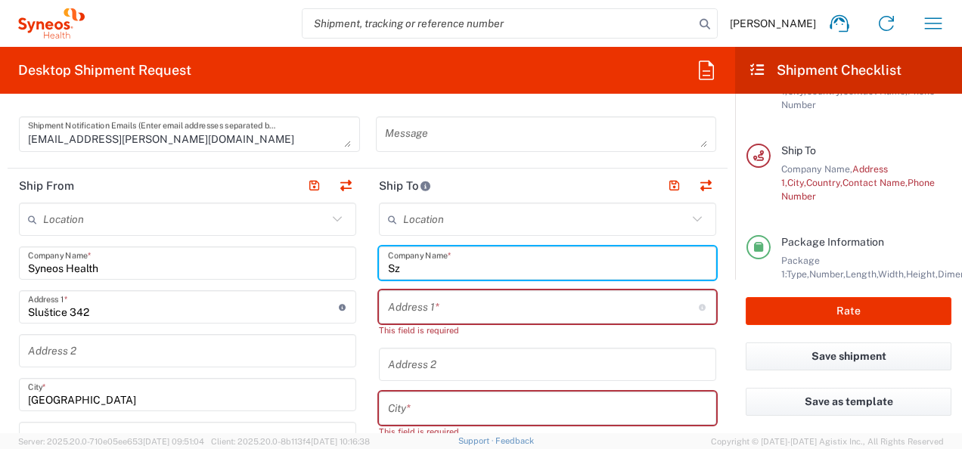
type input "S"
type input "Syneos Health"
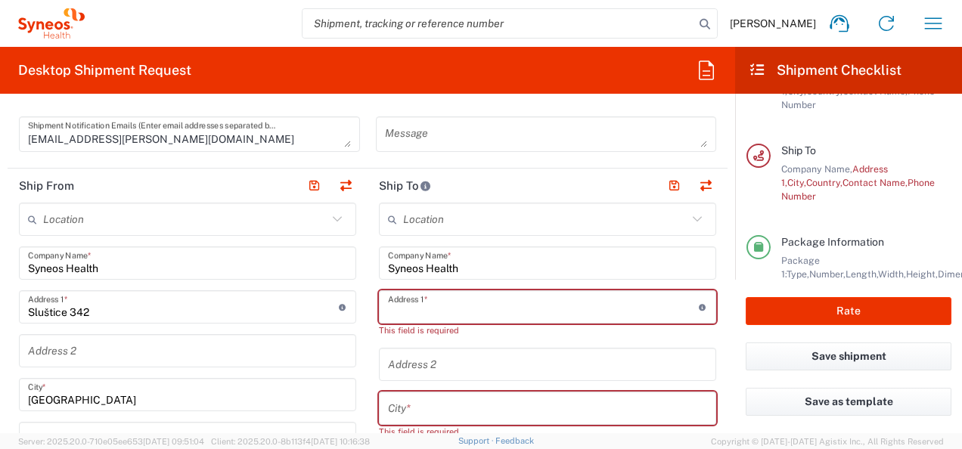
click at [434, 310] on input "text" at bounding box center [543, 307] width 311 height 26
paste input "[GEOGRAPHIC_DATA], [STREET_ADDRESS][PERSON_NAME] 4-20,B building,"
click at [422, 305] on input "[GEOGRAPHIC_DATA], [STREET_ADDRESS][PERSON_NAME] 4-20,B building," at bounding box center [543, 307] width 311 height 26
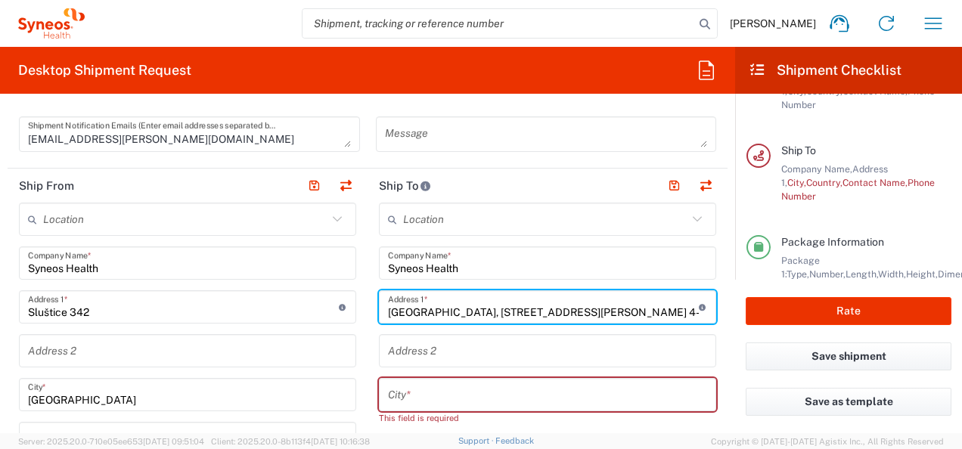
drag, startPoint x: 523, startPoint y: 310, endPoint x: 618, endPoint y: 307, distance: 94.6
click at [618, 307] on input "[GEOGRAPHIC_DATA], [STREET_ADDRESS][PERSON_NAME] 4-20,B building," at bounding box center [543, 307] width 311 height 26
type input "[GEOGRAPHIC_DATA], [STREET_ADDRESS],"
click at [485, 352] on input "text" at bounding box center [547, 351] width 319 height 26
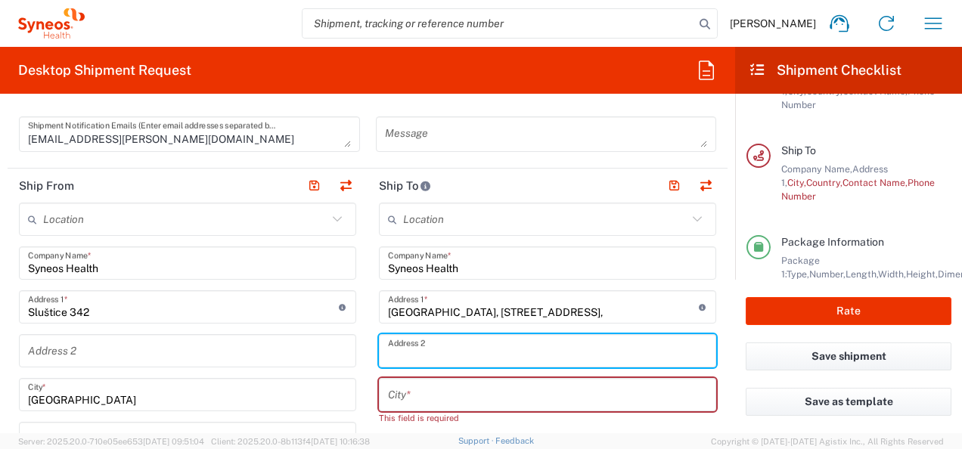
paste input "[PERSON_NAME] 4-20"
type input "[PERSON_NAME] 4-20"
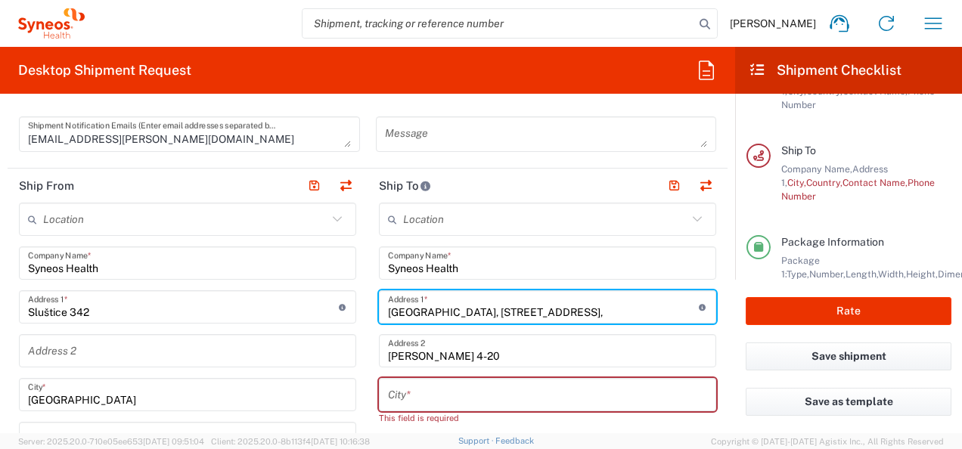
drag, startPoint x: 528, startPoint y: 312, endPoint x: 582, endPoint y: 312, distance: 54.4
click at [582, 312] on input "[GEOGRAPHIC_DATA], [STREET_ADDRESS]," at bounding box center [543, 307] width 311 height 26
type input "[GEOGRAPHIC_DATA], [GEOGRAPHIC_DATA],,"
click at [513, 357] on input "[PERSON_NAME] 4-20" at bounding box center [547, 351] width 319 height 26
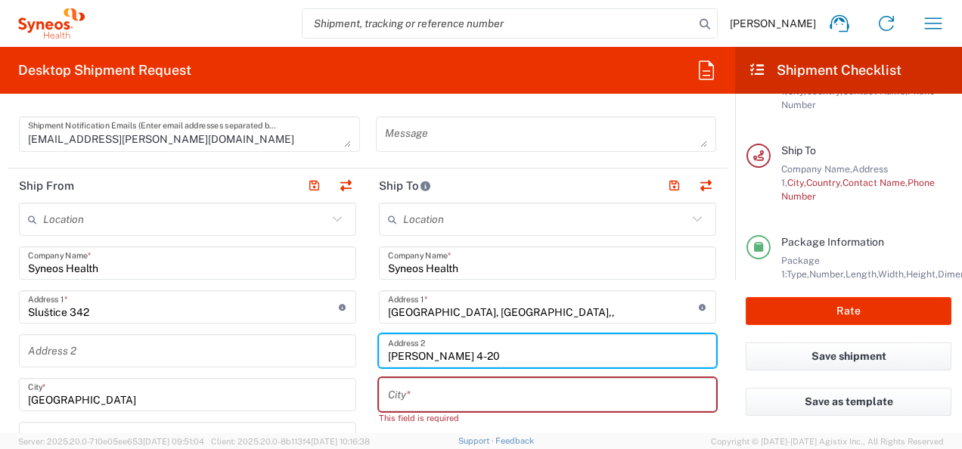
paste input "B building,"
click at [478, 354] on input "[PERSON_NAME] 4-20B building," at bounding box center [547, 351] width 319 height 26
click at [557, 355] on input "[PERSON_NAME] 4-20, B building," at bounding box center [547, 351] width 319 height 26
type input "[PERSON_NAME] 4-20, B building"
click at [436, 384] on input "text" at bounding box center [547, 395] width 319 height 26
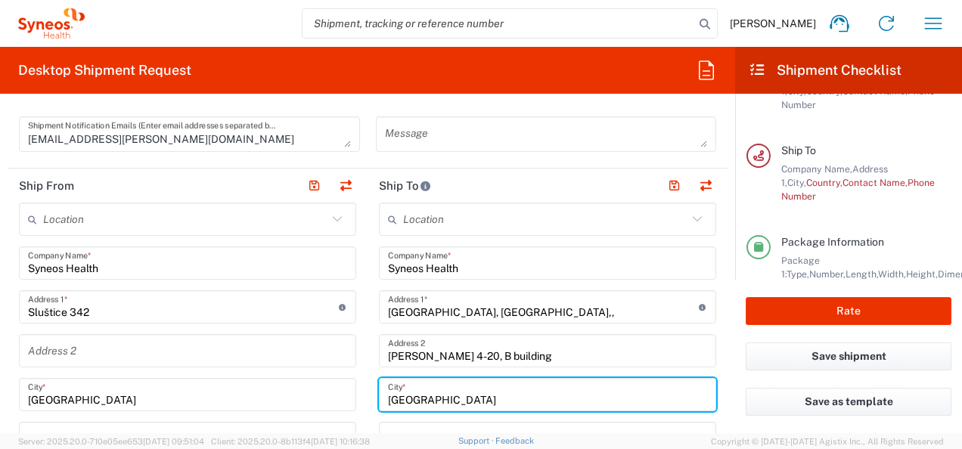
type input "[GEOGRAPHIC_DATA]"
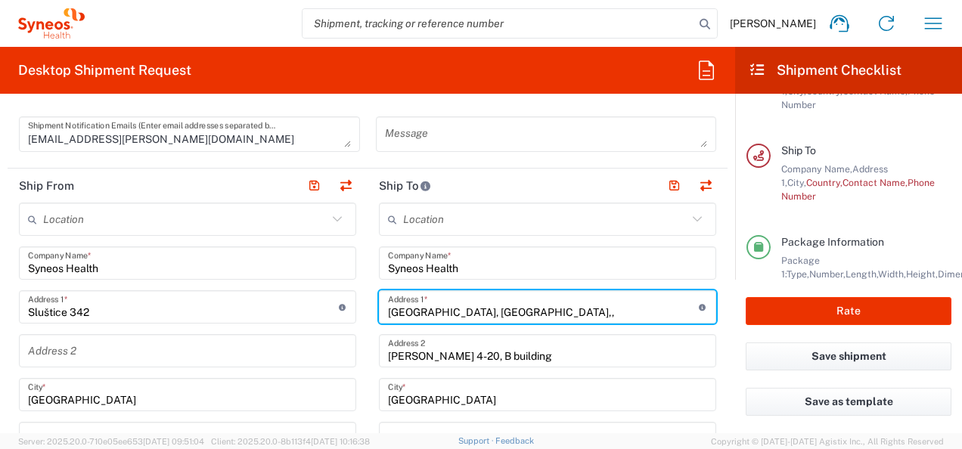
click at [541, 309] on input "[GEOGRAPHIC_DATA], [GEOGRAPHIC_DATA],," at bounding box center [543, 307] width 311 height 26
type input "[GEOGRAPHIC_DATA], [STREET_ADDRESS],"
click at [541, 358] on input "[PERSON_NAME] 4-20, B building" at bounding box center [547, 351] width 319 height 26
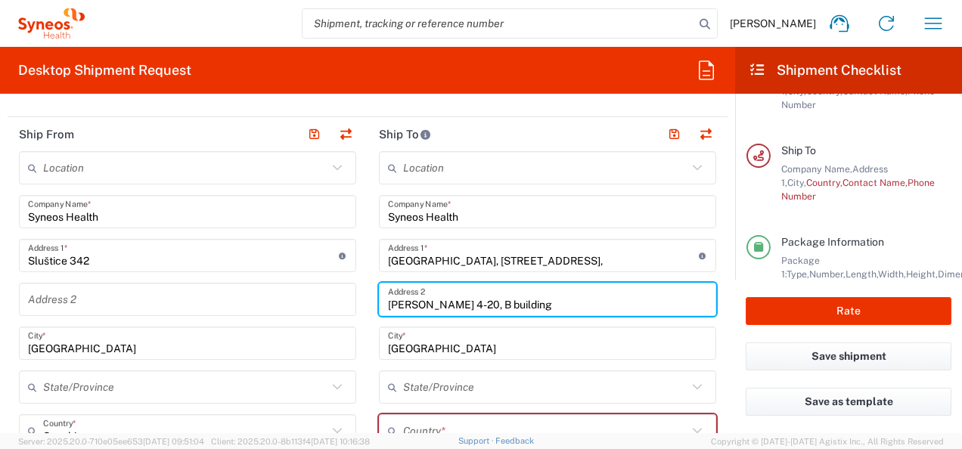
scroll to position [605, 0]
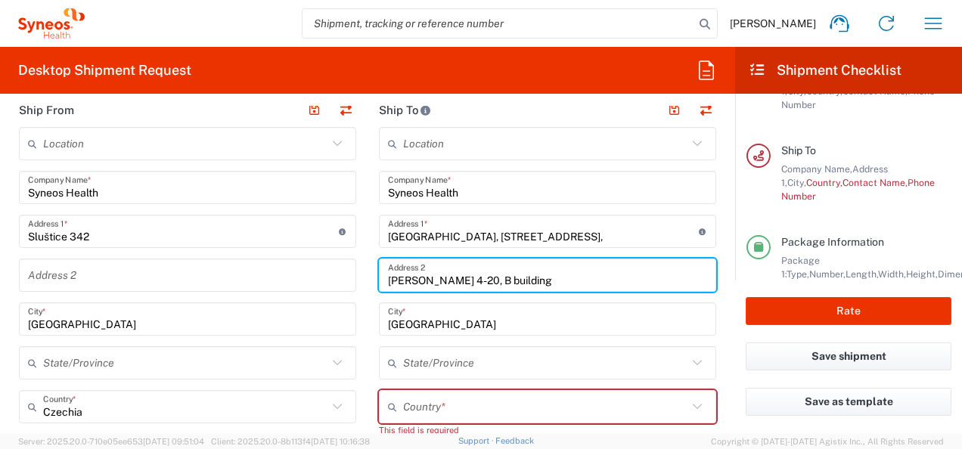
click at [490, 364] on input "text" at bounding box center [545, 363] width 284 height 26
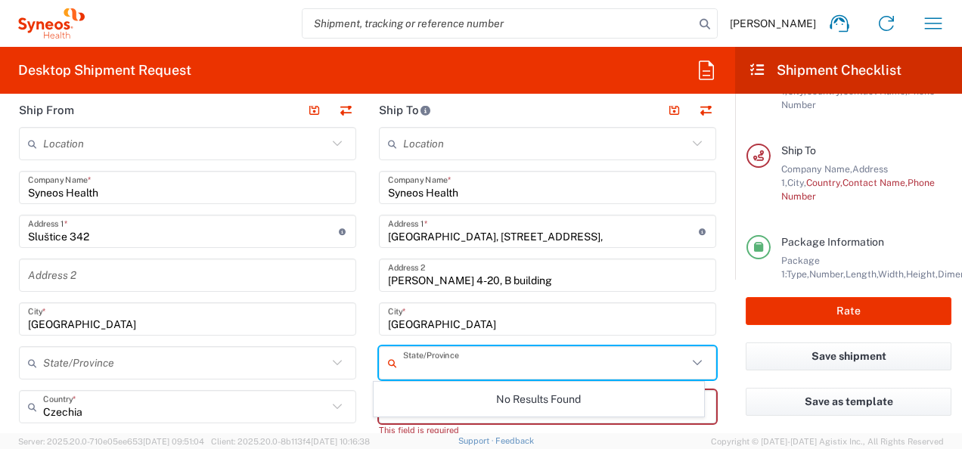
scroll to position [756, 0]
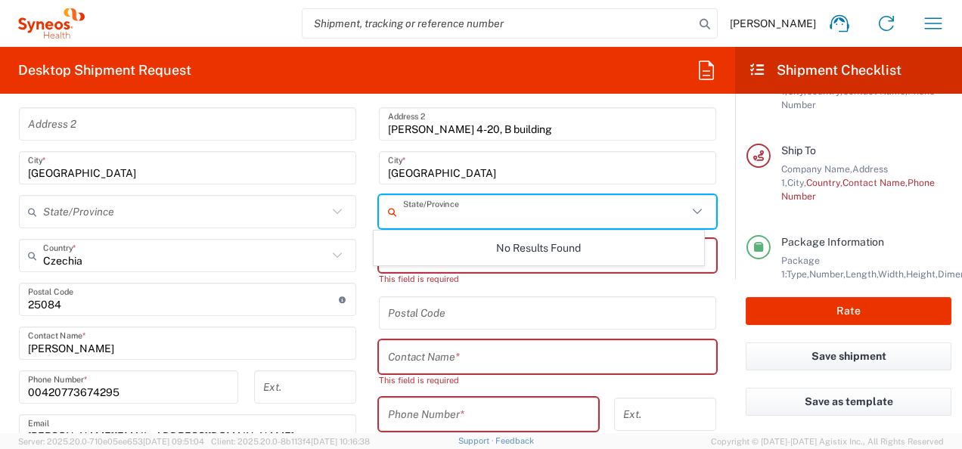
drag, startPoint x: 501, startPoint y: 313, endPoint x: 549, endPoint y: 336, distance: 53.4
click at [501, 313] on input "undefined" at bounding box center [547, 313] width 319 height 26
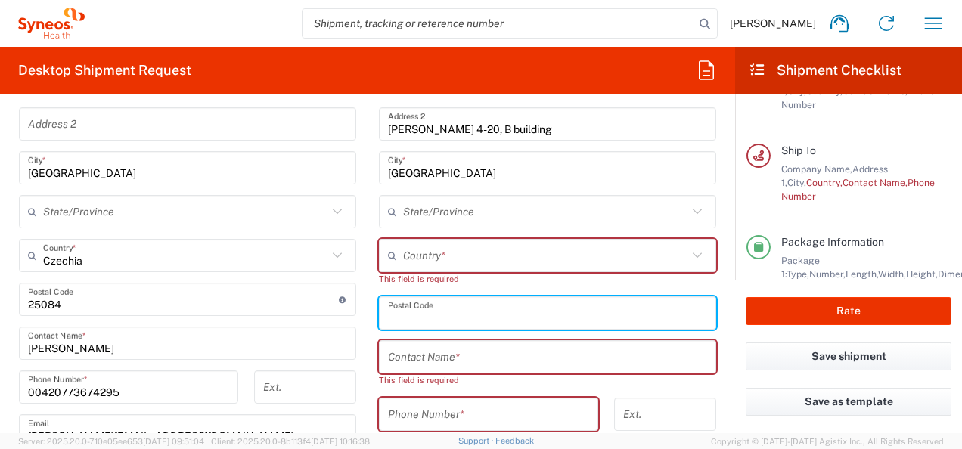
scroll to position [681, 0]
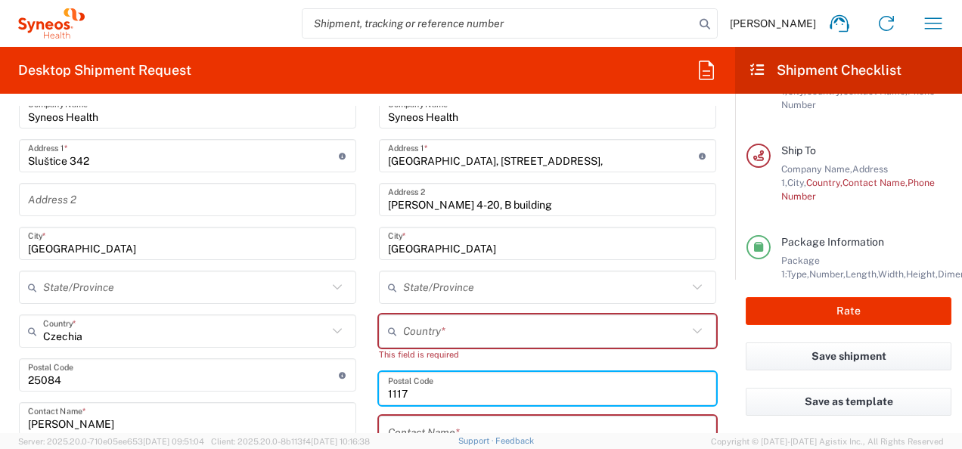
type input "1117"
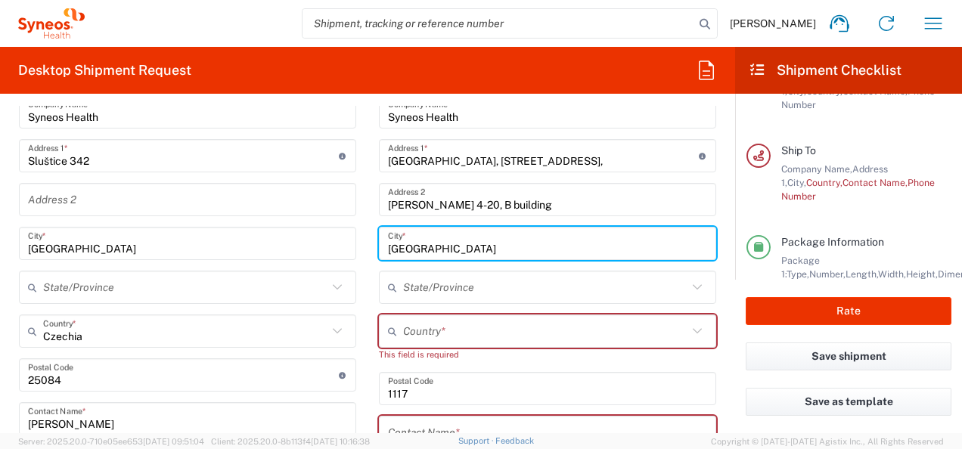
click at [464, 248] on input "[GEOGRAPHIC_DATA]" at bounding box center [547, 244] width 319 height 26
click at [466, 323] on input "text" at bounding box center [545, 331] width 284 height 26
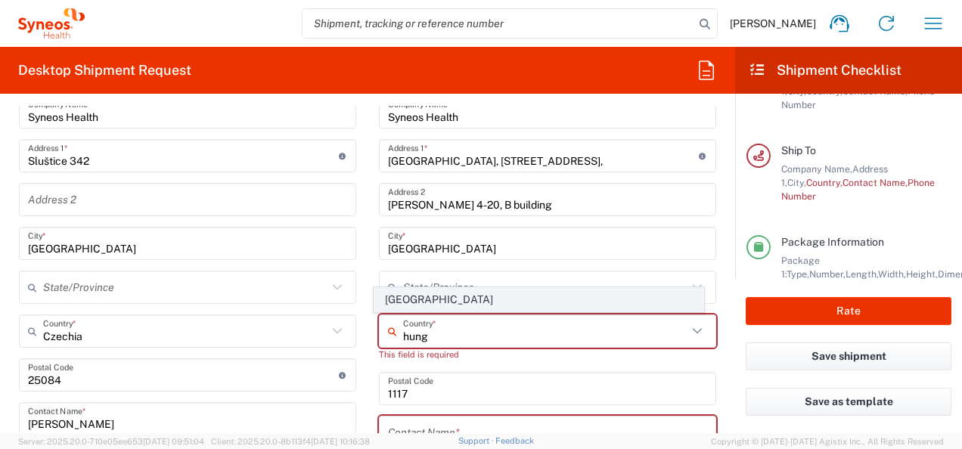
type input "hung"
click at [435, 299] on span "[GEOGRAPHIC_DATA]" at bounding box center [538, 299] width 328 height 23
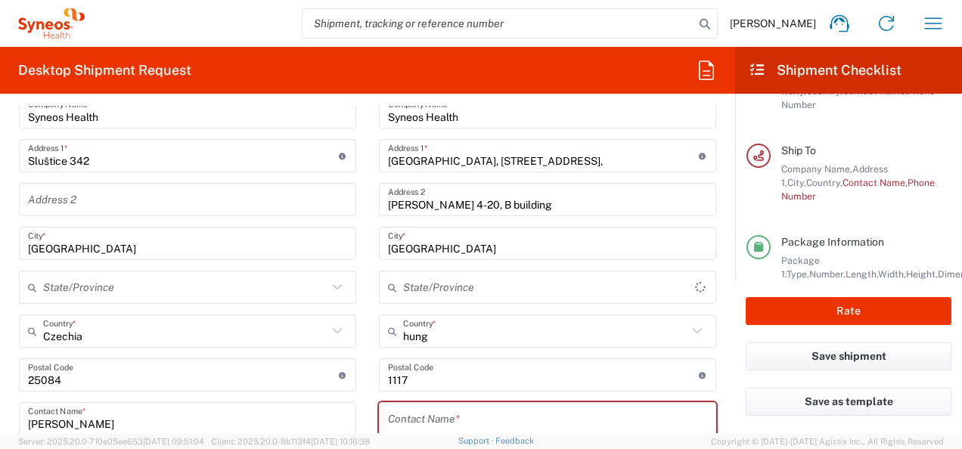
type input "Sender/Shipper"
type input "Delivery Duty Paid"
type input "[GEOGRAPHIC_DATA]"
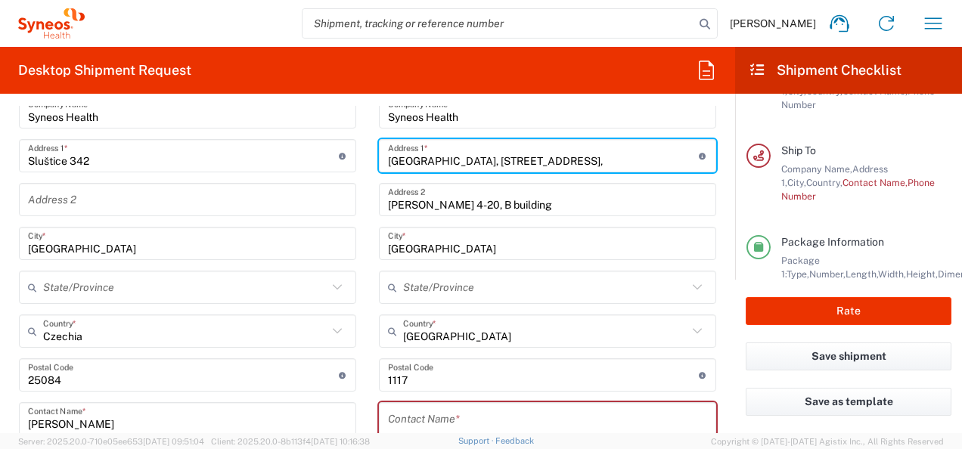
drag, startPoint x: 452, startPoint y: 160, endPoint x: 531, endPoint y: 160, distance: 78.6
click at [531, 160] on input "[GEOGRAPHIC_DATA], [STREET_ADDRESS]," at bounding box center [543, 156] width 311 height 26
type input "Science Park"
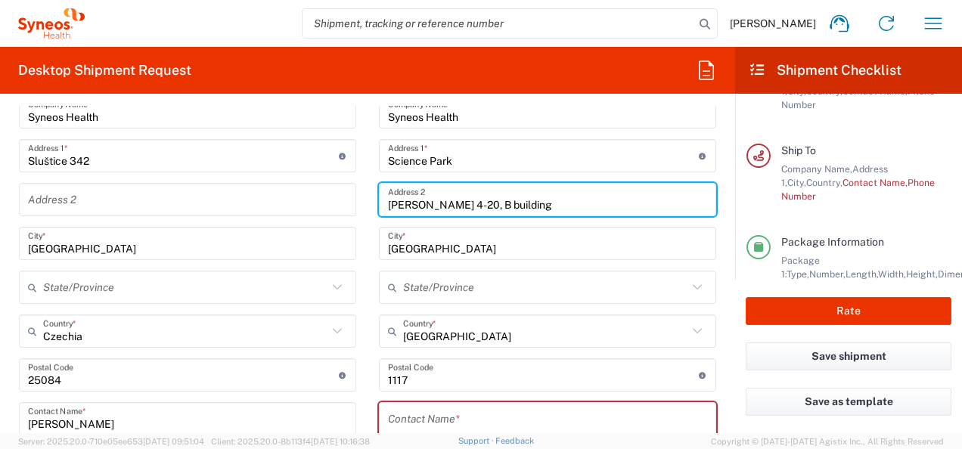
drag, startPoint x: 383, startPoint y: 201, endPoint x: 476, endPoint y: 204, distance: 92.3
click at [476, 204] on input "[PERSON_NAME] 4-20, B building" at bounding box center [547, 200] width 319 height 26
type input ", B building"
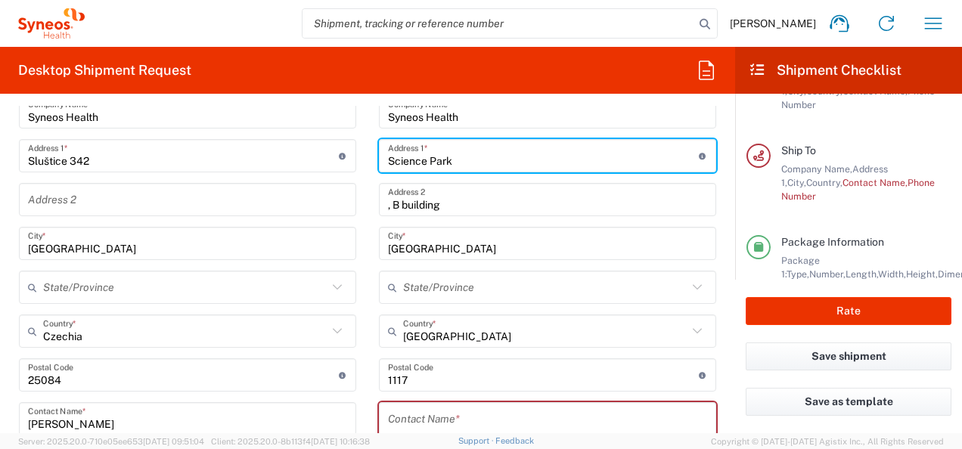
click at [388, 154] on input "Science Park" at bounding box center [543, 156] width 311 height 26
paste input "[PERSON_NAME] 4-20"
drag, startPoint x: 476, startPoint y: 157, endPoint x: 539, endPoint y: 160, distance: 63.6
click at [539, 160] on input "[PERSON_NAME] 4-20Science Park" at bounding box center [543, 156] width 311 height 26
type input "[PERSON_NAME] 4-20"
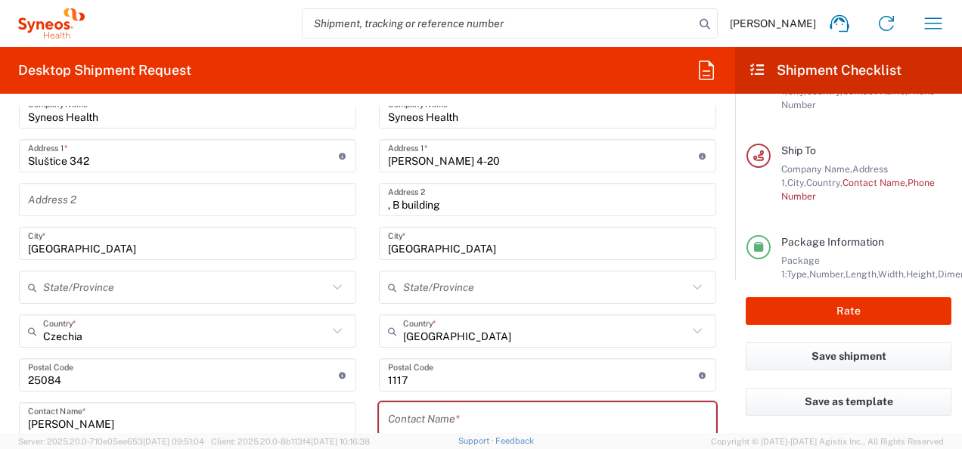
click at [381, 206] on div ", B building Address 2" at bounding box center [547, 199] width 337 height 33
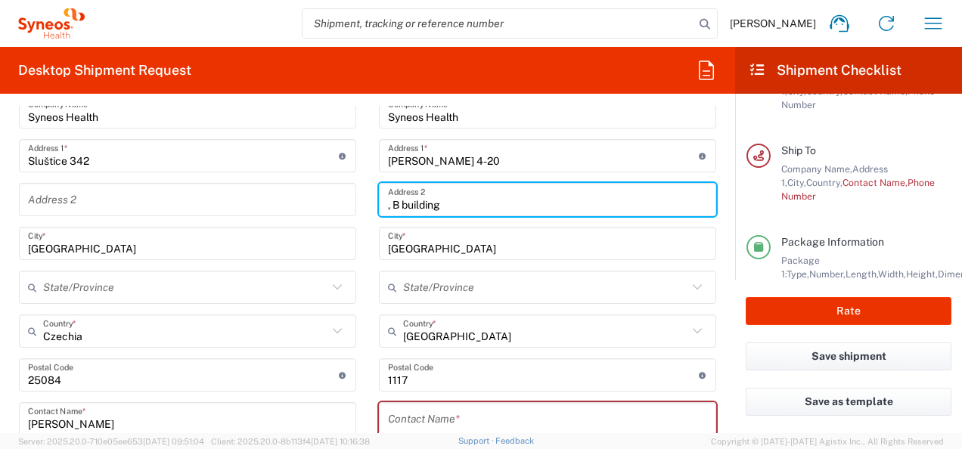
paste input "Science Park"
drag, startPoint x: 532, startPoint y: 203, endPoint x: 557, endPoint y: 195, distance: 26.3
click at [532, 203] on input "[GEOGRAPHIC_DATA], B building" at bounding box center [547, 200] width 319 height 26
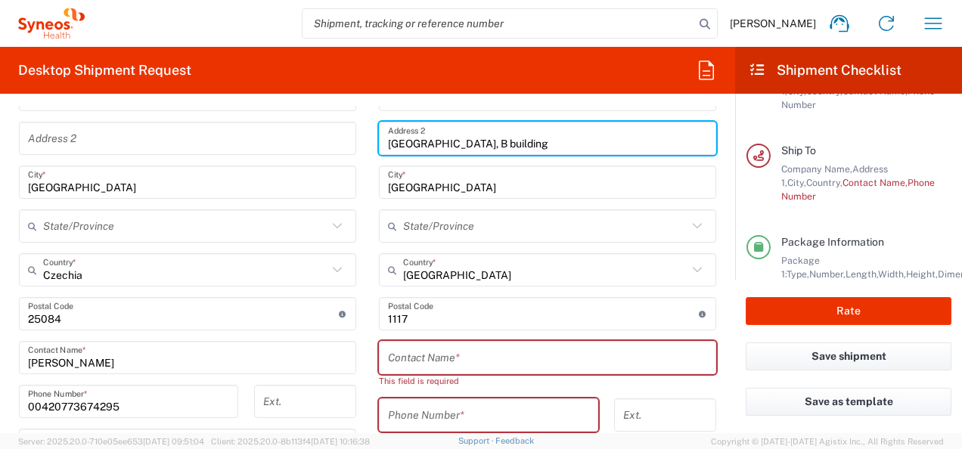
scroll to position [756, 0]
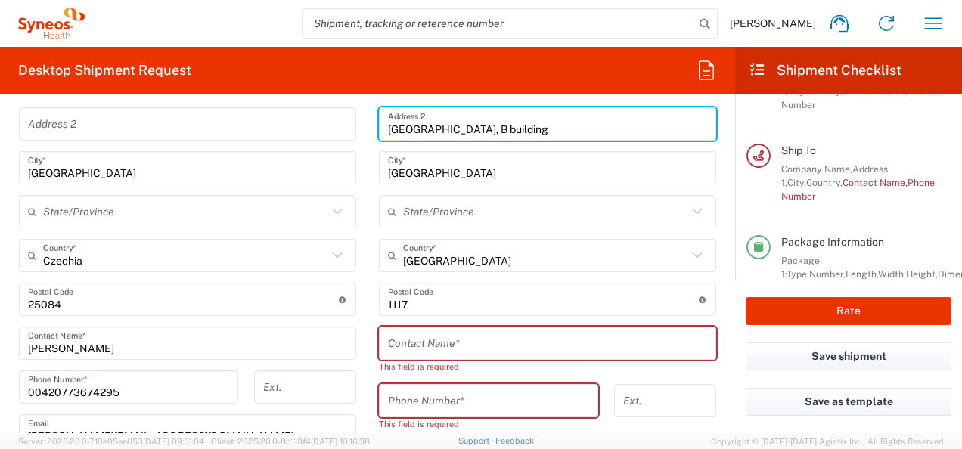
type input "[GEOGRAPHIC_DATA], B building"
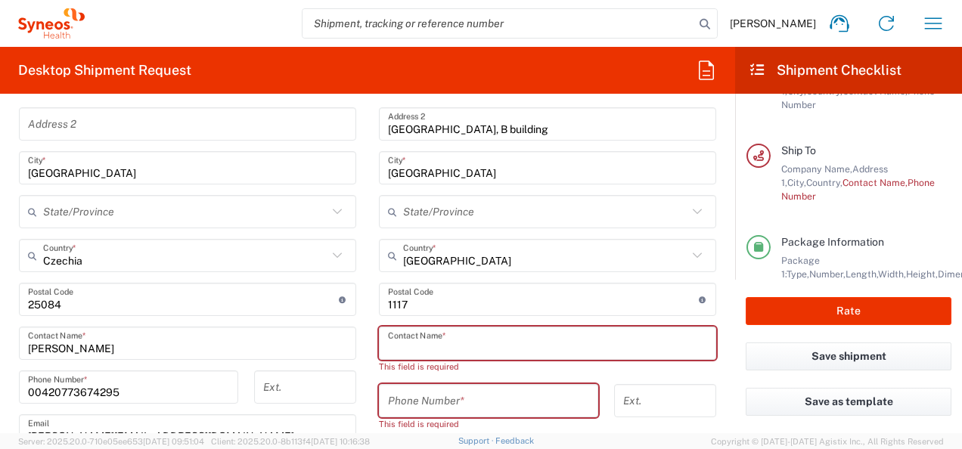
click at [457, 348] on input "text" at bounding box center [547, 343] width 319 height 26
paste input "[PERSON_NAME]"
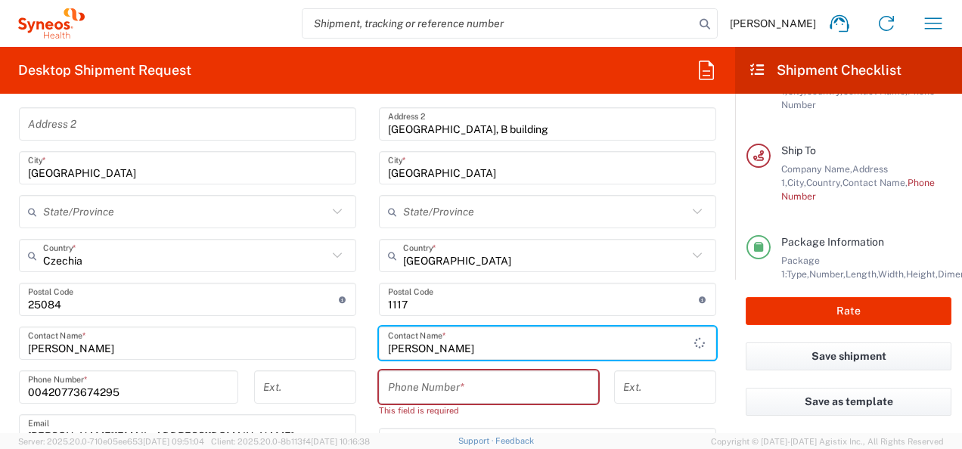
type input "[PERSON_NAME]"
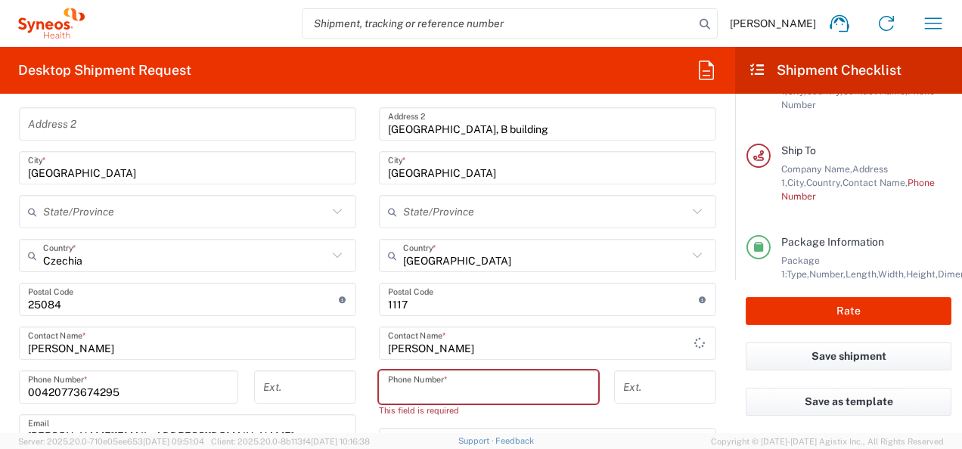
drag, startPoint x: 439, startPoint y: 387, endPoint x: 552, endPoint y: 448, distance: 128.2
click at [439, 387] on input "tel" at bounding box center [488, 387] width 201 height 26
paste input "[PHONE_NUMBER]"
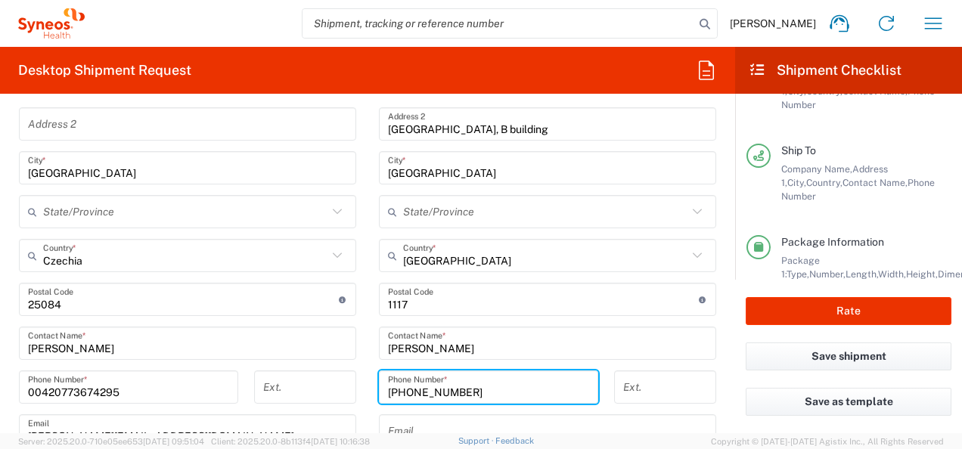
scroll to position [832, 0]
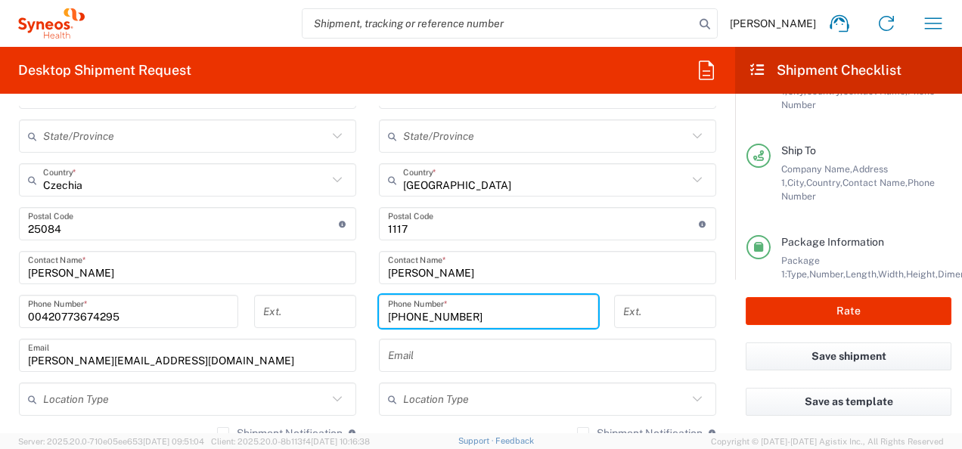
type input "[PHONE_NUMBER]"
click at [490, 355] on input "text" at bounding box center [547, 356] width 319 height 26
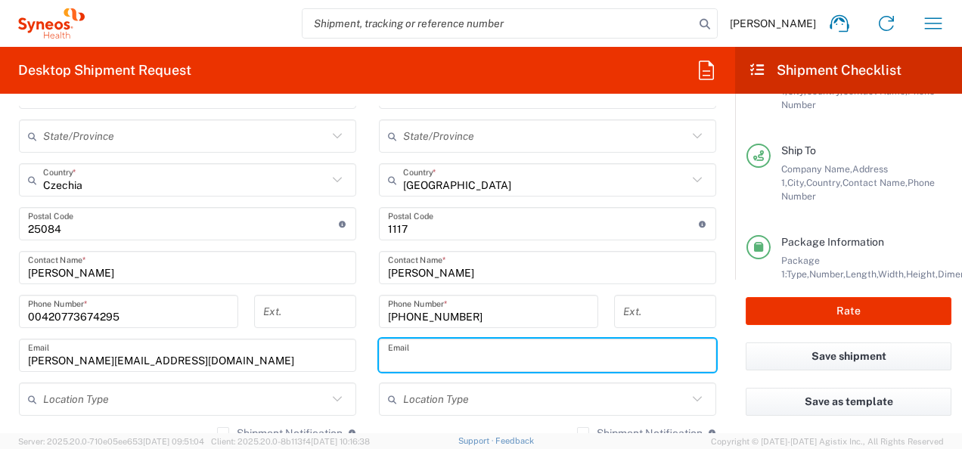
paste input "[PERSON_NAME] <[PERSON_NAME][EMAIL_ADDRESS][PERSON_NAME][DOMAIN_NAME]>"
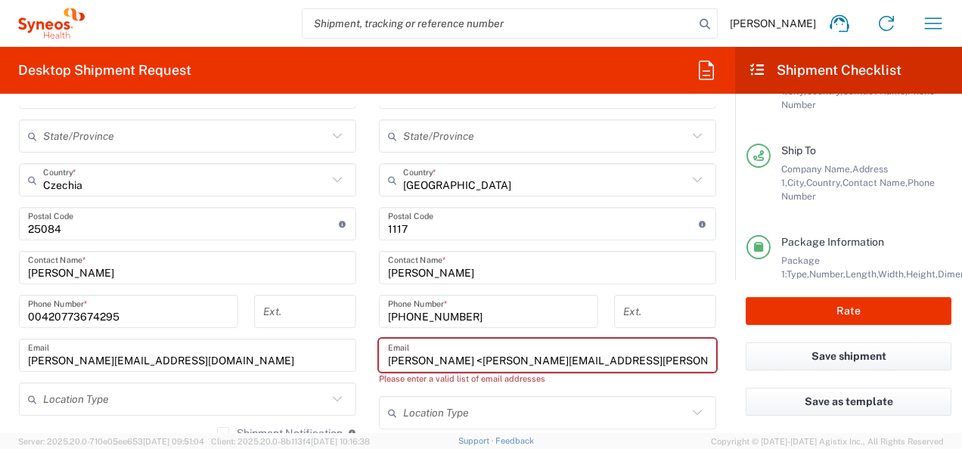
click at [448, 359] on input "[PERSON_NAME] <[PERSON_NAME][EMAIL_ADDRESS][PERSON_NAME][DOMAIN_NAME]>" at bounding box center [547, 356] width 319 height 26
click at [610, 357] on input "[EMAIL_ADDRESS][PERSON_NAME][DOMAIN_NAME]>" at bounding box center [547, 356] width 319 height 26
click at [552, 358] on input "[EMAIL_ADDRESS][PERSON_NAME][DOMAIN_NAME]>" at bounding box center [547, 356] width 319 height 26
click at [538, 358] on input "[EMAIL_ADDRESS][PERSON_NAME][DOMAIN_NAME]>" at bounding box center [547, 356] width 319 height 26
click at [537, 359] on input "[EMAIL_ADDRESS][PERSON_NAME][DOMAIN_NAME]>" at bounding box center [547, 356] width 319 height 26
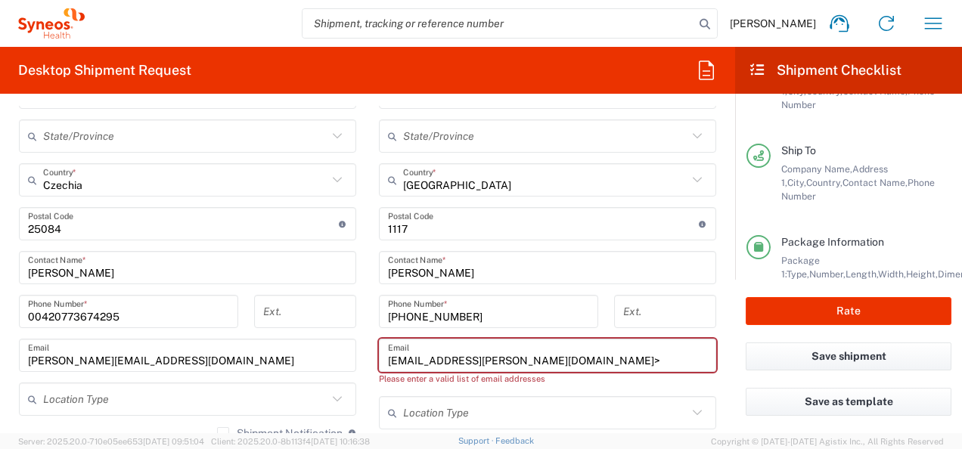
click at [501, 357] on input "[EMAIL_ADDRESS][PERSON_NAME][DOMAIN_NAME]>" at bounding box center [547, 356] width 319 height 26
click at [540, 359] on input "[EMAIL_ADDRESS][PERSON_NAME][DOMAIN_NAME]>" at bounding box center [547, 356] width 319 height 26
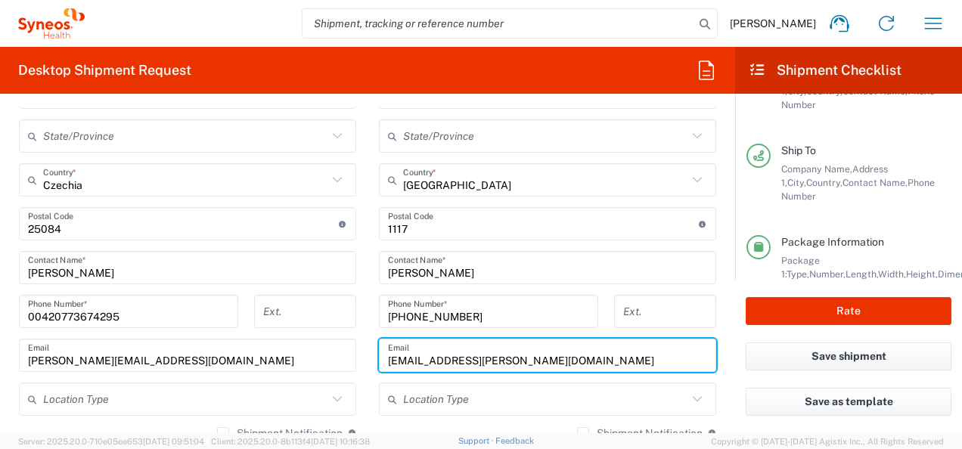
type input "[EMAIL_ADDRESS][PERSON_NAME][DOMAIN_NAME]"
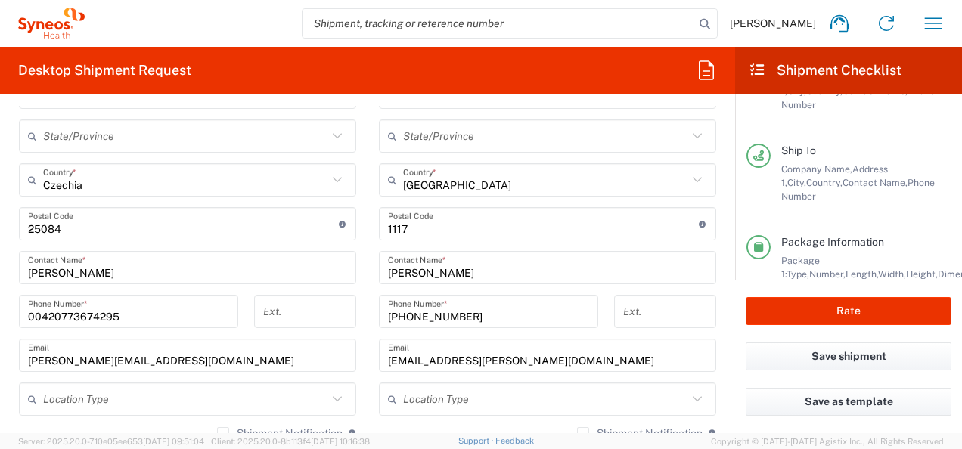
click at [544, 380] on div "Location [PERSON_NAME] LLC-[GEOGRAPHIC_DATA] [GEOGRAPHIC_DATA] [GEOGRAPHIC_DATA…" at bounding box center [547, 217] width 337 height 635
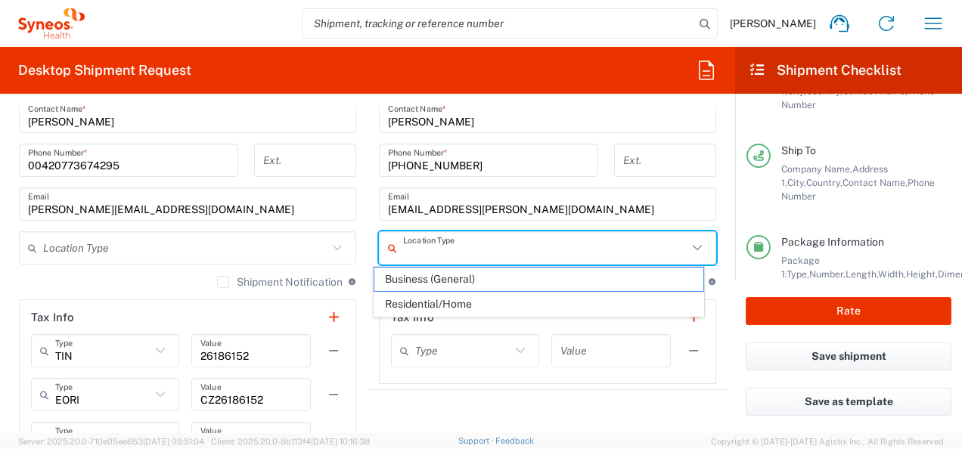
click at [476, 247] on input "text" at bounding box center [545, 248] width 284 height 26
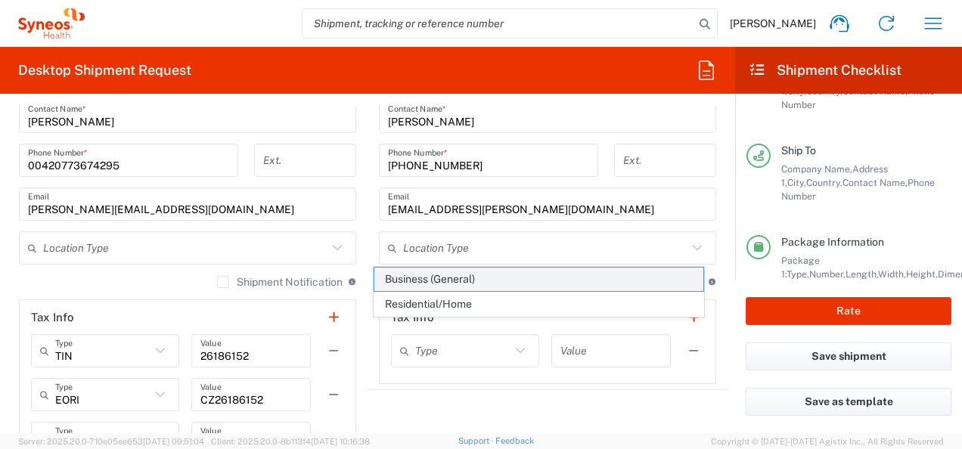
click at [464, 278] on span "Business (General)" at bounding box center [538, 279] width 328 height 23
type input "Business (General)"
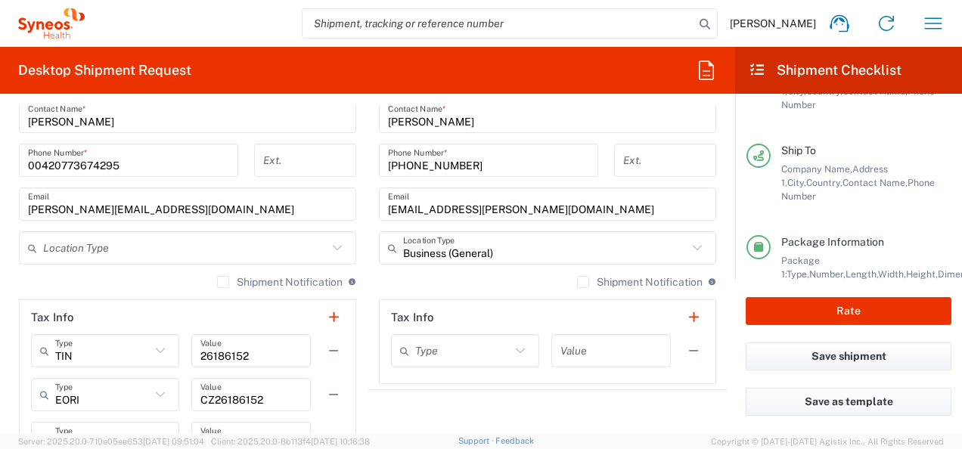
scroll to position [907, 0]
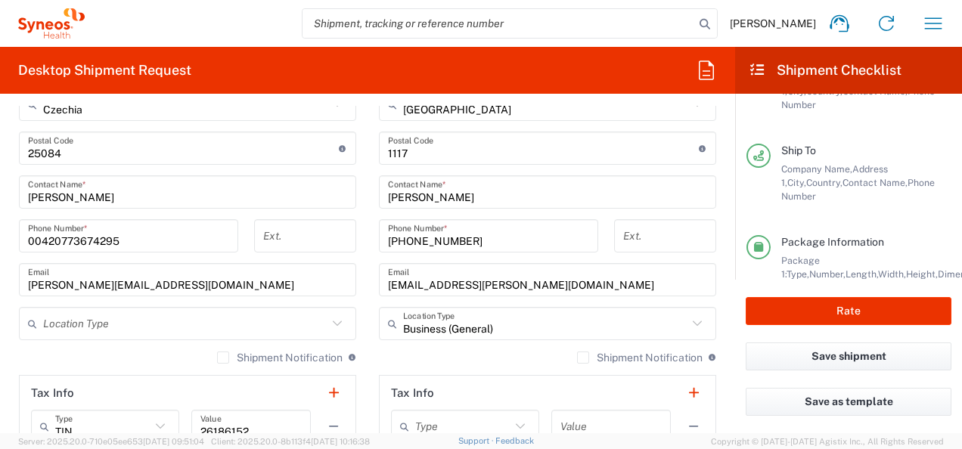
drag, startPoint x: 333, startPoint y: 315, endPoint x: 311, endPoint y: 323, distance: 24.2
click at [333, 315] on icon at bounding box center [337, 324] width 20 height 20
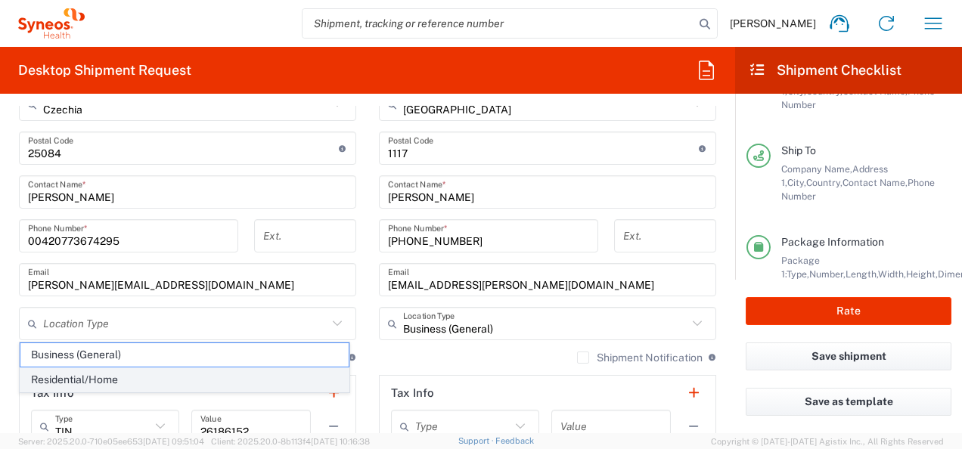
click at [145, 377] on span "Residential/Home" at bounding box center [184, 379] width 328 height 23
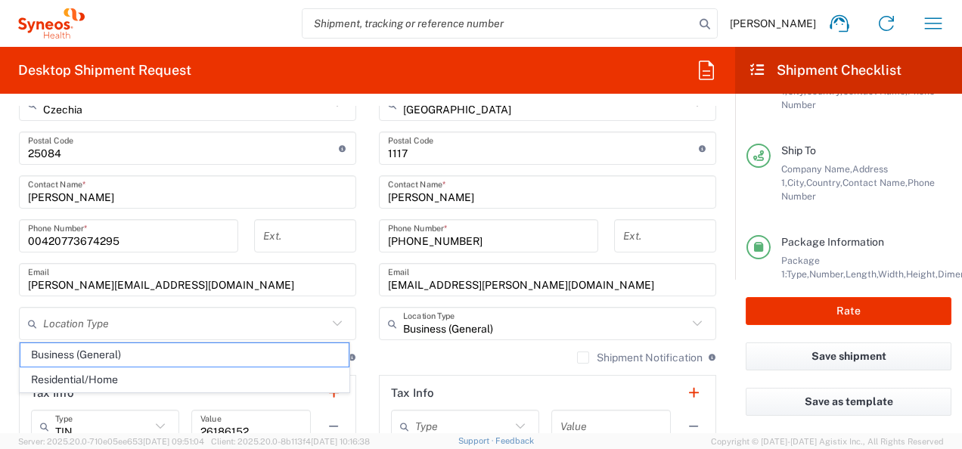
type input "Residential/Home"
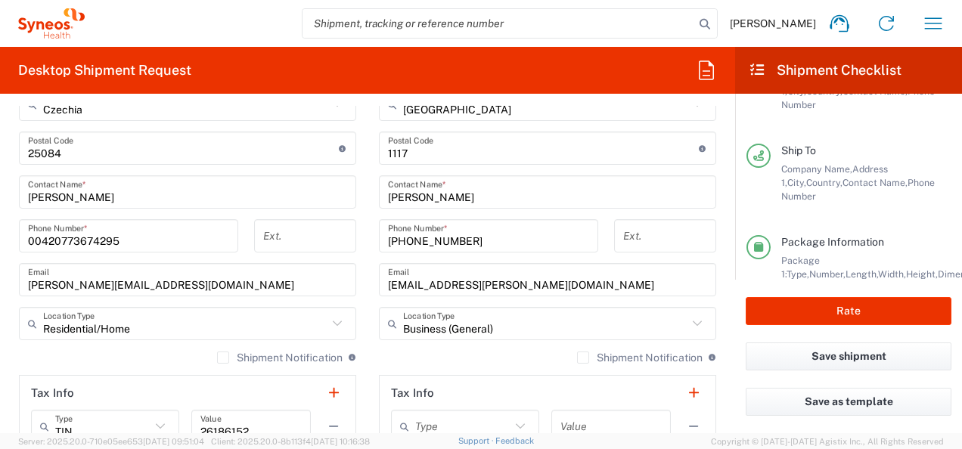
click at [405, 352] on div "Shipment Notification If checked, a shipment notification email will be sent to…" at bounding box center [547, 363] width 337 height 24
click at [217, 352] on label "Shipment Notification" at bounding box center [280, 358] width 126 height 12
click at [223, 358] on input "Shipment Notification" at bounding box center [223, 358] width 0 height 0
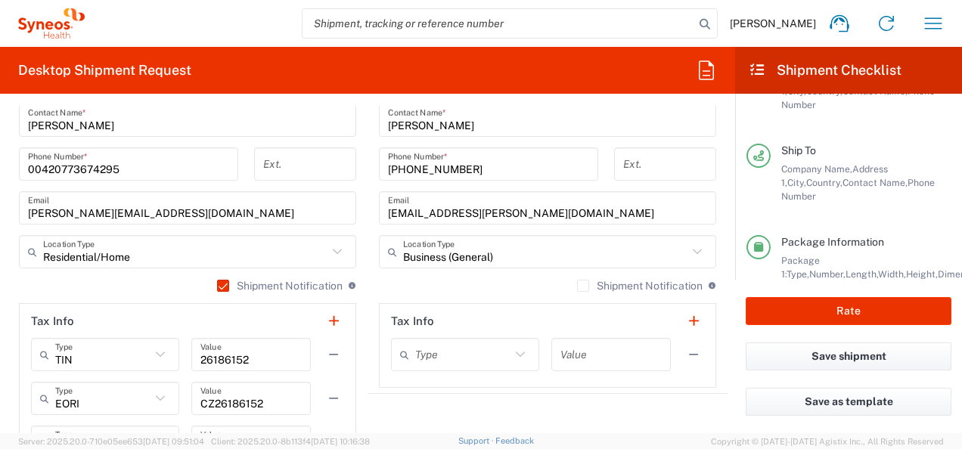
scroll to position [983, 0]
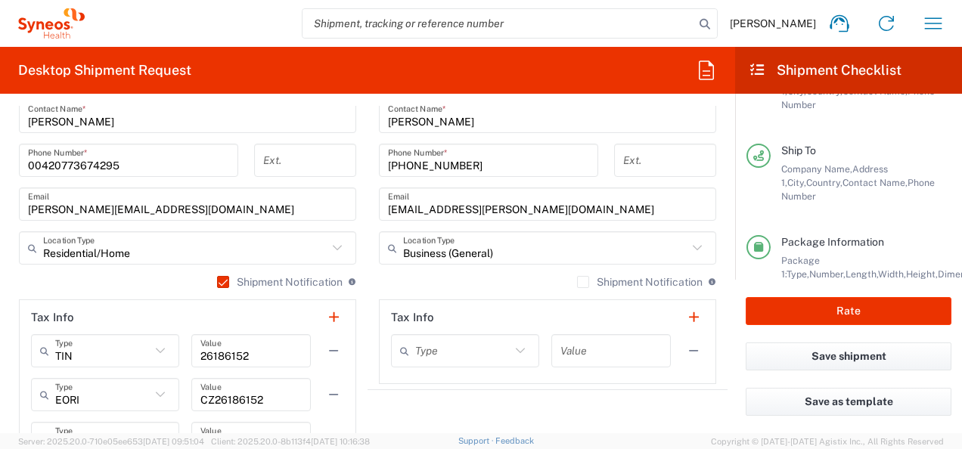
click at [452, 281] on div "Shipment Notification If checked, a shipment notification email will be sent to…" at bounding box center [547, 287] width 337 height 24
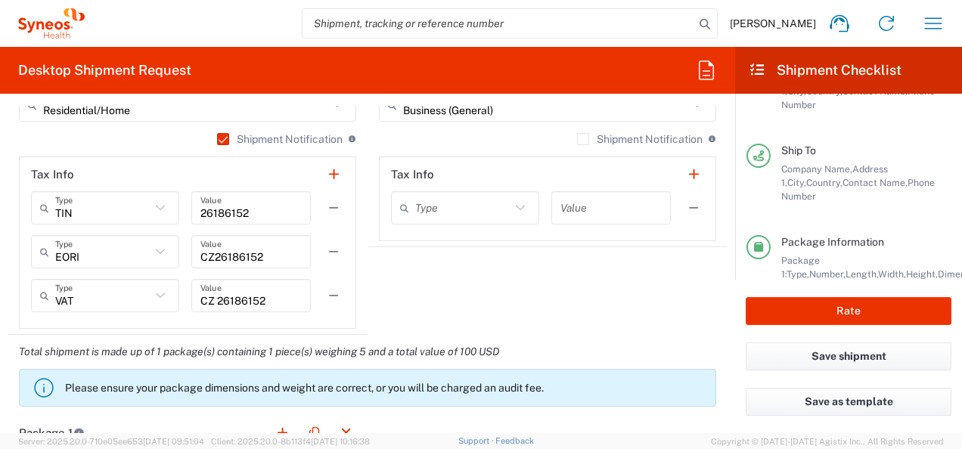
scroll to position [1134, 0]
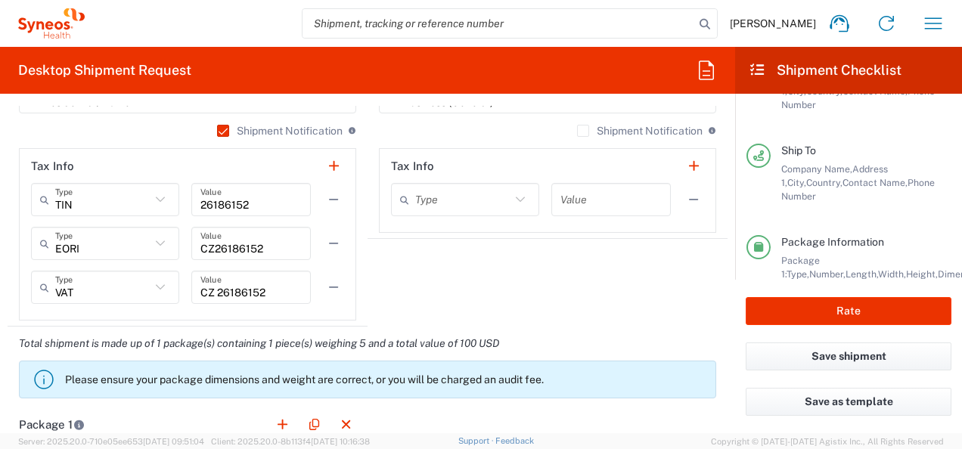
click at [510, 199] on icon at bounding box center [520, 200] width 20 height 20
drag, startPoint x: 529, startPoint y: 289, endPoint x: 591, endPoint y: 283, distance: 61.5
click at [529, 290] on li "Other" at bounding box center [458, 280] width 144 height 25
type input "Other"
drag, startPoint x: 681, startPoint y: 194, endPoint x: 610, endPoint y: 299, distance: 126.5
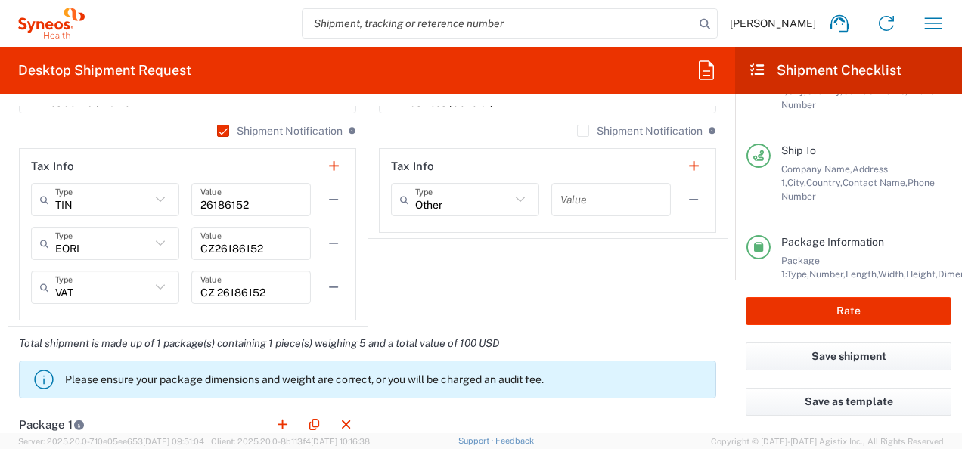
click at [683, 194] on button "button" at bounding box center [693, 199] width 21 height 21
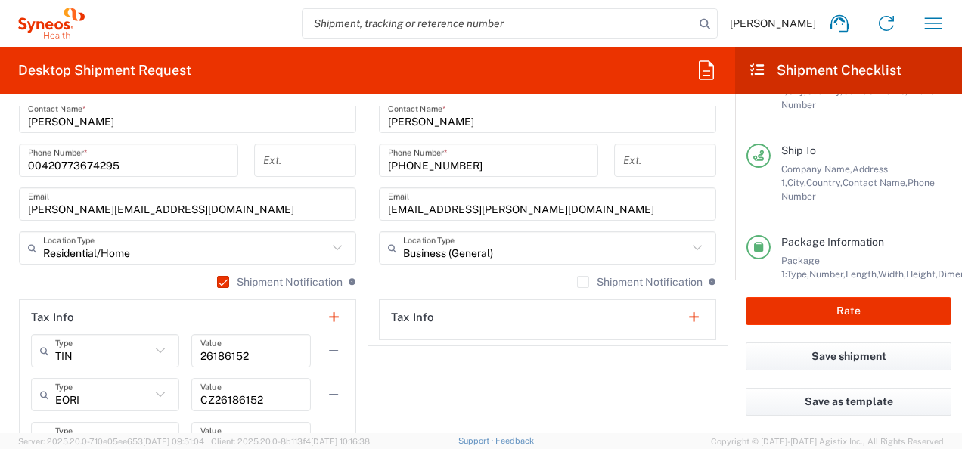
click at [577, 281] on label "Shipment Notification" at bounding box center [640, 282] width 126 height 12
click at [583, 282] on input "Shipment Notification" at bounding box center [583, 282] width 0 height 0
click at [573, 377] on agx-shipment-stop-widget "Ship To Location [PERSON_NAME] LLC-[GEOGRAPHIC_DATA] [GEOGRAPHIC_DATA] [GEOGRAP…" at bounding box center [547, 96] width 360 height 763
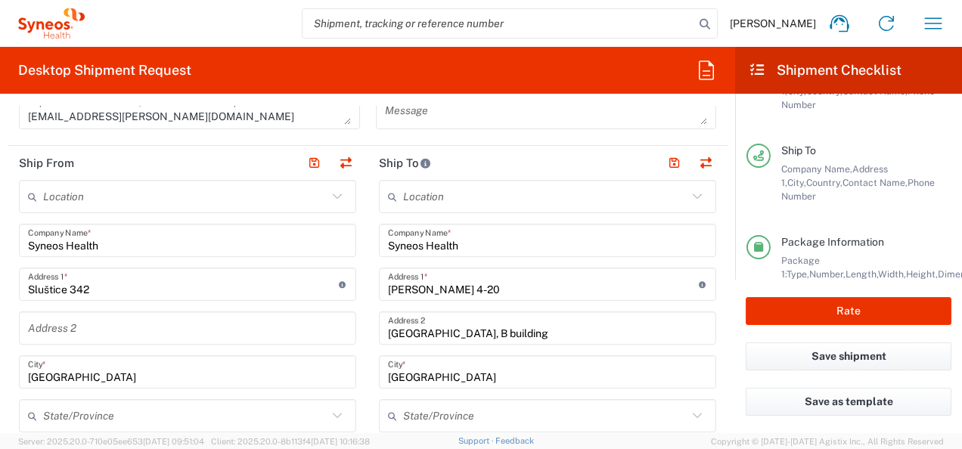
scroll to position [529, 0]
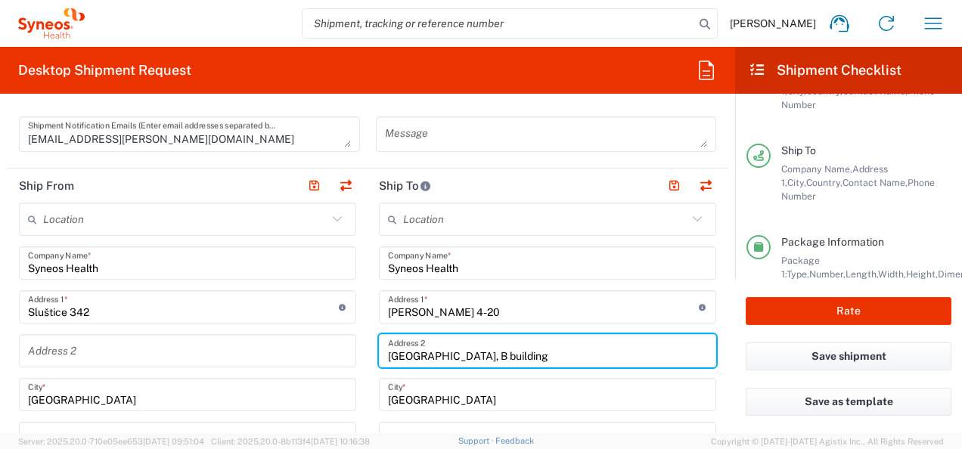
click at [529, 345] on input "[GEOGRAPHIC_DATA], B building" at bounding box center [547, 351] width 319 height 26
paste input "2nd floor"
type input "[GEOGRAPHIC_DATA], B building, 2nd floor"
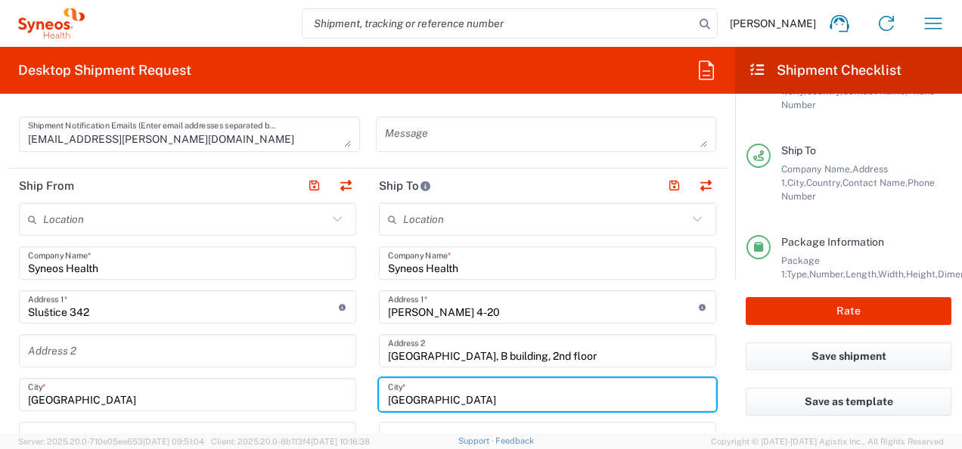
click at [529, 383] on input "[GEOGRAPHIC_DATA]" at bounding box center [547, 395] width 319 height 26
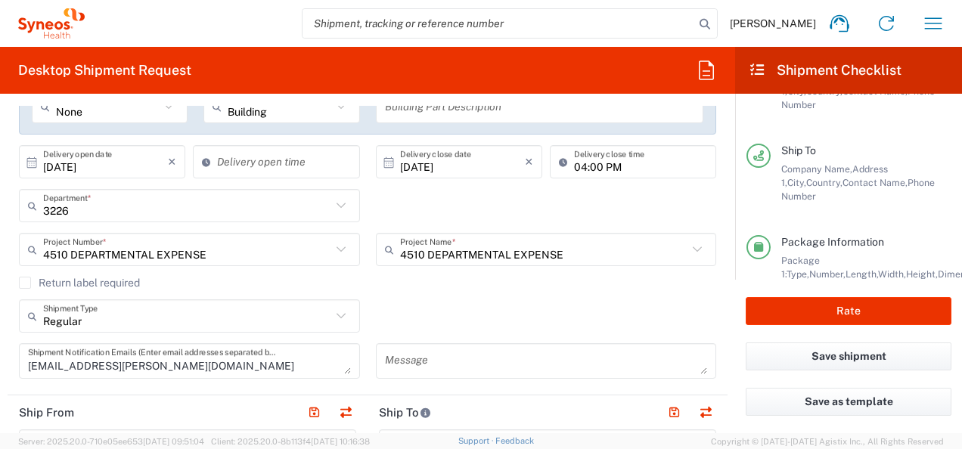
scroll to position [0, 0]
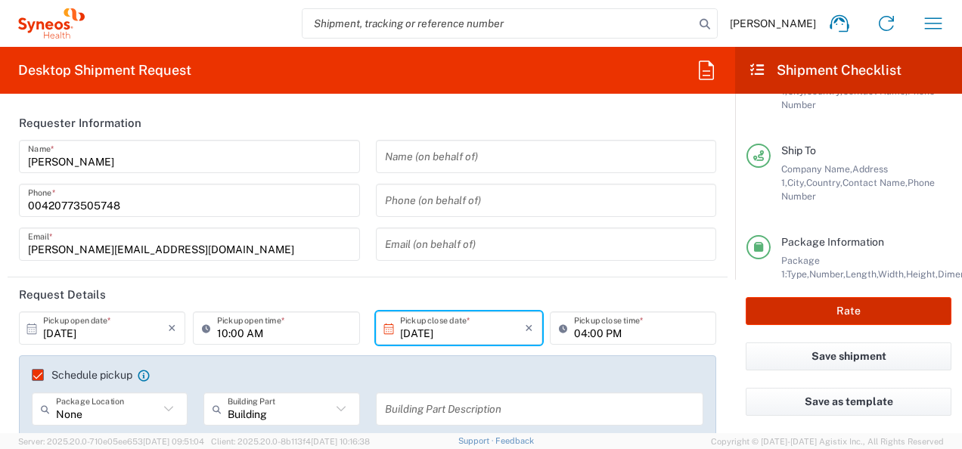
click at [838, 311] on button "Rate" at bounding box center [849, 311] width 206 height 28
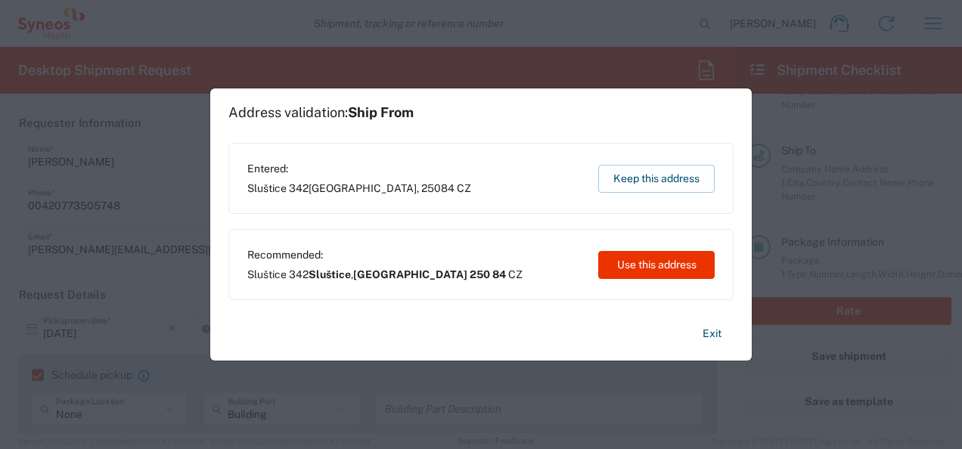
drag, startPoint x: 631, startPoint y: 268, endPoint x: 557, endPoint y: 277, distance: 74.7
click at [630, 268] on button "Use this address" at bounding box center [656, 265] width 116 height 28
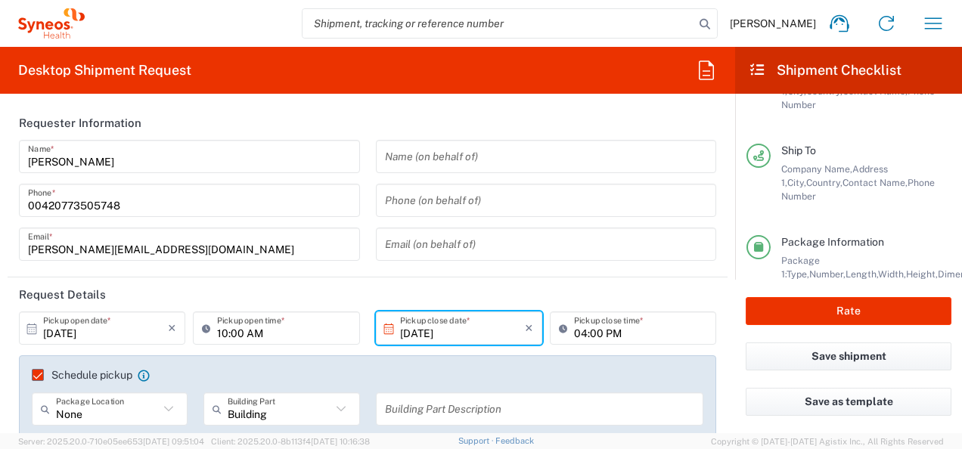
type input "Sluštice"
type input "[GEOGRAPHIC_DATA]"
type input "250 84"
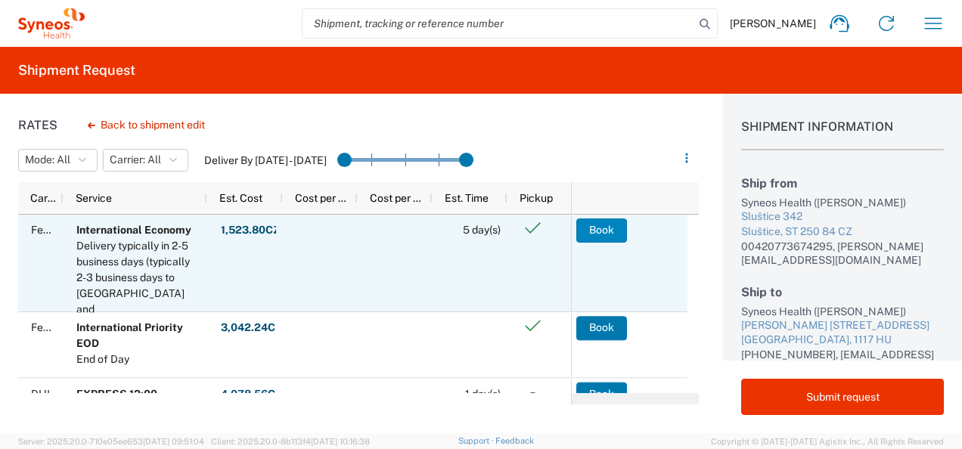
click at [603, 236] on button "Book" at bounding box center [601, 231] width 51 height 24
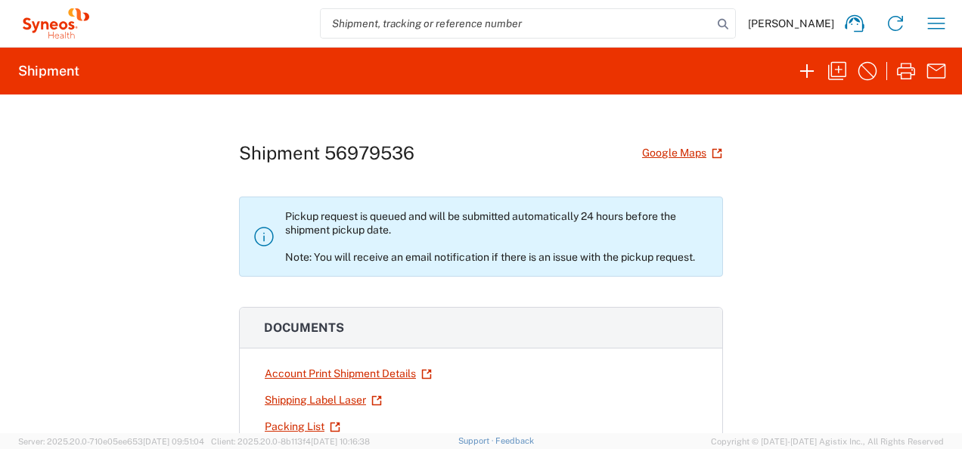
scroll to position [76, 0]
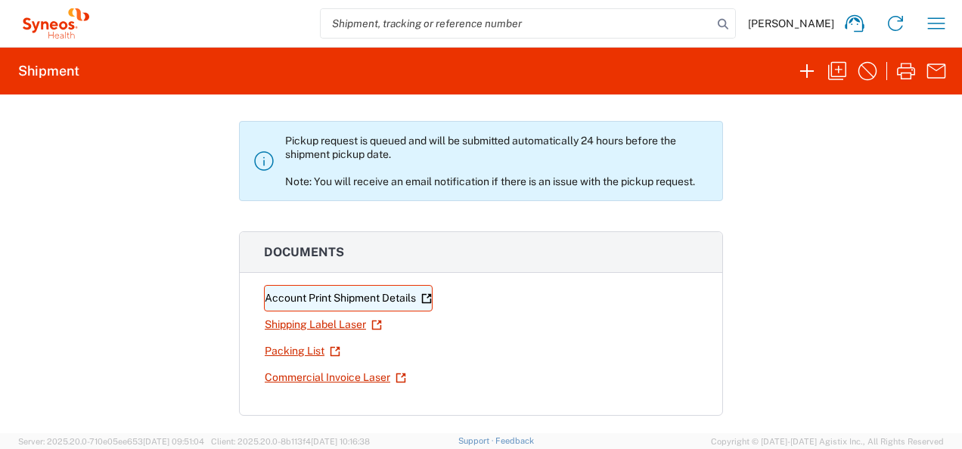
click at [349, 299] on link "Account Print Shipment Details" at bounding box center [348, 298] width 169 height 26
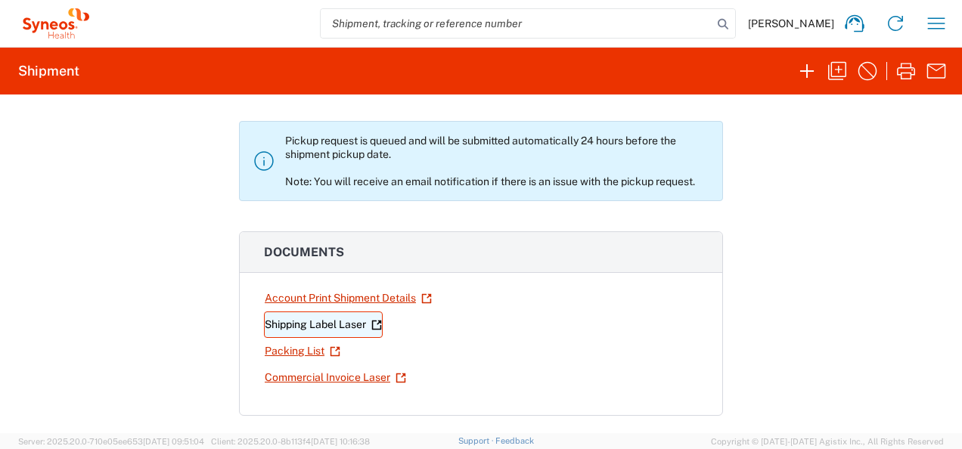
click at [318, 327] on link "Shipping Label Laser" at bounding box center [323, 325] width 119 height 26
click at [286, 341] on link "Packing List" at bounding box center [302, 351] width 77 height 26
click at [342, 319] on link "Shipping Label Laser" at bounding box center [323, 325] width 119 height 26
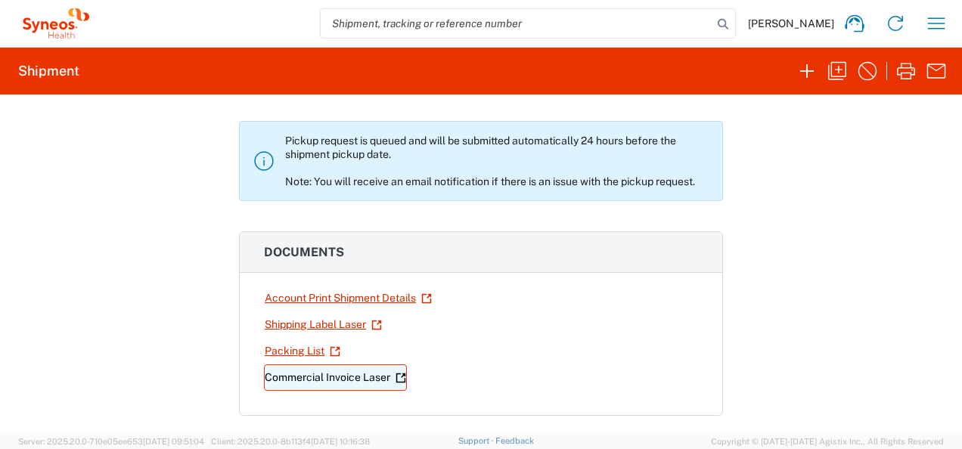
click at [337, 372] on link "Commercial Invoice Laser" at bounding box center [335, 377] width 143 height 26
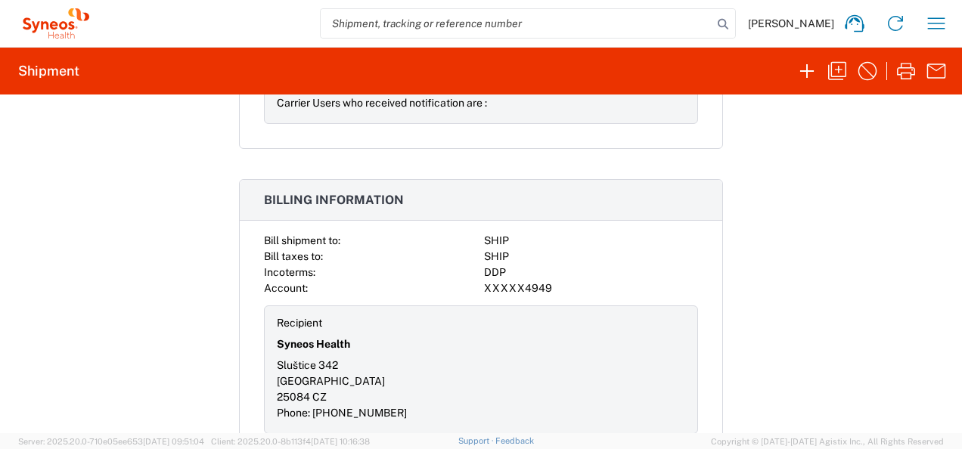
scroll to position [2082, 0]
